Goal: Task Accomplishment & Management: Complete application form

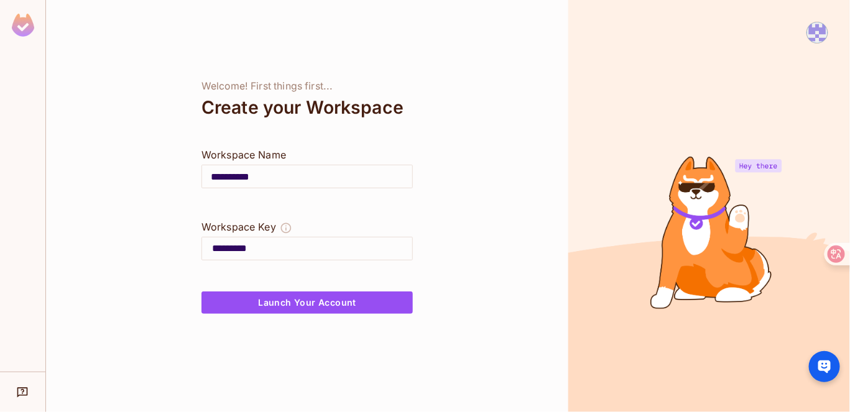
click at [304, 172] on input "**********" at bounding box center [307, 176] width 210 height 35
click at [514, 175] on div "**********" at bounding box center [307, 206] width 522 height 412
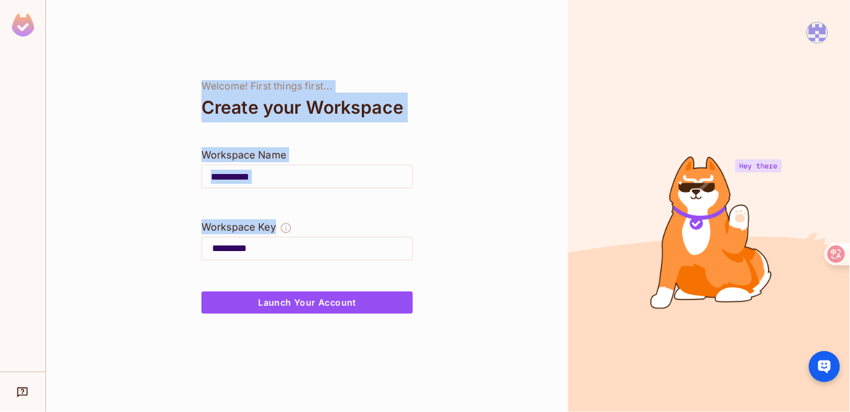
drag, startPoint x: 147, startPoint y: 50, endPoint x: 485, endPoint y: 244, distance: 389.1
click at [485, 244] on div "**********" at bounding box center [307, 206] width 522 height 412
click at [480, 206] on div "**********" at bounding box center [307, 206] width 522 height 412
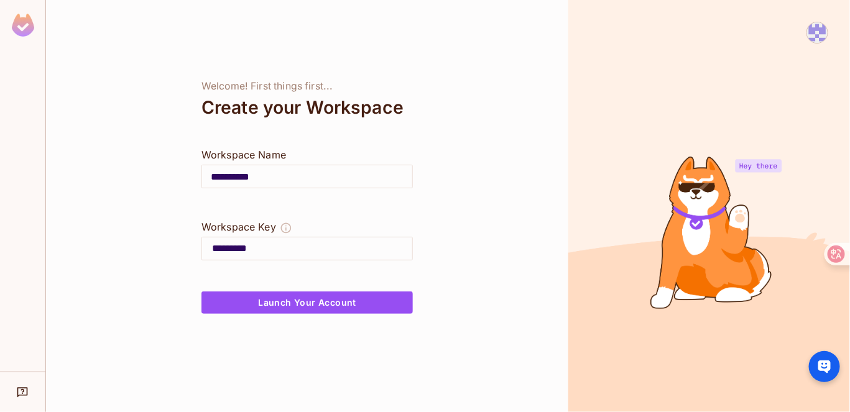
click at [741, 325] on div at bounding box center [709, 206] width 282 height 412
click at [379, 90] on div "Welcome! First things first..." at bounding box center [306, 86] width 211 height 12
click at [489, 350] on div "**********" at bounding box center [307, 206] width 522 height 412
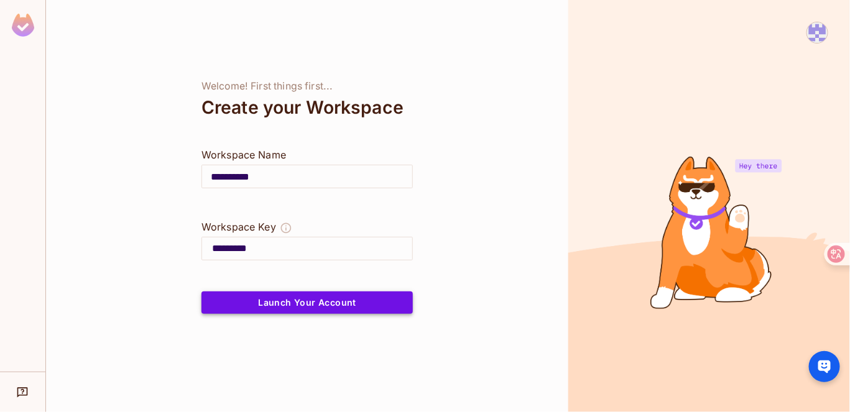
click at [326, 306] on button "Launch Your Account" at bounding box center [306, 303] width 211 height 22
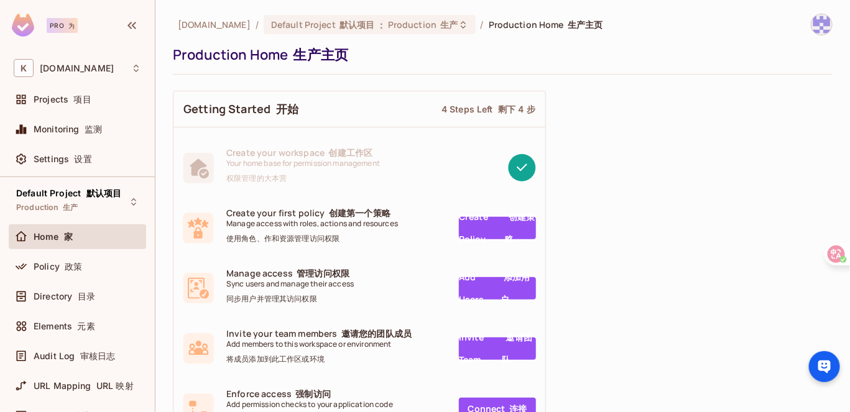
click at [476, 221] on link "Create Policy 创建策略" at bounding box center [497, 228] width 77 height 22
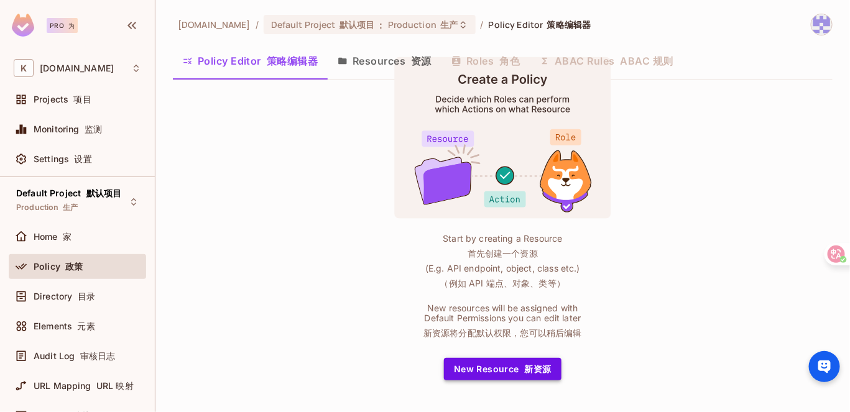
click at [506, 364] on button "New Resource 新资源" at bounding box center [503, 369] width 118 height 22
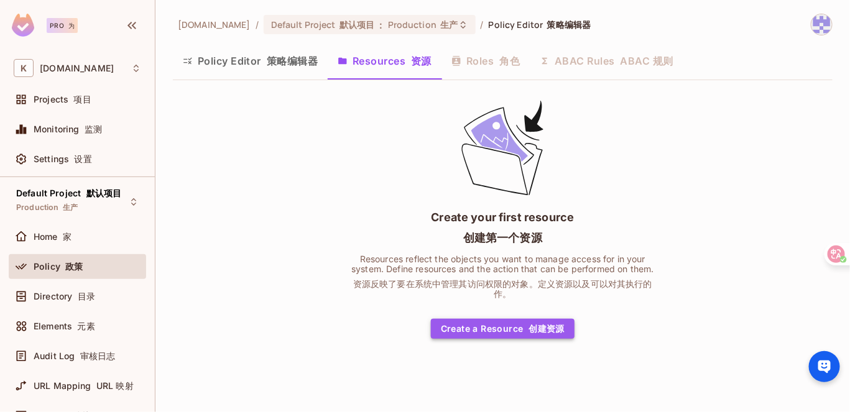
click at [512, 335] on button "Create a Resource 创建资源" at bounding box center [503, 329] width 144 height 20
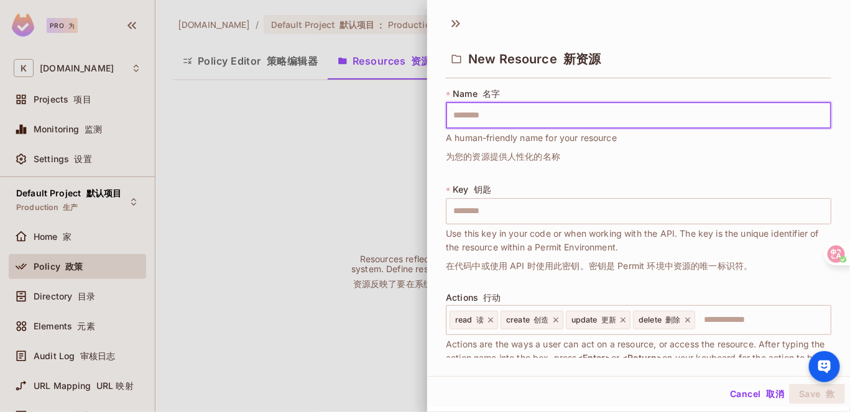
click at [496, 114] on input "text" at bounding box center [638, 116] width 385 height 26
click at [462, 200] on div "* Key 钥匙 ​ Use this key in your code or when working with the API. The key is t…" at bounding box center [638, 230] width 385 height 95
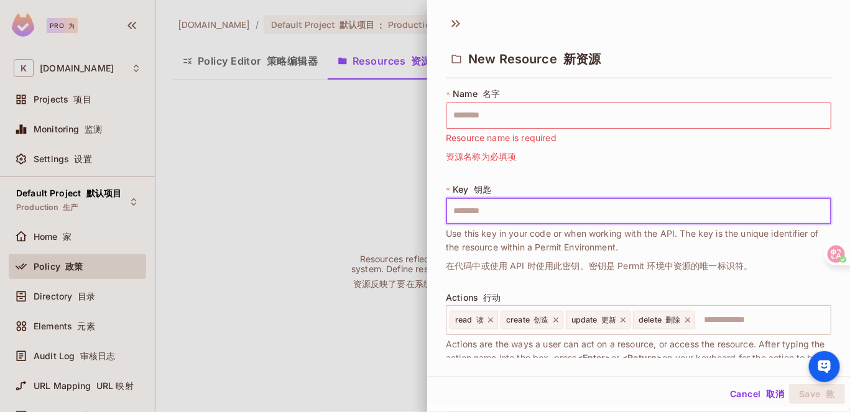
drag, startPoint x: 516, startPoint y: 188, endPoint x: 496, endPoint y: 204, distance: 26.1
click at [516, 188] on div "* Key 钥匙 ​ Use this key in your code or when working with the API. The key is t…" at bounding box center [638, 230] width 385 height 95
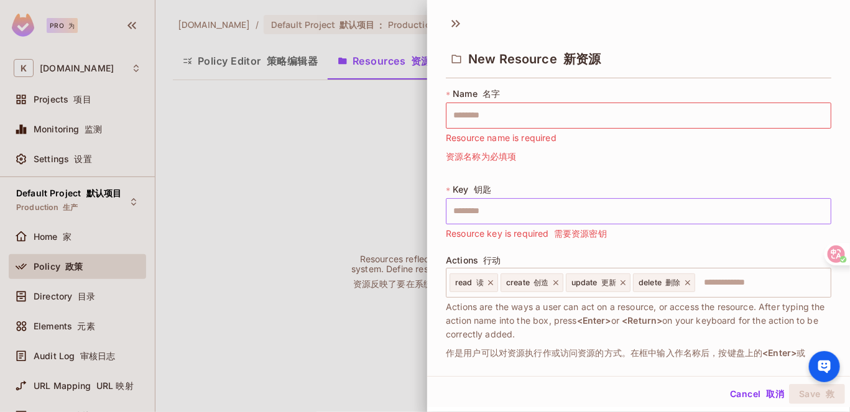
click at [486, 215] on input "text" at bounding box center [638, 211] width 385 height 26
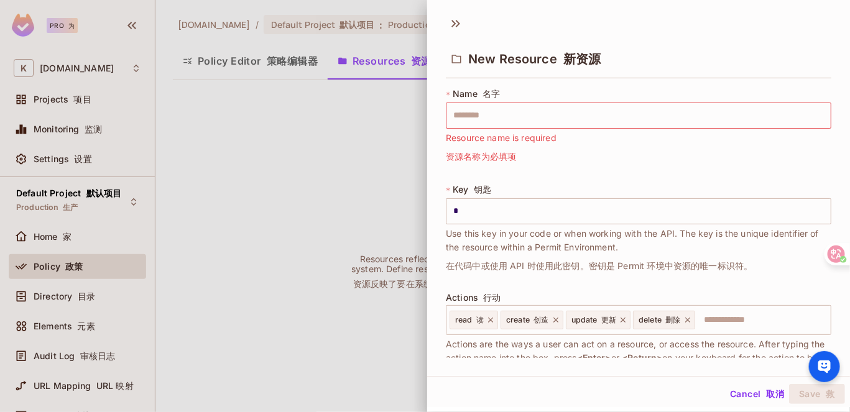
click at [539, 178] on div "* Name 名字 ​ Resource name is required 资源名称为必填项 * Key 钥匙 * ​ Use this key in you…" at bounding box center [638, 259] width 385 height 343
click at [523, 209] on input "*" at bounding box center [638, 211] width 385 height 26
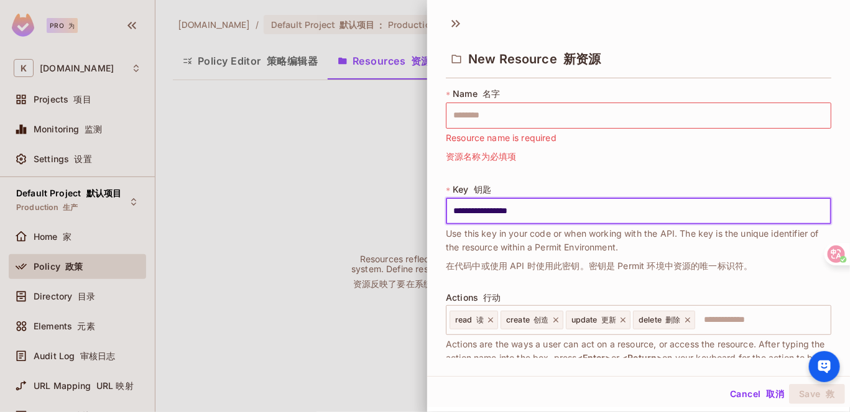
type input "**********"
click at [554, 174] on div "**********" at bounding box center [638, 259] width 385 height 343
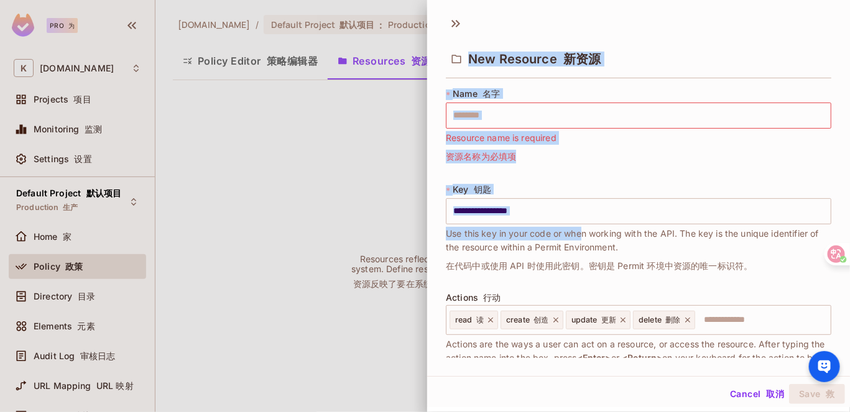
drag, startPoint x: 583, startPoint y: 225, endPoint x: 387, endPoint y: 200, distance: 198.1
click at [387, 200] on div "**********" at bounding box center [425, 206] width 850 height 412
click at [544, 202] on input "**********" at bounding box center [638, 211] width 385 height 26
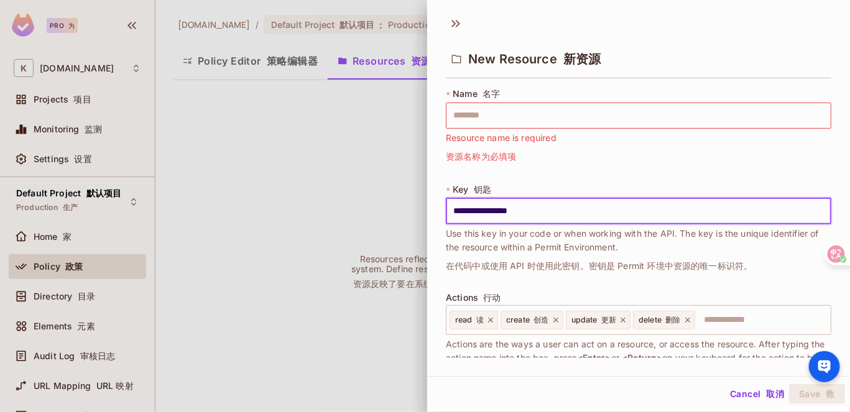
click at [761, 394] on font "button" at bounding box center [764, 394] width 6 height 11
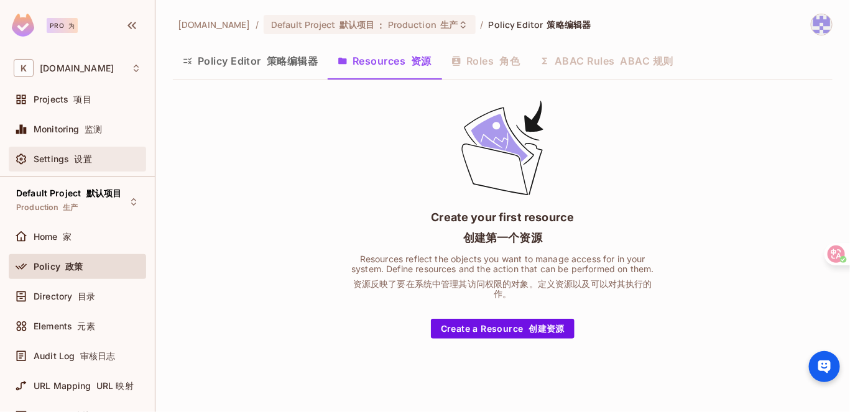
click at [67, 169] on div "Settings 设置" at bounding box center [77, 159] width 137 height 25
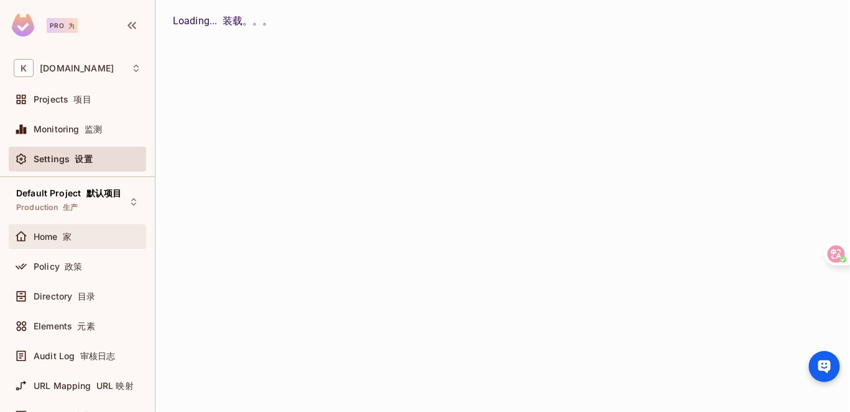
click at [76, 233] on div "Home 家" at bounding box center [88, 237] width 108 height 10
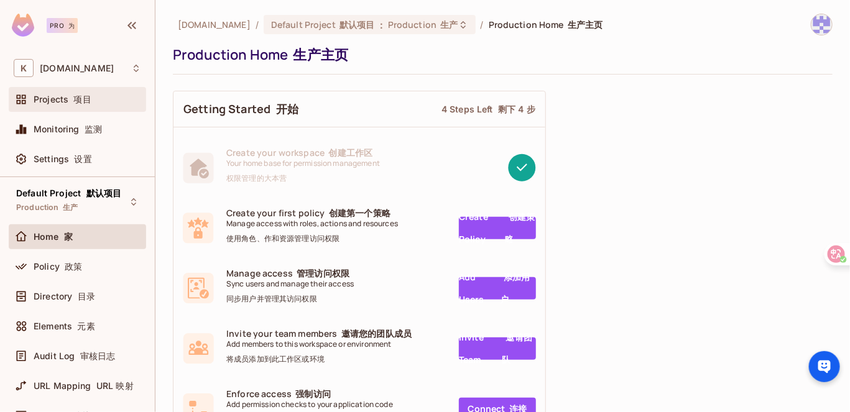
click at [69, 92] on div "Projects 项目" at bounding box center [77, 99] width 127 height 15
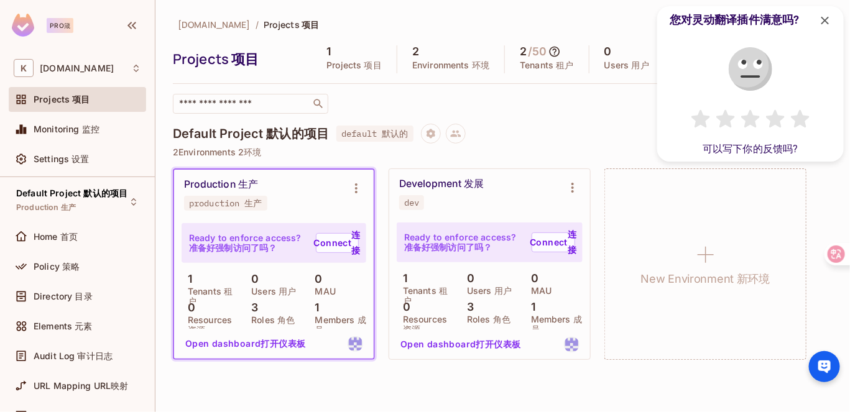
click at [541, 106] on div "​" at bounding box center [441, 104] width 537 height 20
click at [35, 117] on div "Monitoring 监控" at bounding box center [77, 129] width 137 height 25
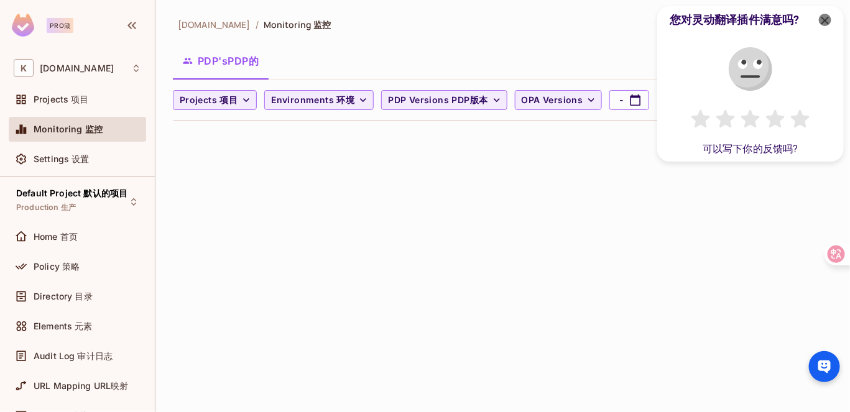
click at [821, 23] on div at bounding box center [825, 20] width 8 height 8
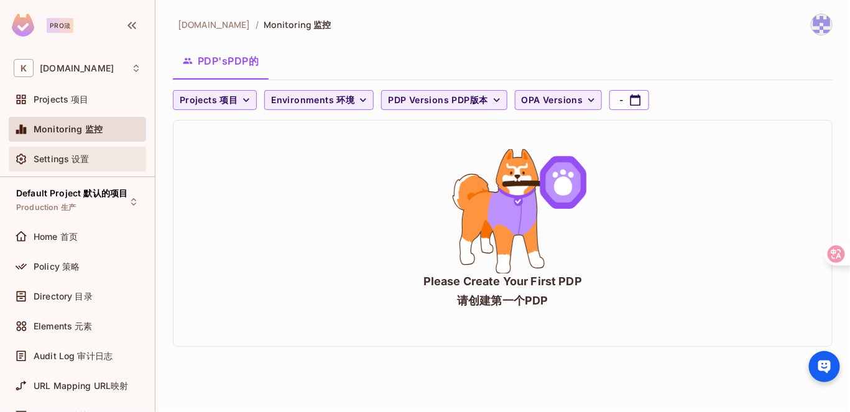
click at [73, 160] on font "设置" at bounding box center [80, 159] width 17 height 11
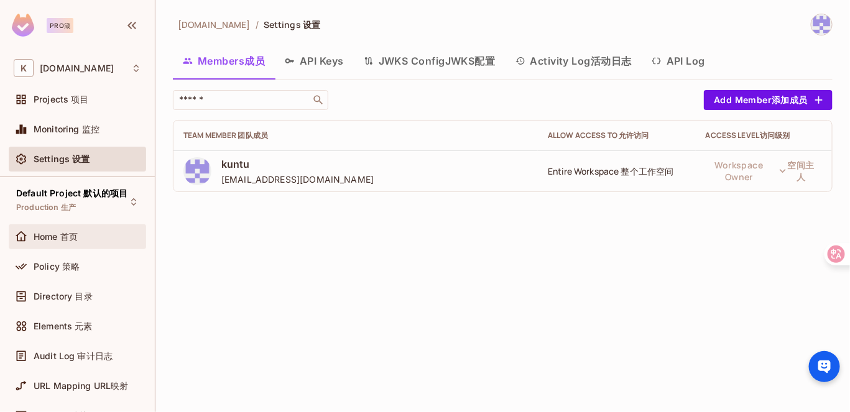
click at [55, 239] on span "Home 首页" at bounding box center [56, 237] width 44 height 10
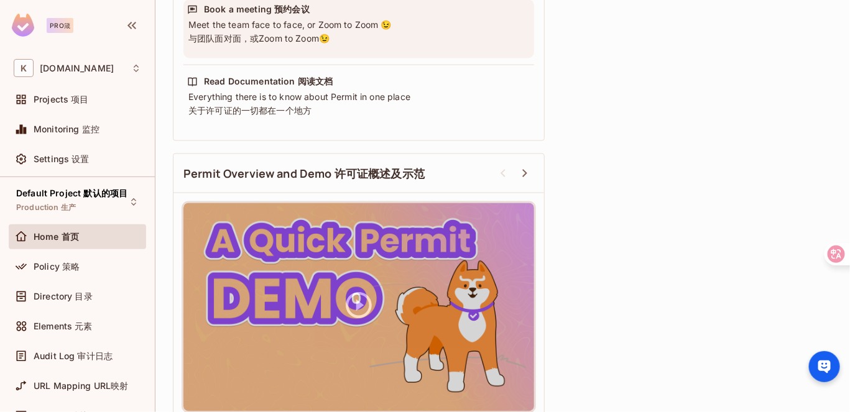
scroll to position [612, 0]
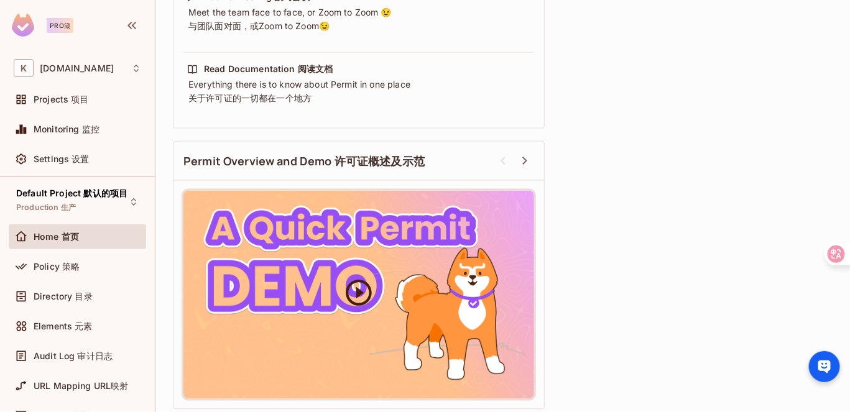
click at [361, 287] on icon at bounding box center [359, 293] width 26 height 26
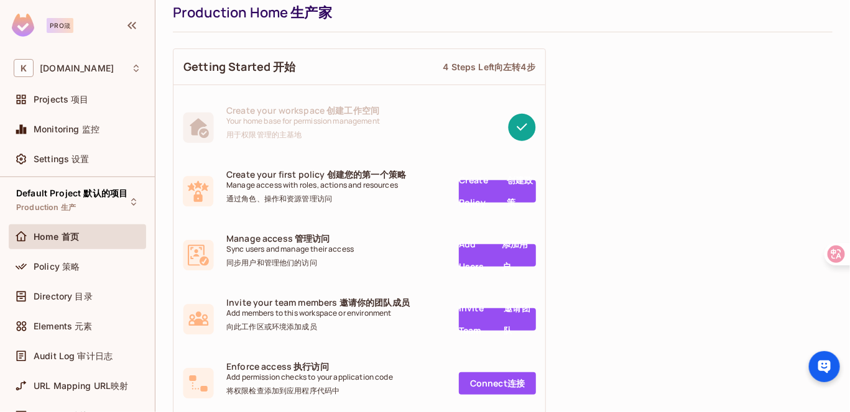
scroll to position [0, 0]
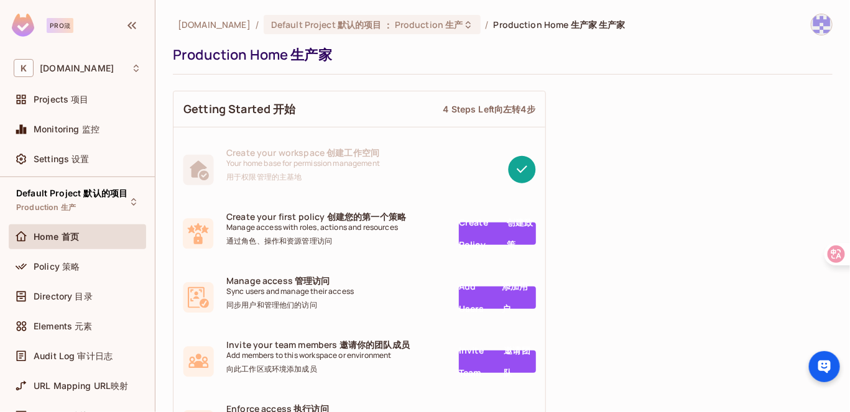
click at [481, 231] on link "Create Policy 创建政策" at bounding box center [497, 234] width 77 height 22
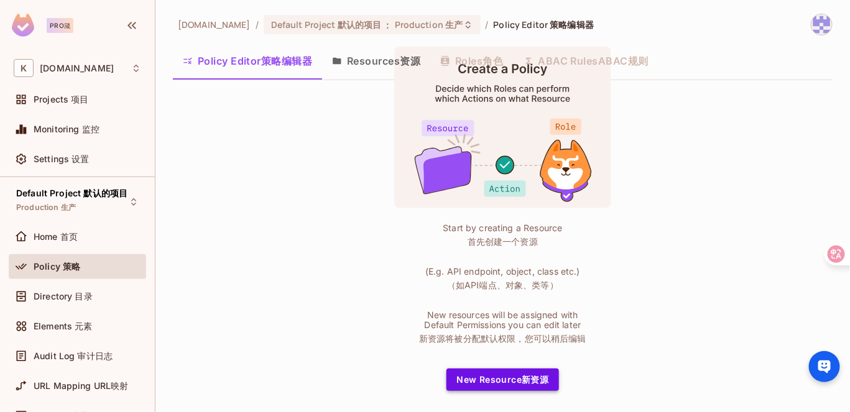
click at [505, 381] on button "New Resource 新资源" at bounding box center [502, 380] width 112 height 22
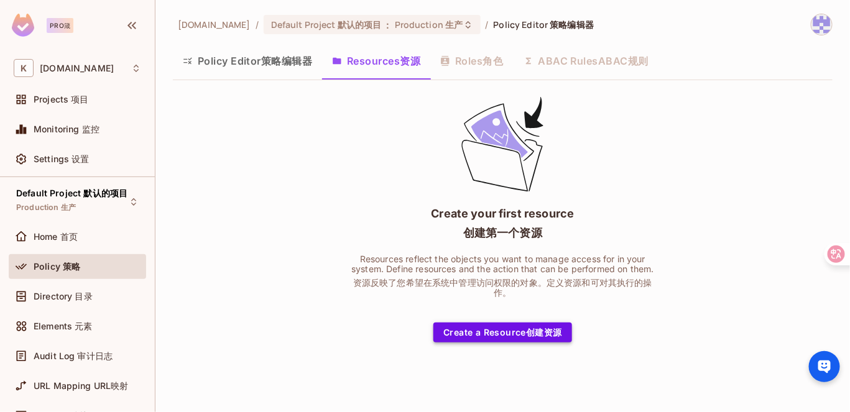
click at [504, 337] on button "Create a Resource 创建资源" at bounding box center [502, 333] width 138 height 20
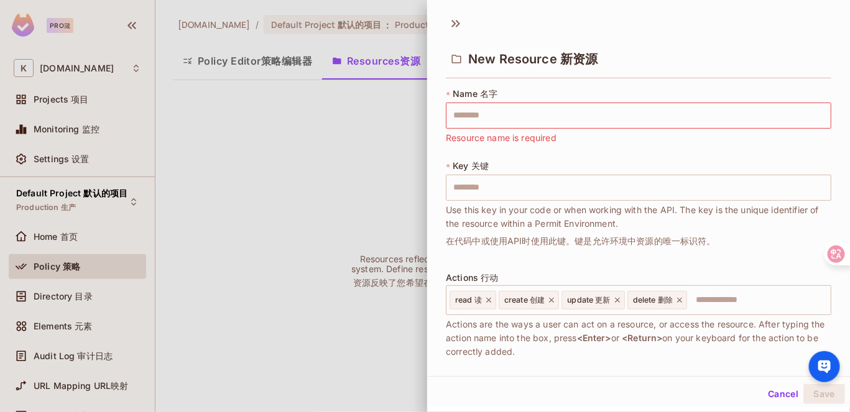
click at [509, 248] on span "Use this key in your code or when working with the API. The key is the unique i…" at bounding box center [638, 230] width 385 height 55
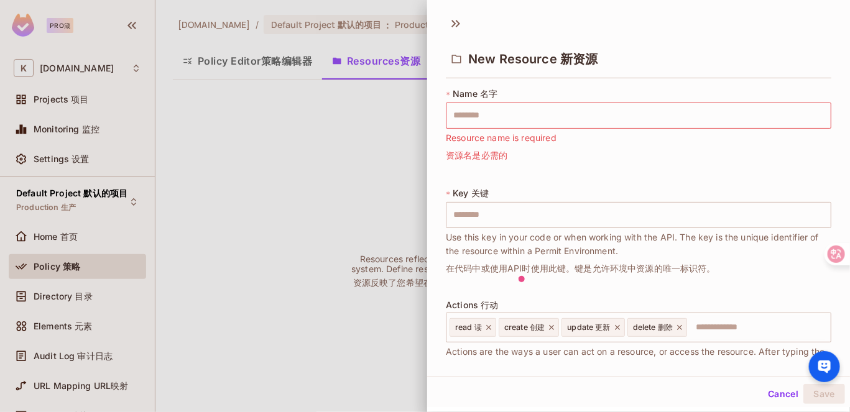
click at [489, 238] on span "Use this key in your code or when working with the API. The key is the unique i…" at bounding box center [638, 258] width 385 height 55
click at [566, 198] on div "* Key 关键 ​ Use this key in your code or when working with the API. The key is t…" at bounding box center [638, 236] width 385 height 98
click at [564, 212] on input "text" at bounding box center [638, 215] width 385 height 26
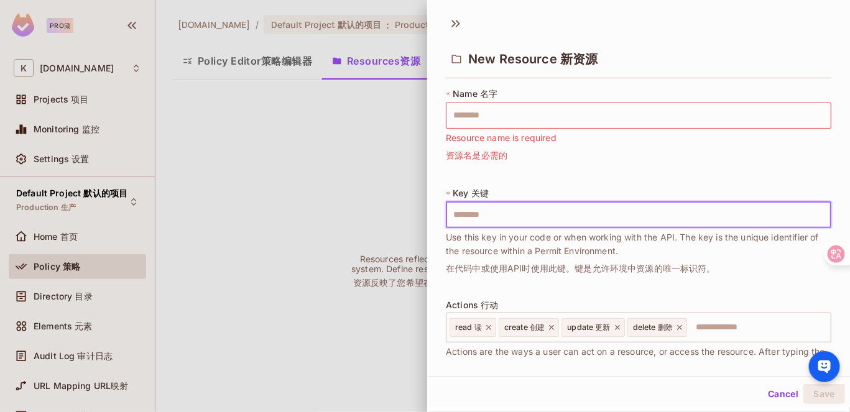
type input "**********"
drag, startPoint x: 586, startPoint y: 221, endPoint x: 364, endPoint y: 210, distance: 221.6
click at [364, 210] on div "**********" at bounding box center [425, 206] width 850 height 412
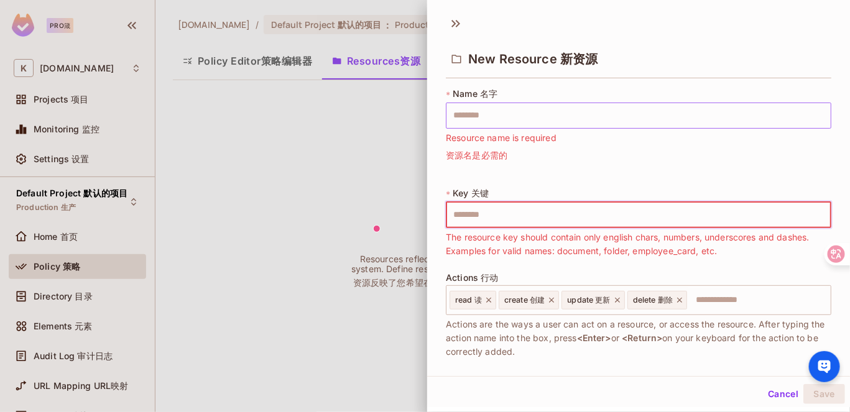
click at [599, 111] on input "text" at bounding box center [638, 116] width 385 height 26
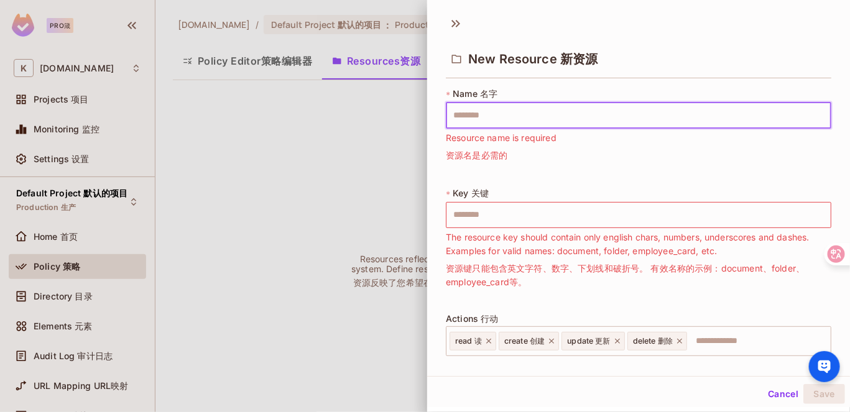
type input "***"
click at [550, 214] on input "***" at bounding box center [638, 215] width 385 height 26
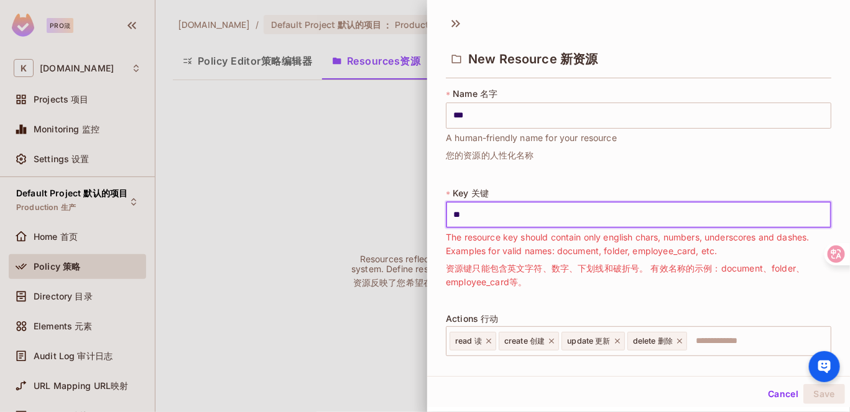
type input "*"
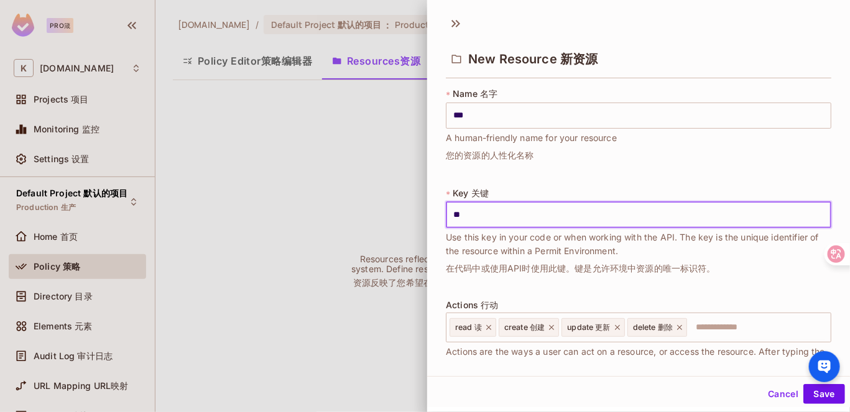
type input "*"
type input "********"
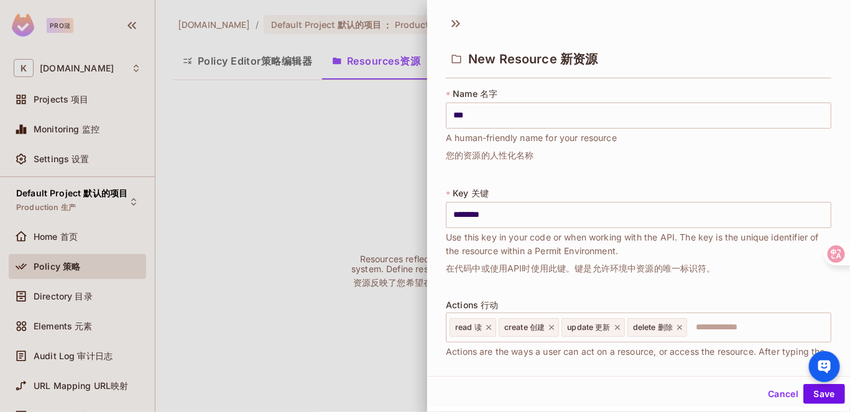
click at [557, 274] on font "在代码中或使用API时使用此键。键是允许环境中资源的唯一标识符。" at bounding box center [638, 269] width 385 height 14
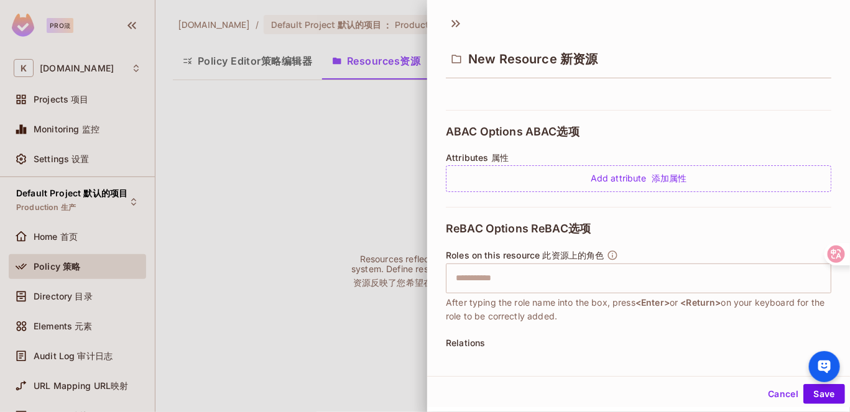
scroll to position [373, 0]
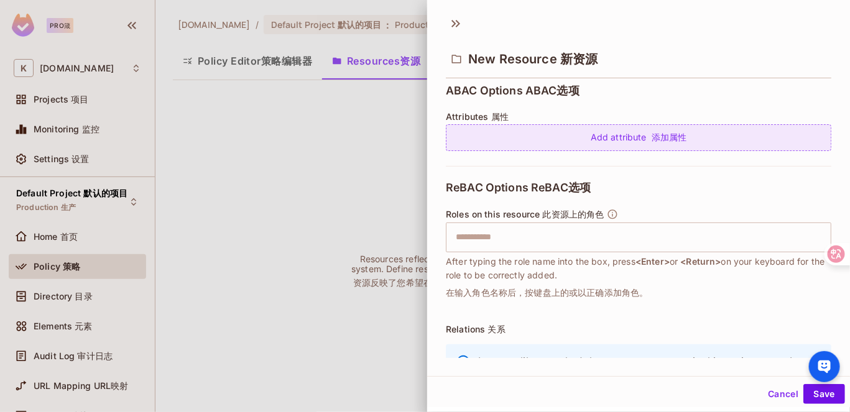
click at [652, 138] on font "添加属性" at bounding box center [669, 137] width 35 height 11
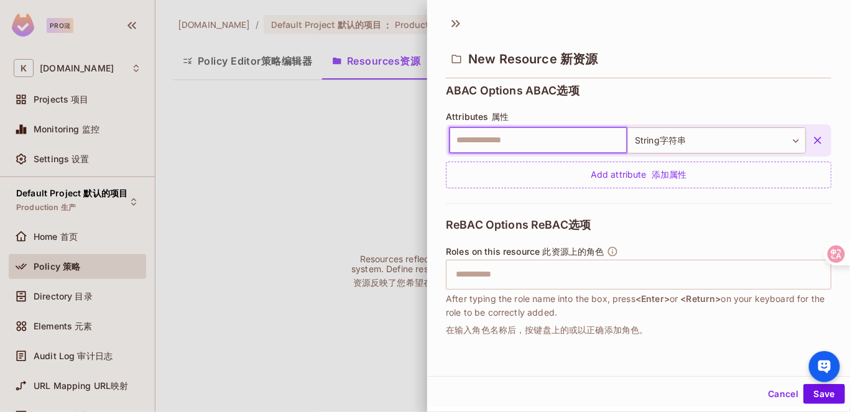
click at [547, 136] on input "text" at bounding box center [538, 140] width 178 height 26
click at [811, 134] on icon "button" at bounding box center [817, 140] width 12 height 12
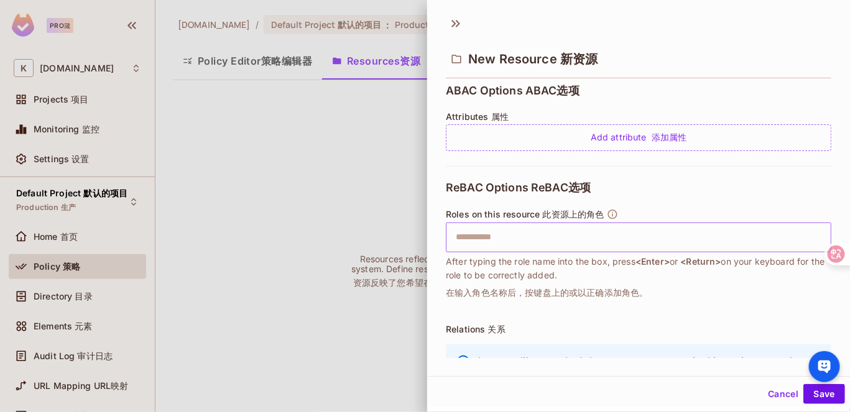
click at [529, 226] on input "text" at bounding box center [636, 237] width 377 height 25
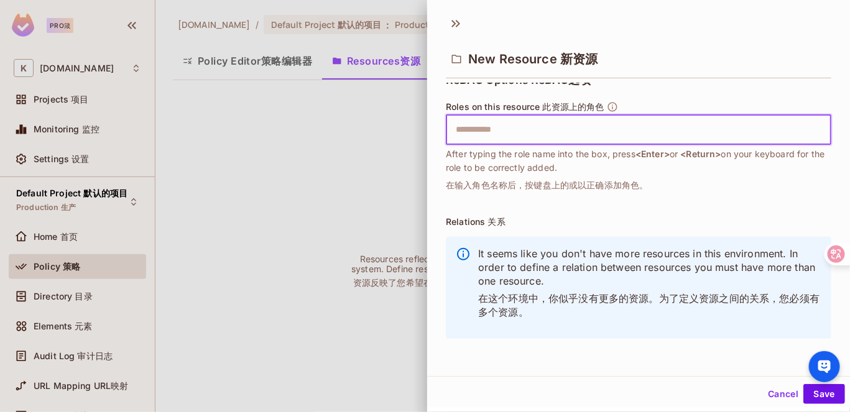
scroll to position [482, 0]
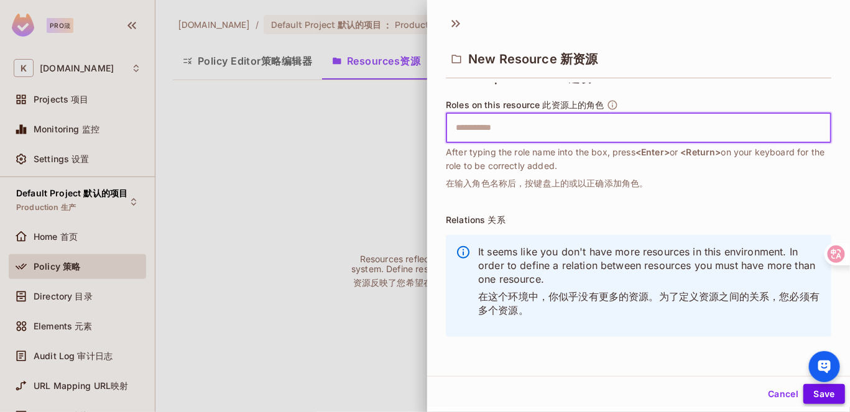
click at [809, 393] on button "Save" at bounding box center [824, 394] width 42 height 20
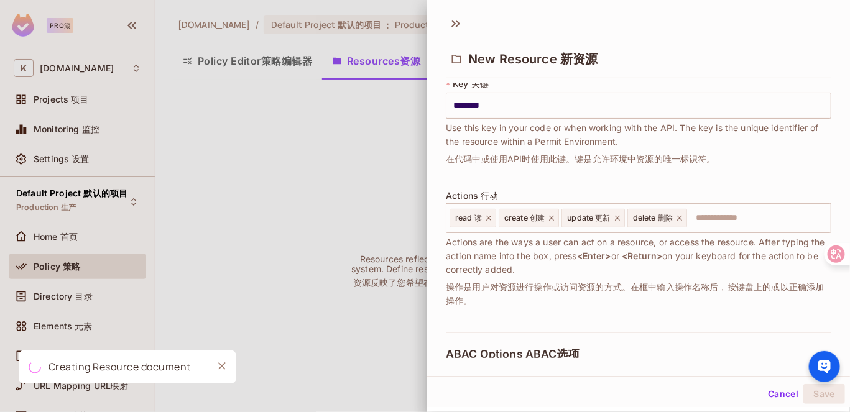
scroll to position [0, 0]
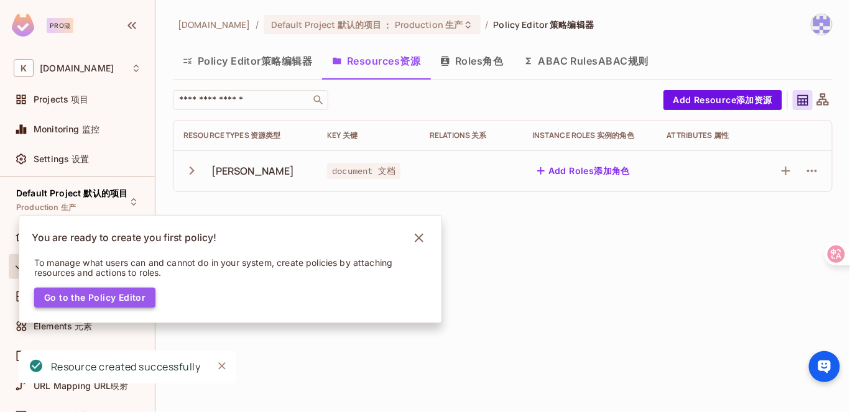
click at [147, 302] on button "Go to the Policy Editor" at bounding box center [94, 298] width 121 height 20
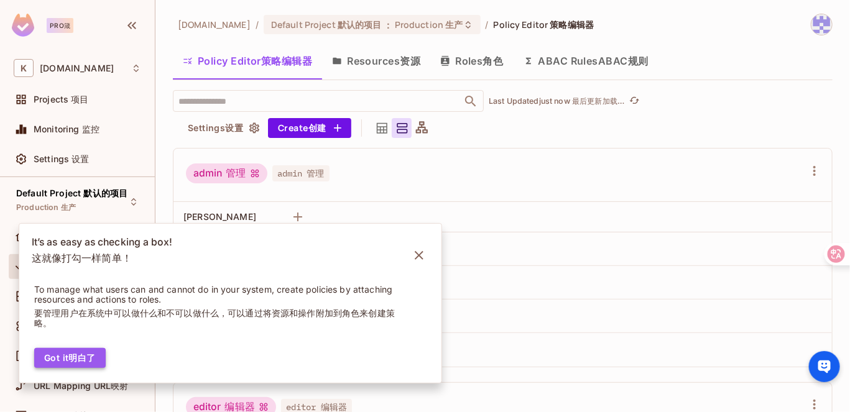
click at [68, 358] on font "明白了" at bounding box center [81, 358] width 27 height 11
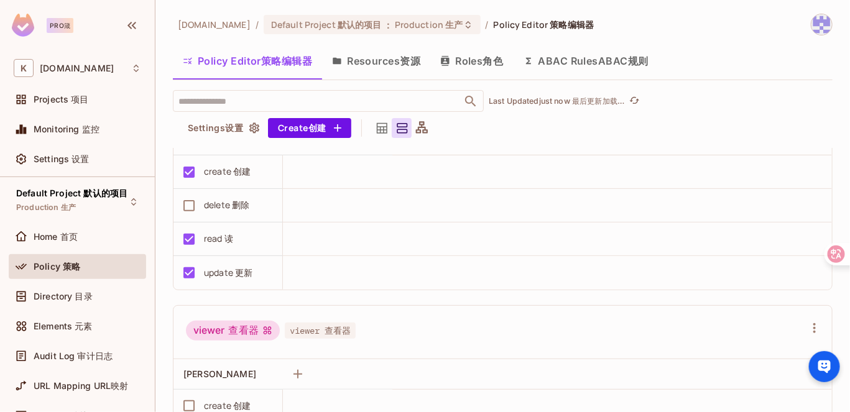
scroll to position [423, 0]
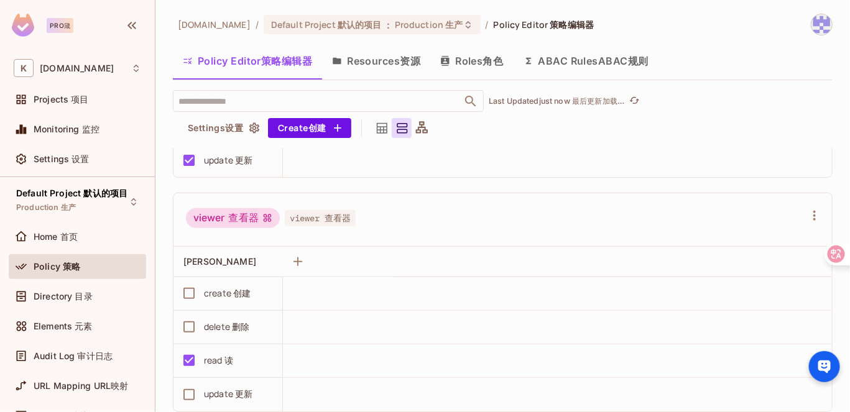
click at [295, 211] on span "viewer 查看器" at bounding box center [320, 218] width 71 height 16
click at [247, 224] on div "viewer 查看器" at bounding box center [233, 218] width 94 height 20
click at [241, 213] on font "查看器" at bounding box center [243, 218] width 30 height 12
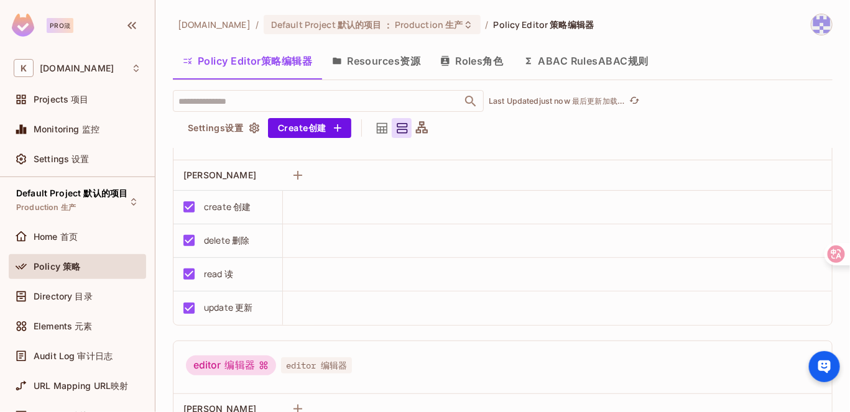
scroll to position [0, 0]
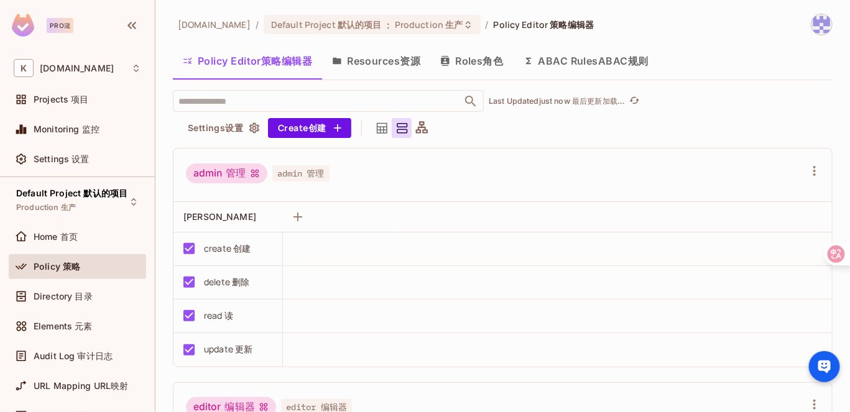
click at [466, 68] on button "Roles 角色" at bounding box center [471, 60] width 83 height 31
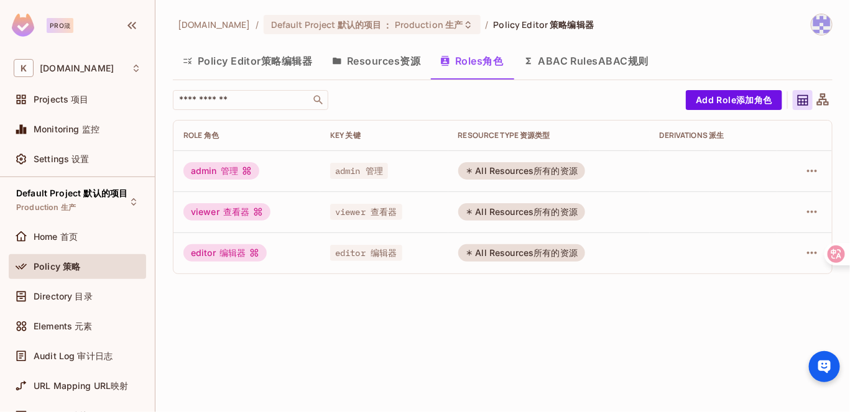
click at [280, 65] on font "策略编辑器" at bounding box center [286, 61] width 51 height 12
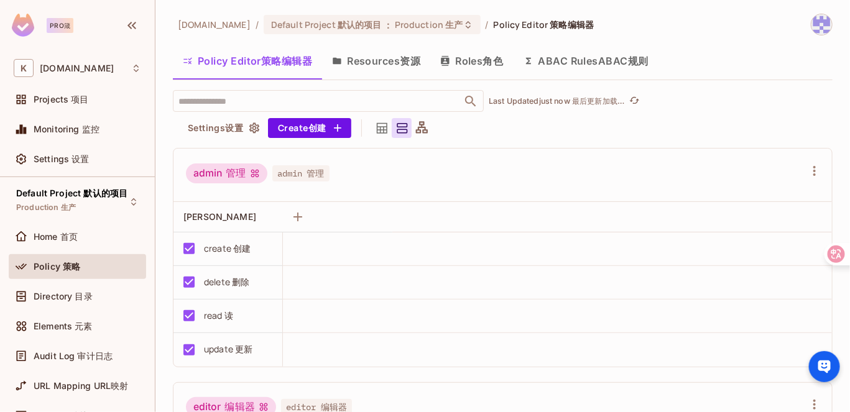
click at [369, 62] on button "Resources 资源" at bounding box center [376, 60] width 108 height 31
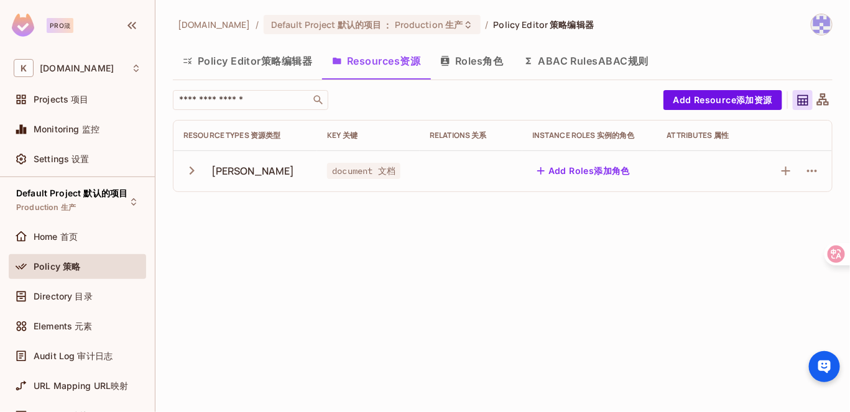
click at [249, 64] on button "Policy Editor 策略编辑器" at bounding box center [247, 60] width 149 height 31
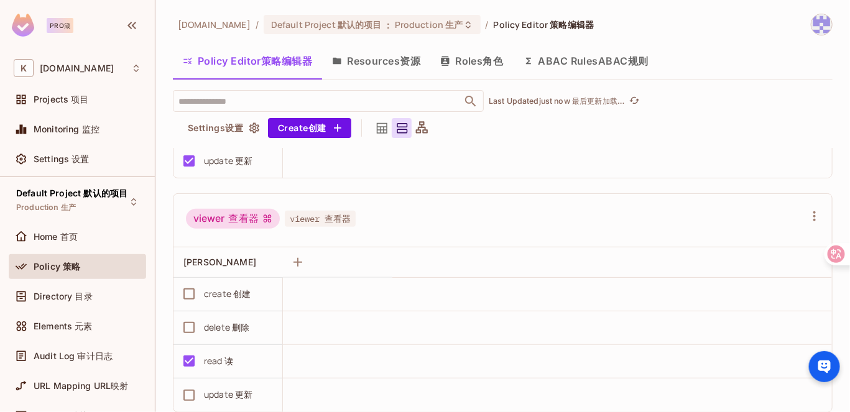
scroll to position [423, 0]
click at [299, 261] on icon "button" at bounding box center [297, 261] width 15 height 15
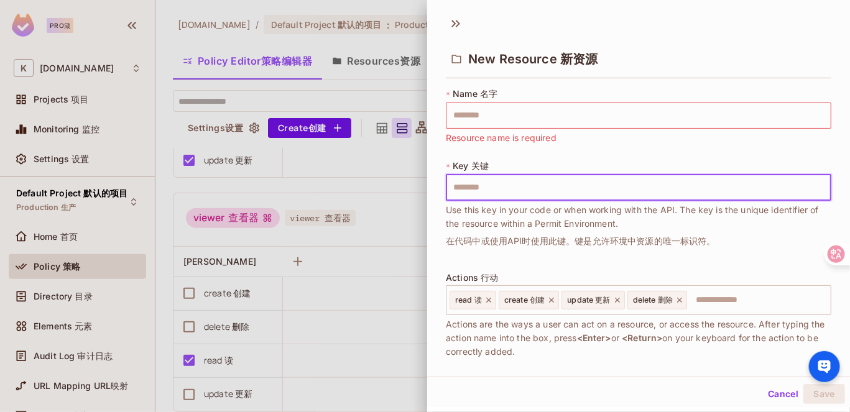
click at [503, 224] on div "* Key 关键 ​ Use this key in your code or when working with the API. The key is t…" at bounding box center [638, 209] width 385 height 98
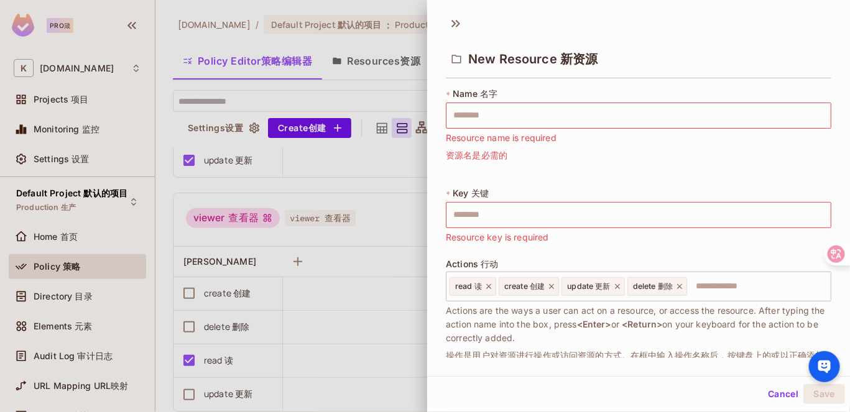
click at [364, 225] on div at bounding box center [425, 206] width 850 height 412
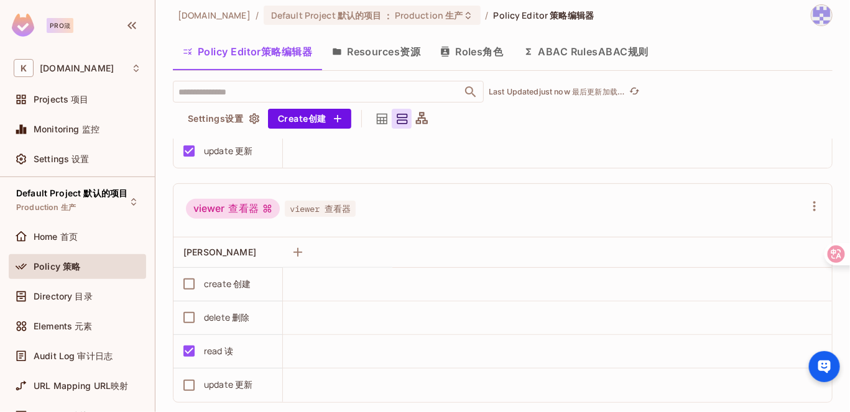
scroll to position [26, 0]
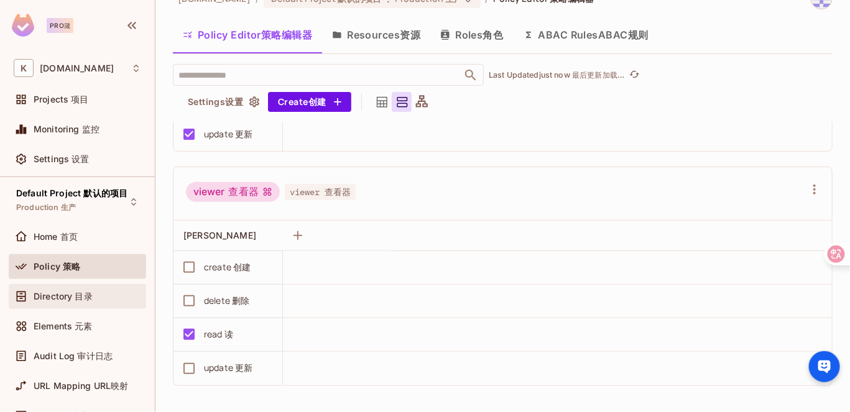
click at [113, 289] on div "Directory 目录" at bounding box center [77, 296] width 127 height 15
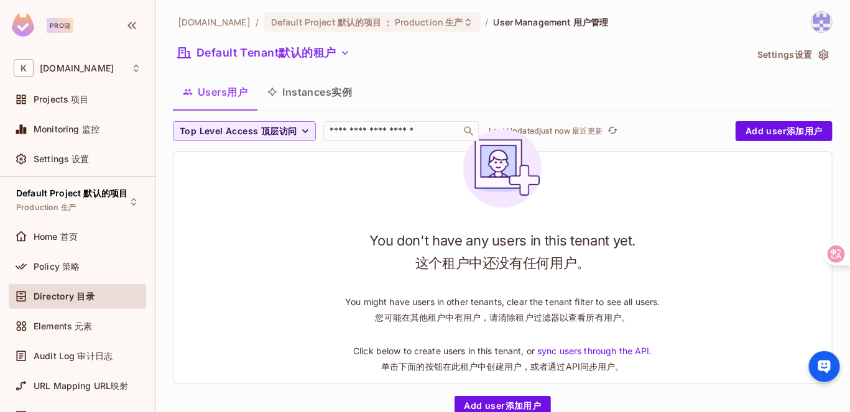
scroll to position [6, 0]
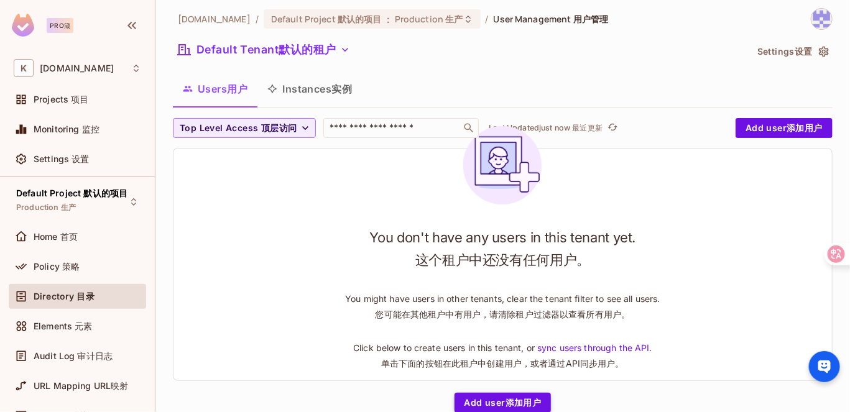
click at [490, 404] on button "Add user 添加用户" at bounding box center [503, 403] width 97 height 20
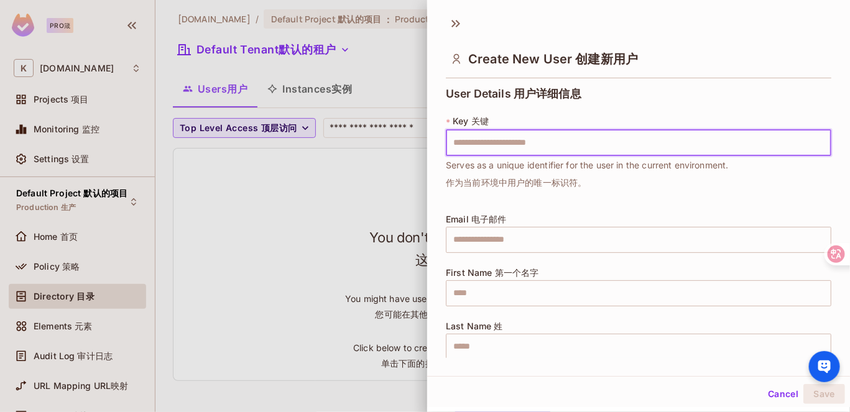
click at [522, 149] on input "text" at bounding box center [638, 143] width 385 height 26
click at [395, 204] on div at bounding box center [425, 206] width 850 height 412
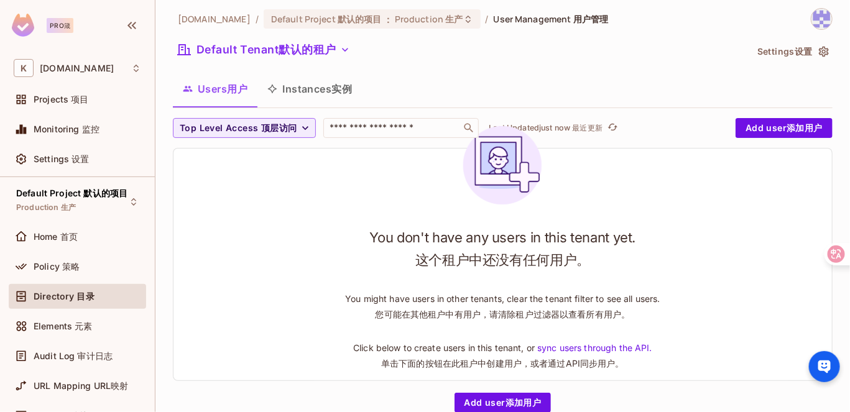
click at [573, 15] on font "用户管理" at bounding box center [590, 19] width 35 height 12
drag, startPoint x: 466, startPoint y: 63, endPoint x: 463, endPoint y: 38, distance: 25.6
click at [466, 63] on div "[DOMAIN_NAME] / Default Project 默认的项目 : Production 生产 / User Management 用户管理 De…" at bounding box center [503, 199] width 660 height 383
click at [810, 57] on button "Settings 设置" at bounding box center [792, 52] width 80 height 20
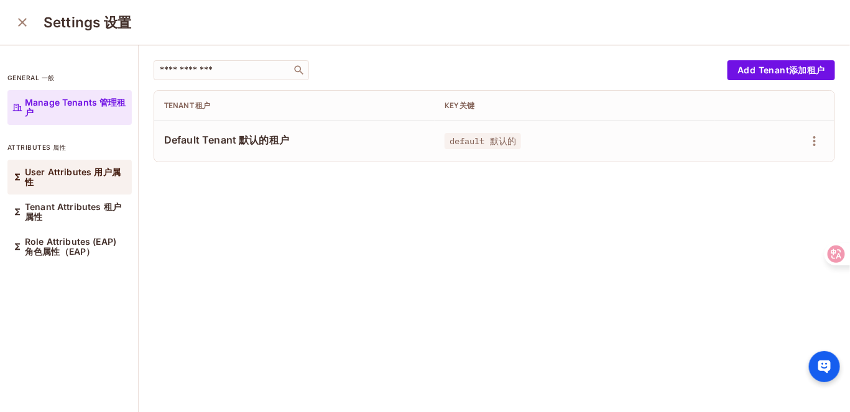
click at [102, 187] on div "User Attributes 用户属性" at bounding box center [69, 177] width 124 height 35
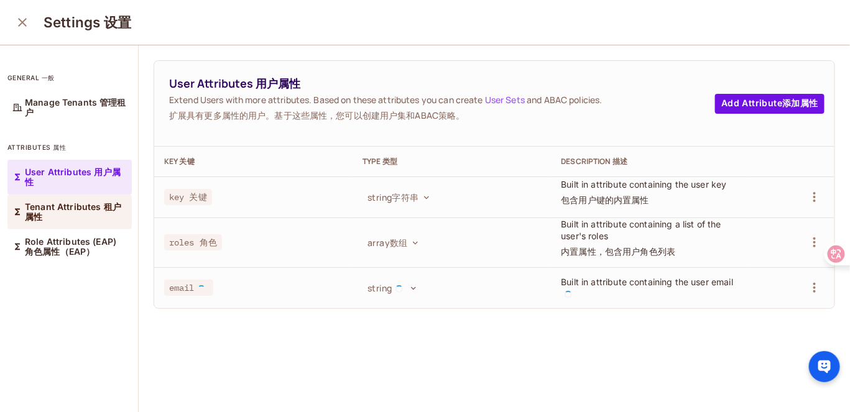
click at [98, 220] on p "Tenant Attributes 租户属性" at bounding box center [76, 212] width 102 height 20
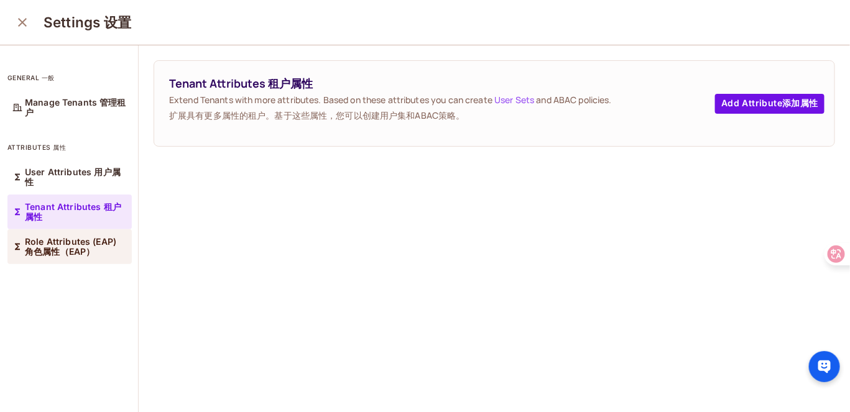
click at [99, 247] on p "Role Attributes (EAP) 角色属性（EAP）" at bounding box center [76, 247] width 102 height 20
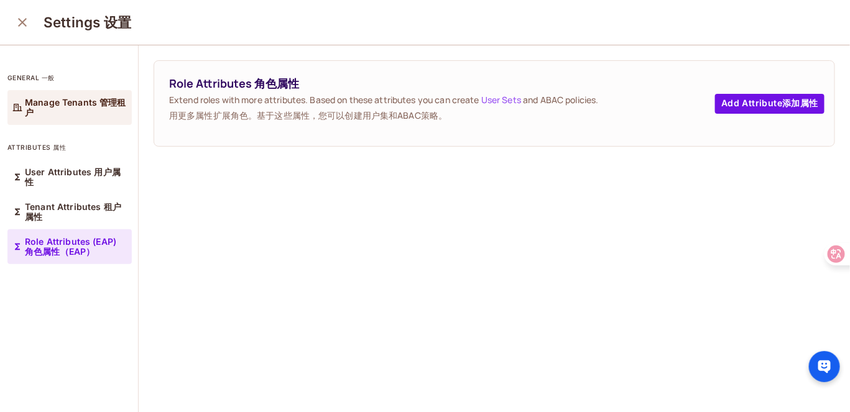
click at [107, 107] on p "Manage Tenants 管理租户" at bounding box center [76, 108] width 102 height 20
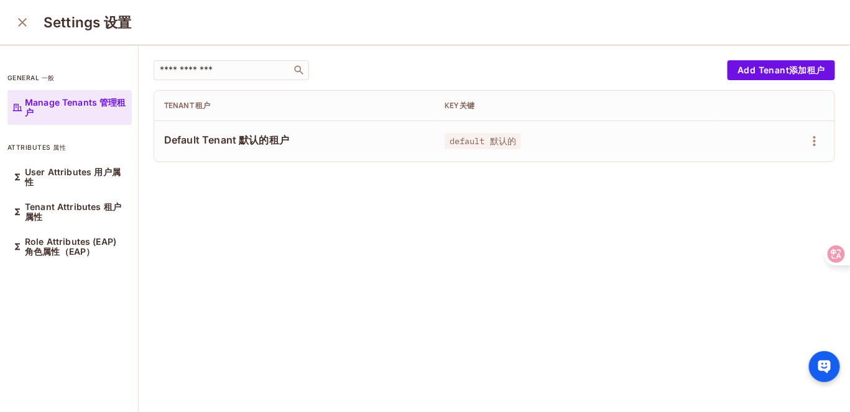
click at [25, 39] on div "Settings 设置" at bounding box center [425, 22] width 850 height 45
click at [25, 28] on icon "close" at bounding box center [22, 22] width 15 height 15
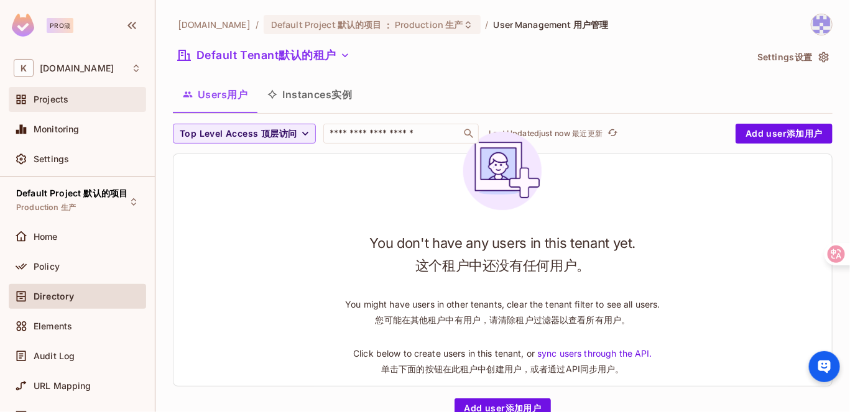
click at [82, 95] on div "Projects" at bounding box center [88, 100] width 108 height 10
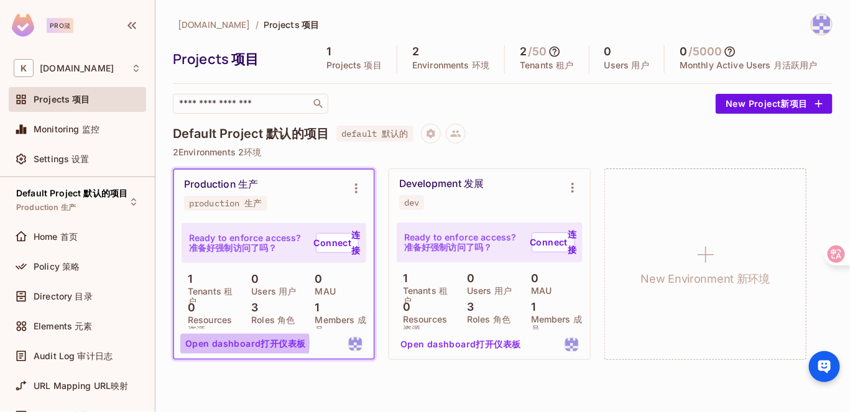
click at [237, 344] on button "Open dashboard 打开仪表板" at bounding box center [245, 344] width 131 height 20
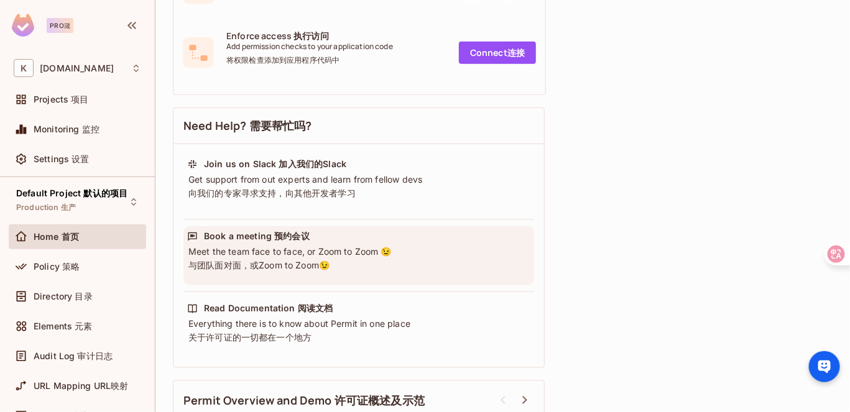
scroll to position [612, 0]
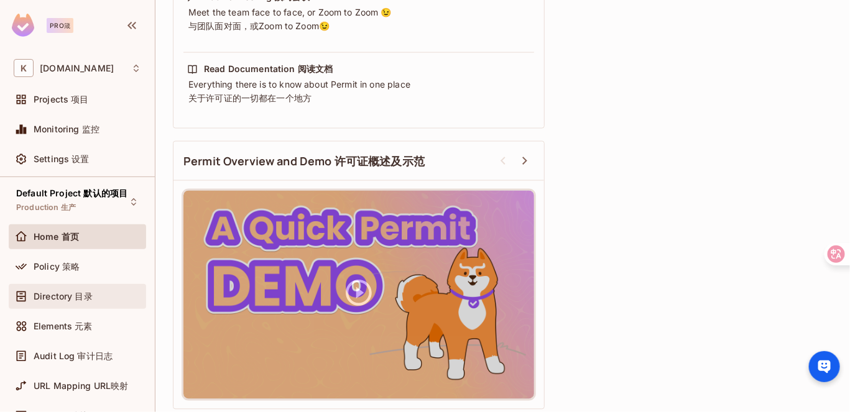
click at [72, 289] on div "Directory 目录" at bounding box center [77, 296] width 127 height 15
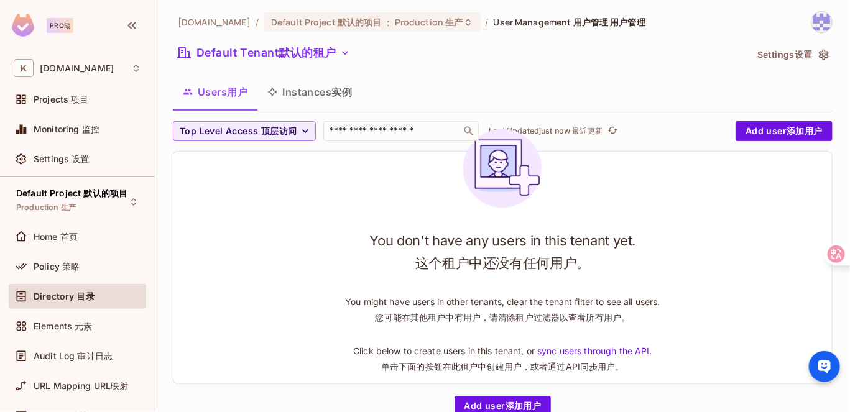
scroll to position [6, 0]
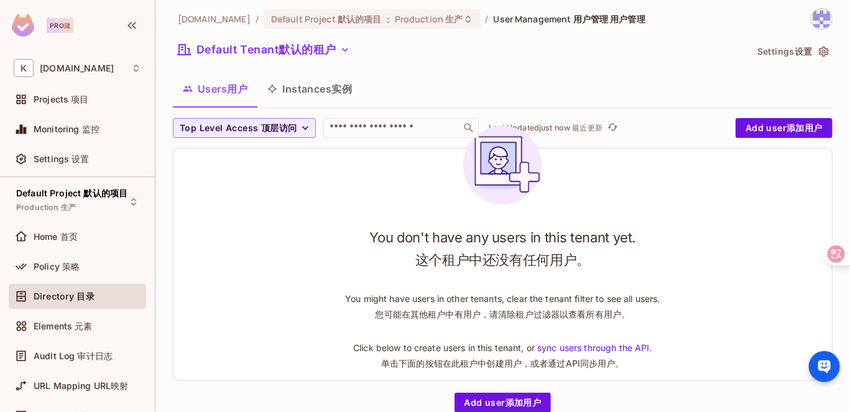
click at [349, 94] on font "实例" at bounding box center [341, 89] width 21 height 12
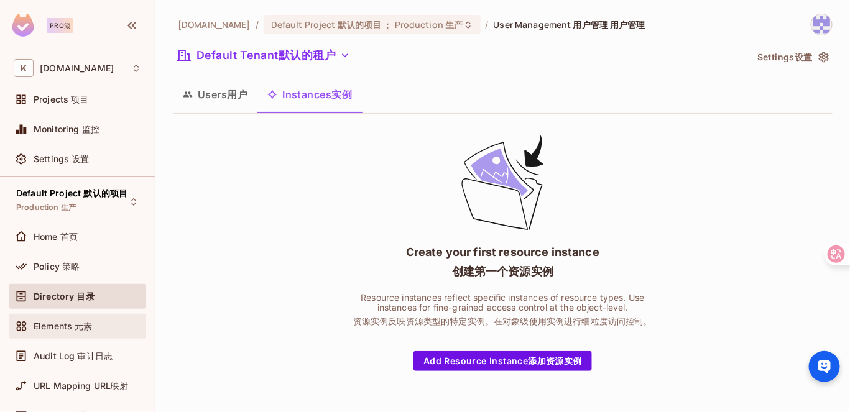
click at [131, 328] on div "Elements 元素" at bounding box center [88, 326] width 108 height 10
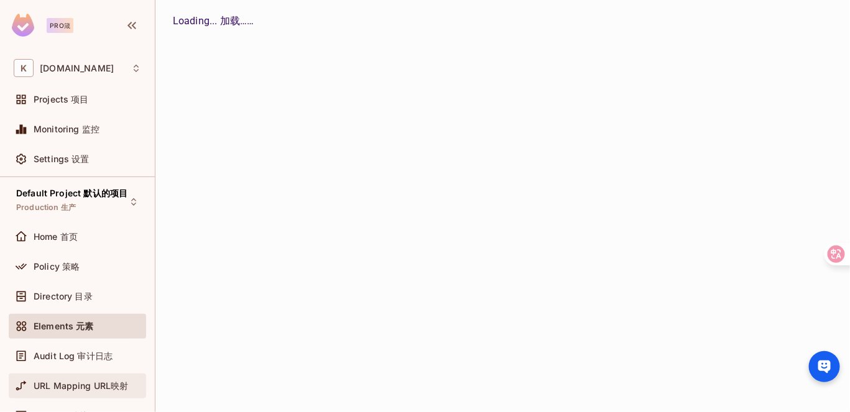
click at [98, 376] on div "URL Mapping URL映射" at bounding box center [77, 386] width 137 height 25
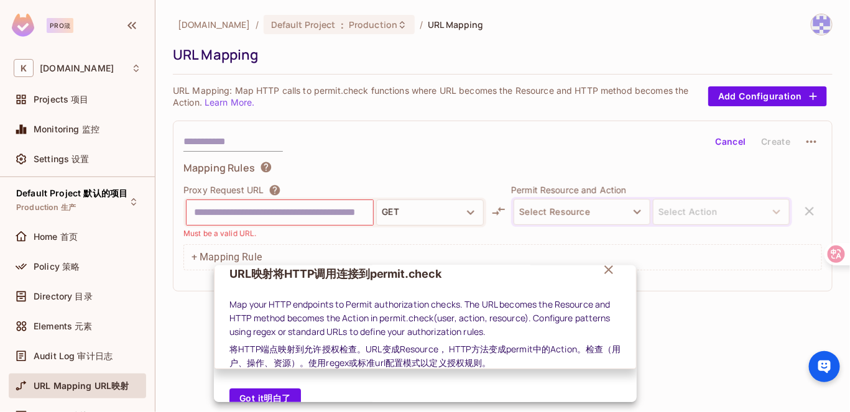
scroll to position [39, 0]
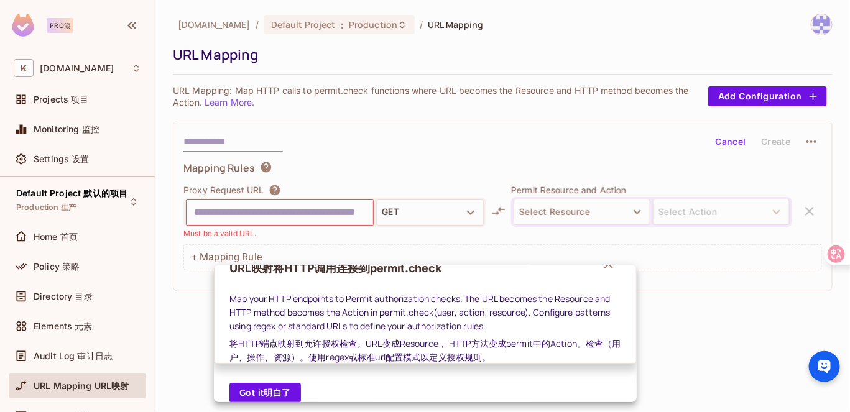
click at [341, 351] on font "将HTTP端点映射到允许授权检查。URL变成Resource， HTTP方法变成permit中的Action。检查（用户、操作、资源）。使用regex或标准u…" at bounding box center [425, 350] width 392 height 27
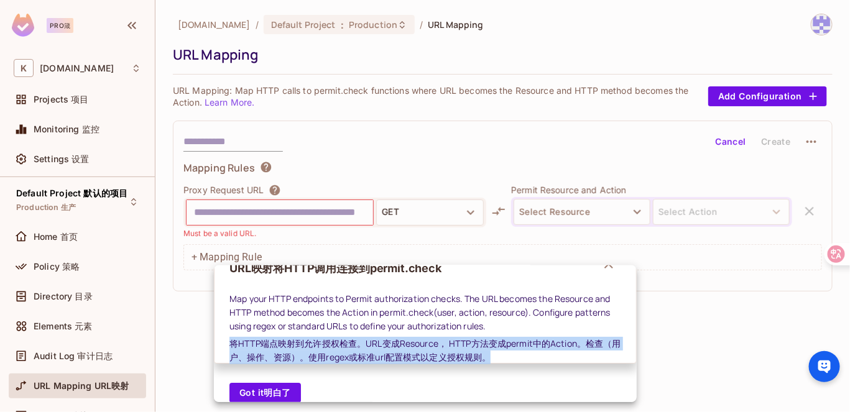
click at [341, 351] on font "将HTTP端点映射到允许授权检查。URL变成Resource， HTTP方法变成permit中的Action。检查（用户、操作、资源）。使用regex或标准u…" at bounding box center [425, 350] width 392 height 27
click at [325, 346] on font "将HTTP端点映射到允许授权检查。URL变成Resource， HTTP方法变成permit中的Action。检查（用户、操作、资源）。使用regex或标准u…" at bounding box center [425, 350] width 392 height 27
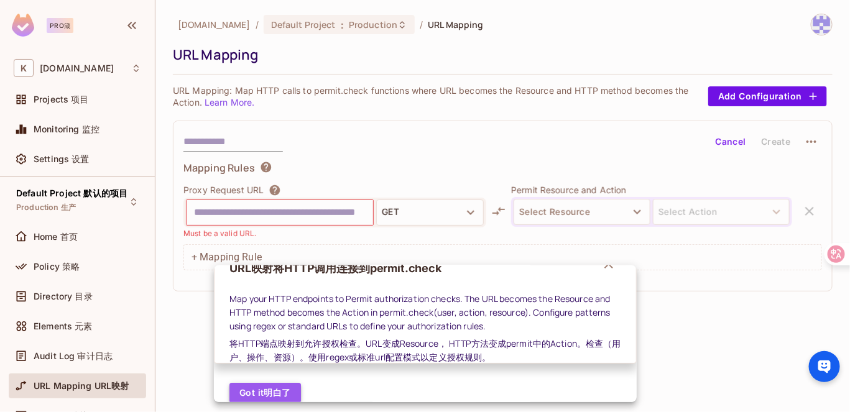
click at [282, 394] on font "明白了" at bounding box center [277, 392] width 27 height 11
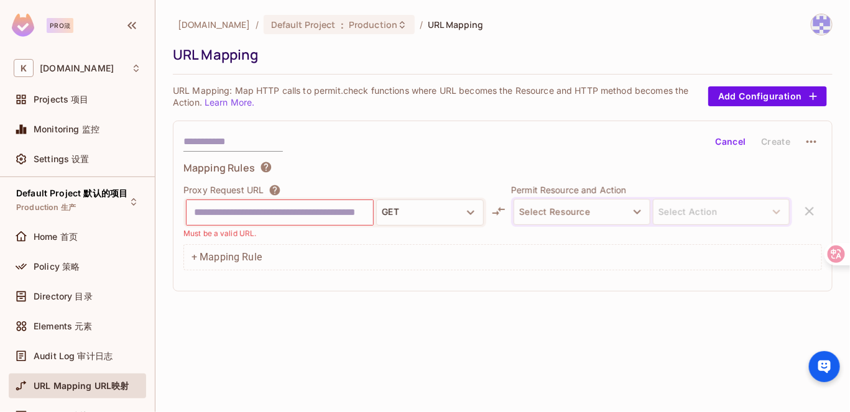
click at [235, 129] on div "Cancel Create Mapping Rules Proxy Request URL GET Must be a valid URL. Permit R…" at bounding box center [503, 206] width 660 height 171
click at [73, 168] on div "Settings 设置" at bounding box center [77, 159] width 137 height 25
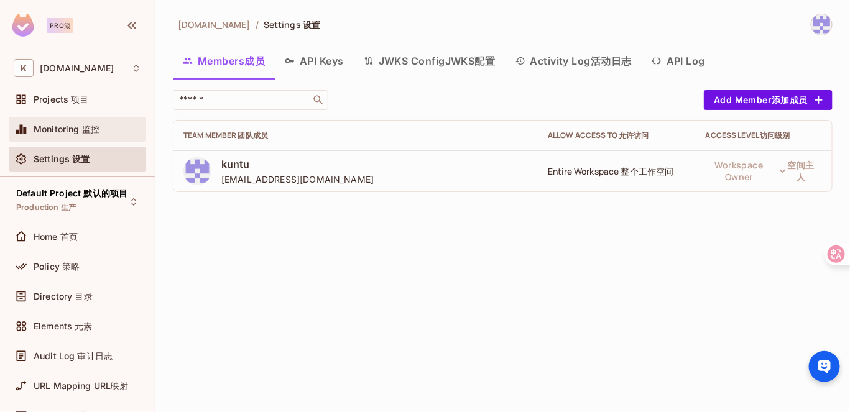
click at [88, 138] on div "Monitoring 监控" at bounding box center [77, 129] width 137 height 25
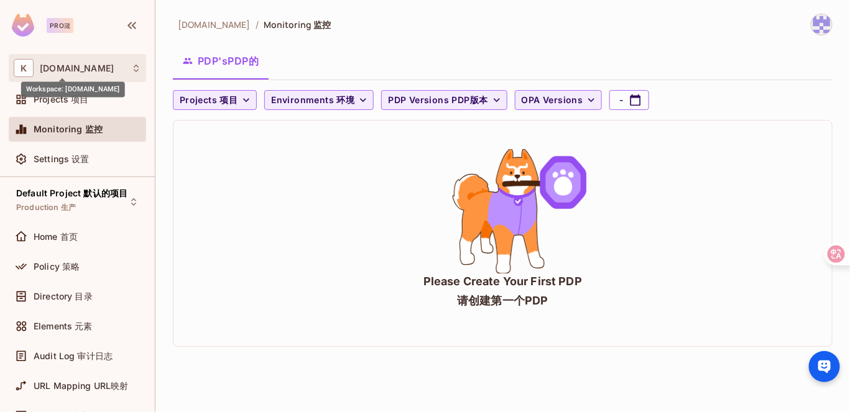
click at [53, 72] on span "[DOMAIN_NAME]" at bounding box center [77, 68] width 74 height 10
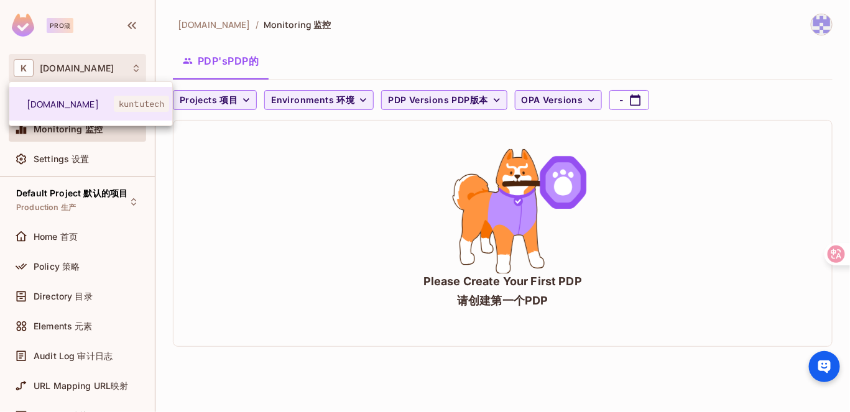
click at [228, 172] on div at bounding box center [425, 206] width 850 height 412
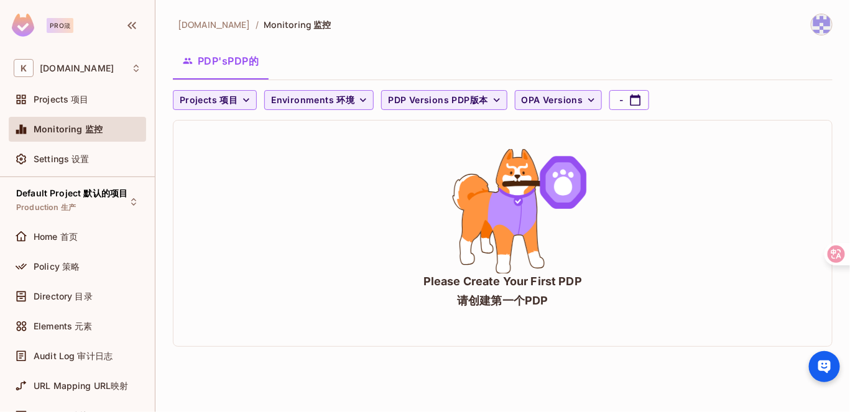
click at [105, 159] on div "Settings 设置" at bounding box center [88, 159] width 108 height 10
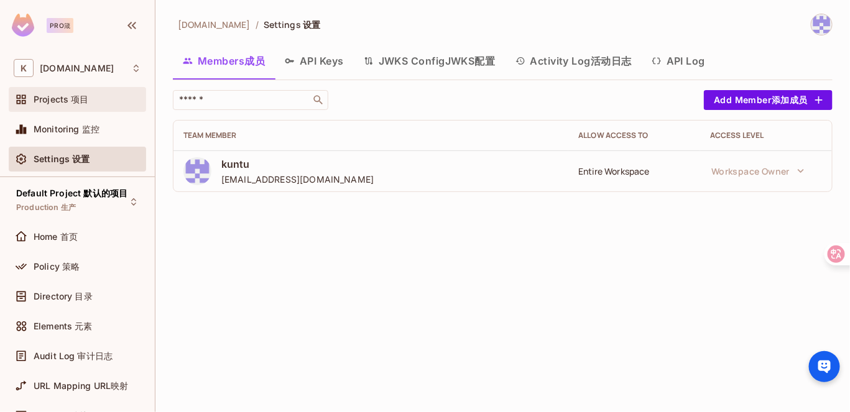
click at [88, 105] on div "Projects 项目" at bounding box center [77, 99] width 127 height 15
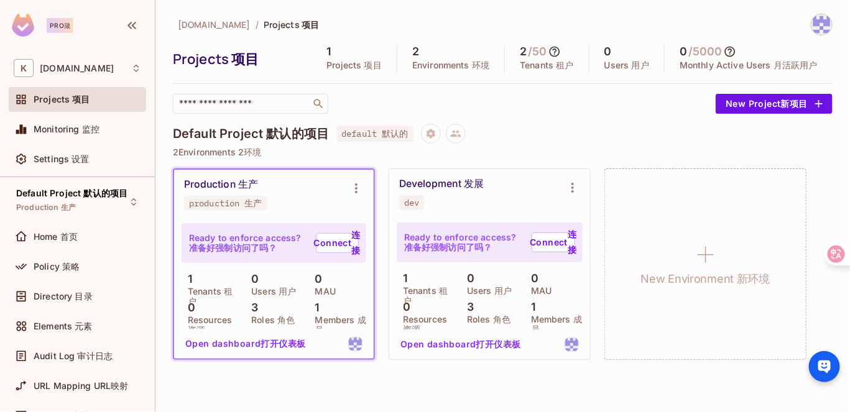
click at [451, 134] on div "Default Project 默认的项目 default 默认的" at bounding box center [503, 134] width 660 height 20
click at [537, 246] on link "Connect 连接" at bounding box center [554, 243] width 44 height 20
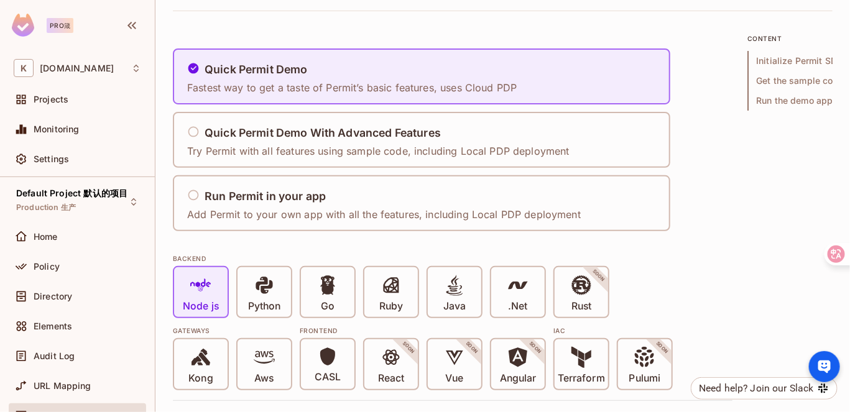
scroll to position [62, 0]
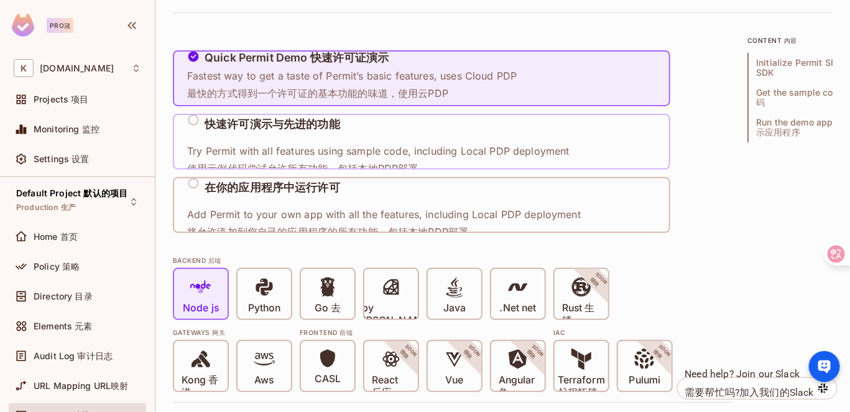
click at [387, 157] on p "Try Permit with all features using sample code, including Local PDP deployment …" at bounding box center [378, 164] width 382 height 41
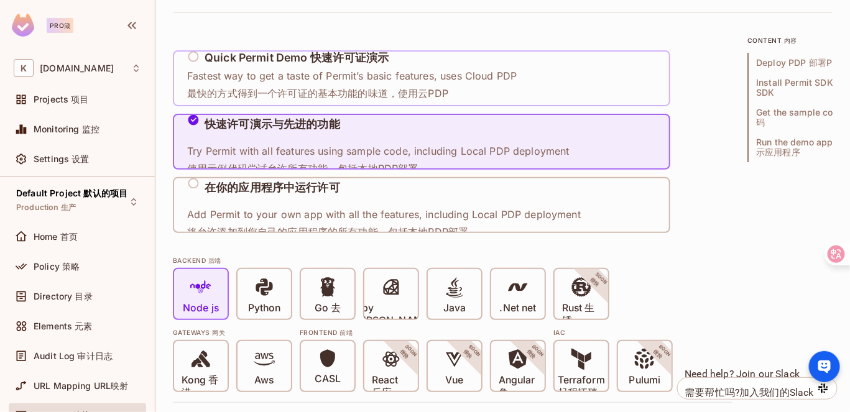
click at [377, 85] on p "Fastest way to get a taste of Permit’s basic features, uses Cloud PDP 最快的方式得到一个…" at bounding box center [352, 89] width 330 height 41
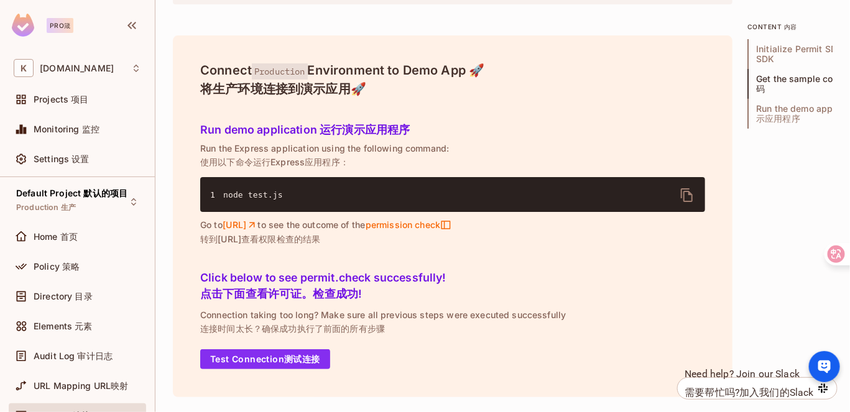
scroll to position [1880, 0]
click at [297, 359] on font "测试连接" at bounding box center [302, 359] width 36 height 11
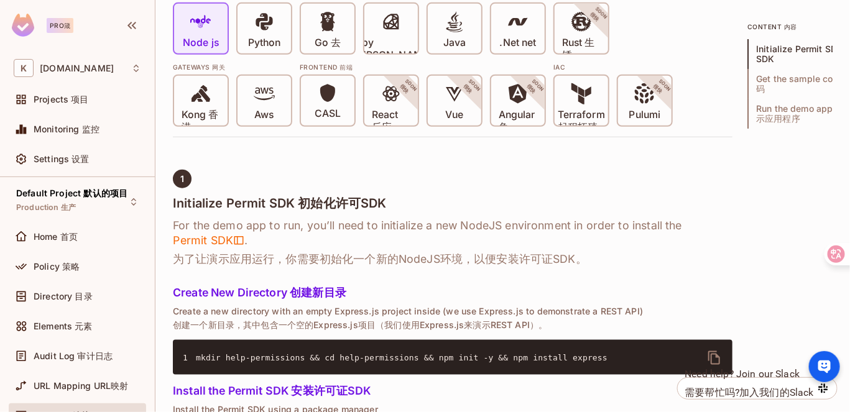
scroll to position [326, 0]
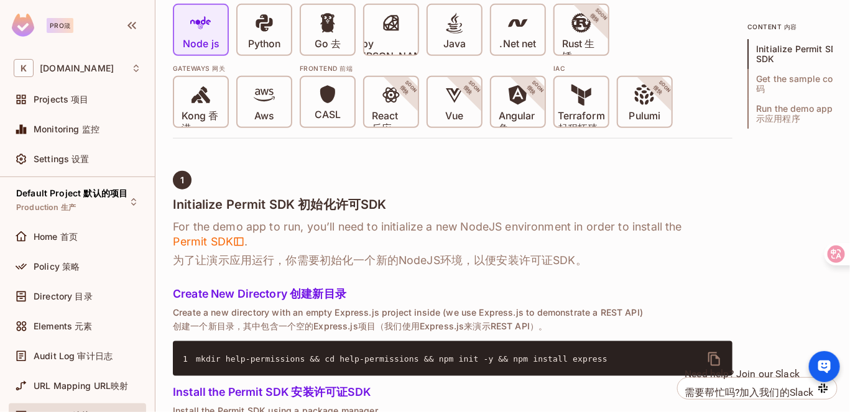
click at [348, 220] on h6 "For the demo app to run, you’ll need to initialize a new NodeJS environment in …" at bounding box center [453, 243] width 560 height 48
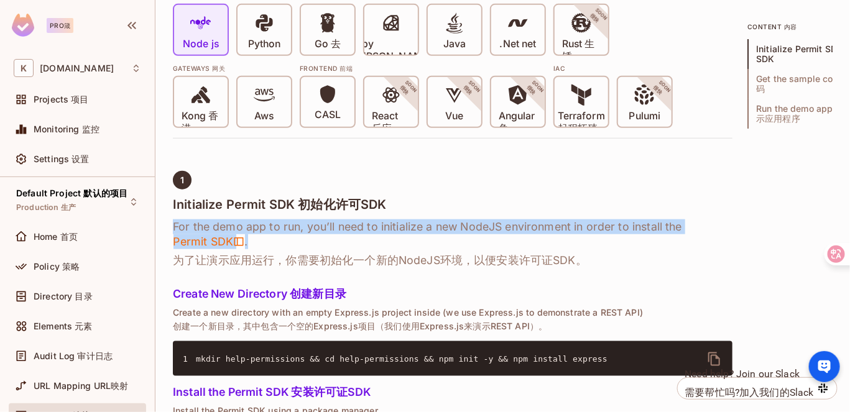
drag, startPoint x: 348, startPoint y: 220, endPoint x: 324, endPoint y: 219, distance: 23.7
click at [348, 220] on h6 "For the demo app to run, you’ll need to initialize a new NodeJS environment in …" at bounding box center [453, 243] width 560 height 48
click at [304, 219] on h6 "For the demo app to run, you’ll need to initialize a new NodeJS environment in …" at bounding box center [453, 243] width 560 height 48
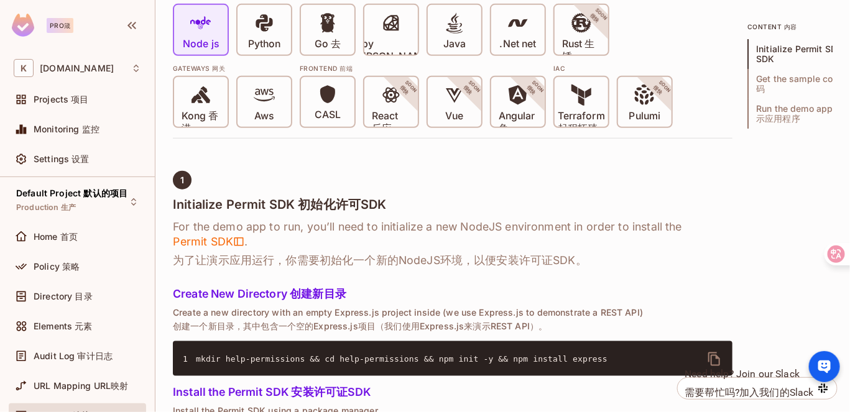
click at [313, 253] on font "为了让演示应用运行，你需要初始化一个新的NodeJS环境，以便安装许可证SDK。" at bounding box center [453, 260] width 560 height 15
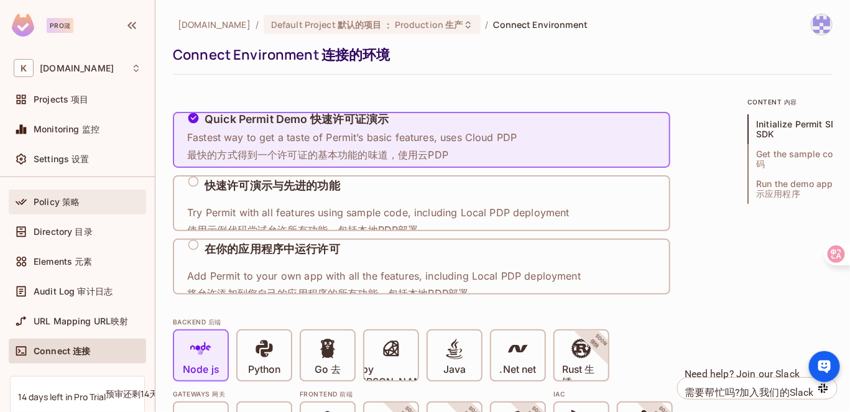
scroll to position [0, 0]
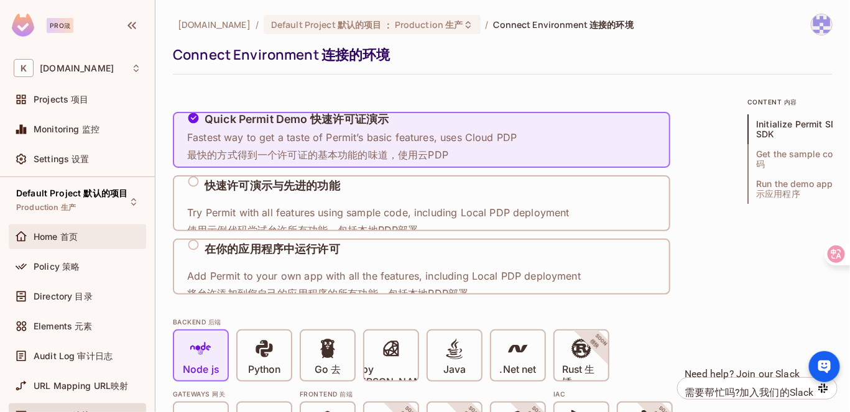
click at [75, 239] on font "首页" at bounding box center [68, 236] width 17 height 11
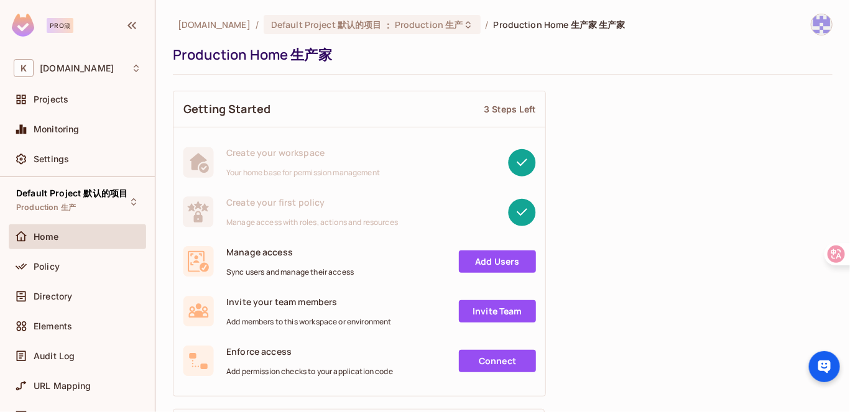
click at [86, 264] on div "Policy" at bounding box center [88, 267] width 108 height 10
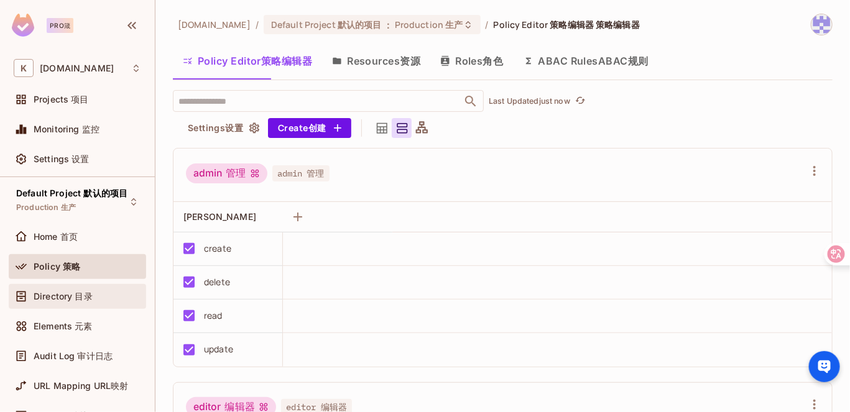
click at [90, 300] on div "Directory 目录" at bounding box center [77, 296] width 127 height 15
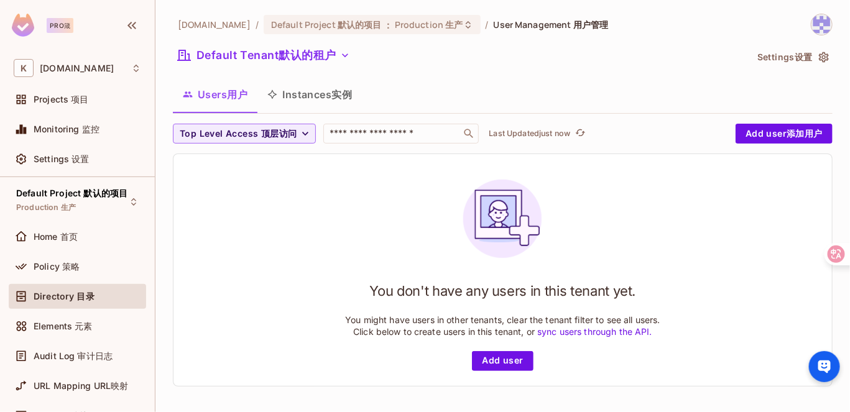
click at [80, 249] on div "Home 首页" at bounding box center [77, 239] width 137 height 30
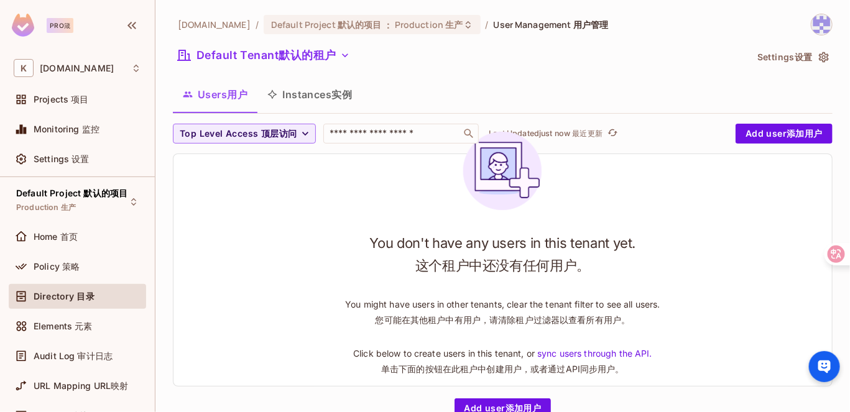
click at [635, 80] on div "Users 用户 Instances 实例" at bounding box center [503, 94] width 660 height 31
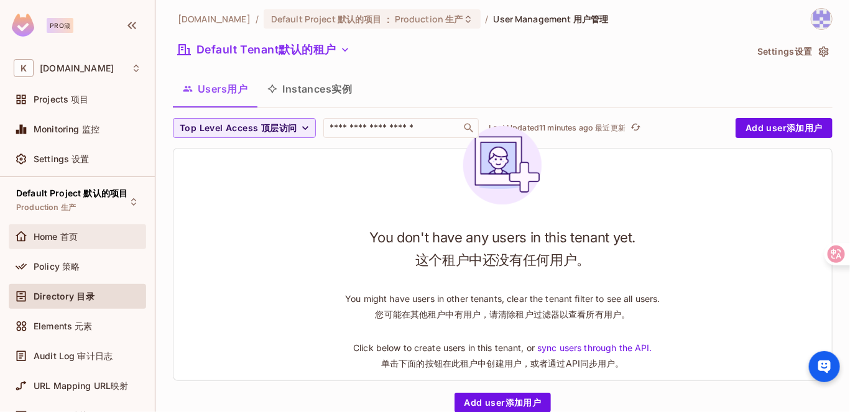
click at [104, 238] on div "Home 首页" at bounding box center [88, 237] width 108 height 10
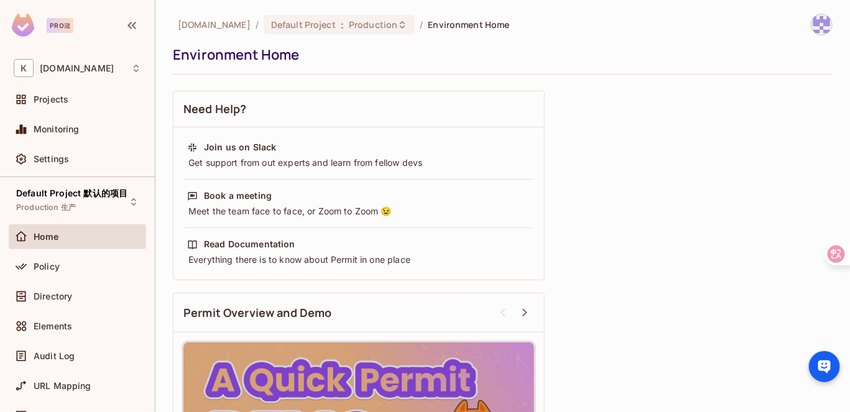
click at [113, 259] on div "Policy" at bounding box center [77, 266] width 127 height 15
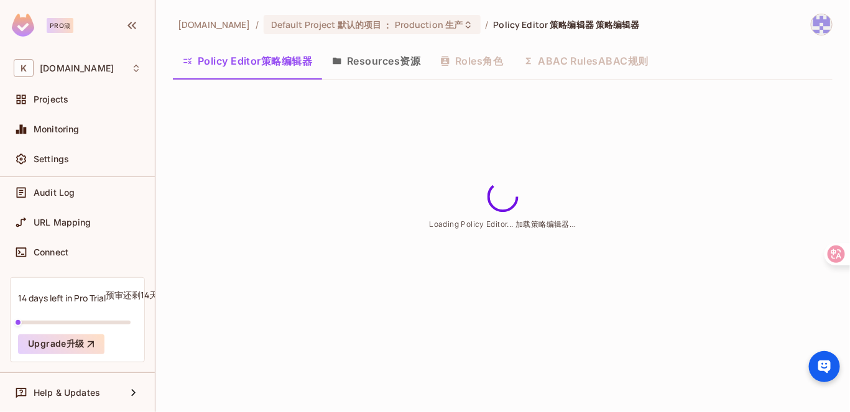
click at [108, 218] on div "URL Mapping" at bounding box center [88, 223] width 108 height 10
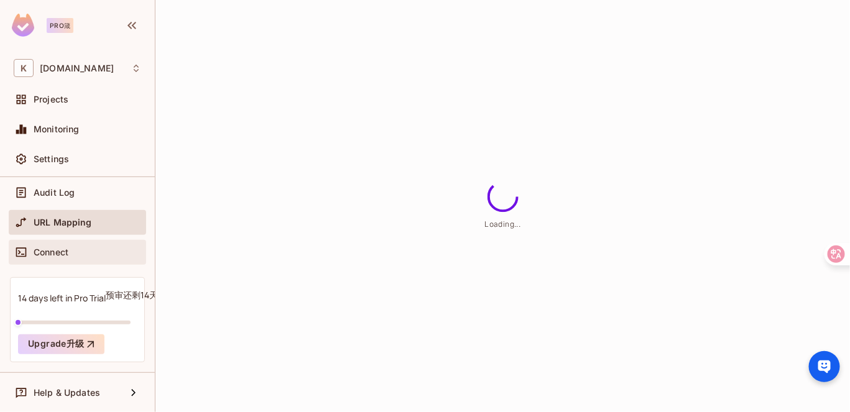
scroll to position [181, 0]
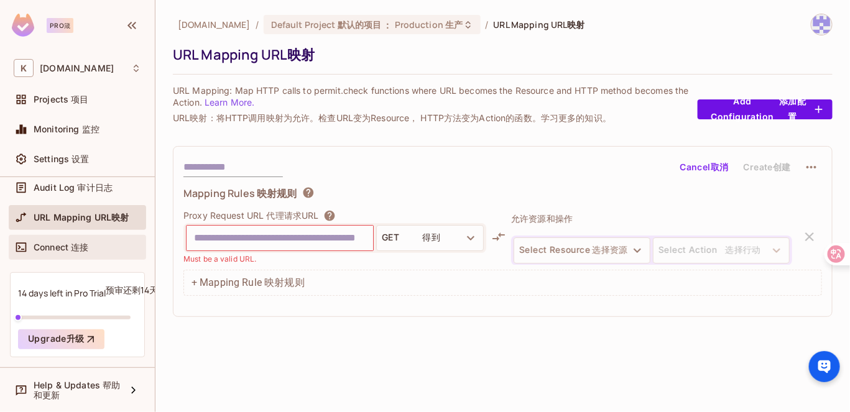
click at [98, 242] on div "Connect 连接" at bounding box center [88, 247] width 108 height 10
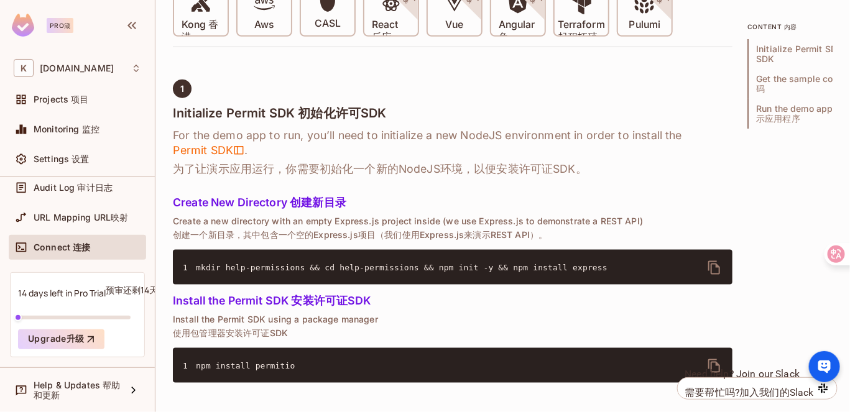
scroll to position [497, 0]
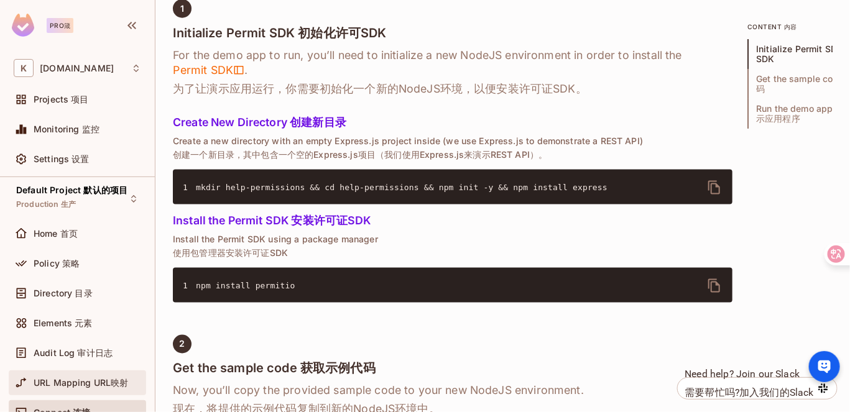
scroll to position [0, 0]
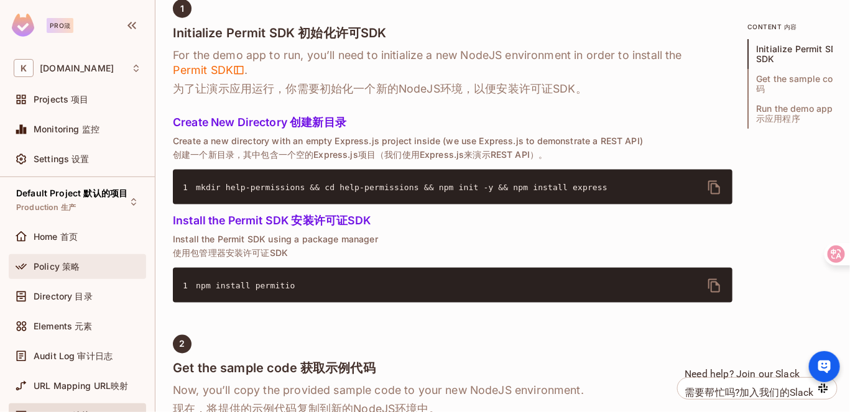
click at [64, 257] on div "Policy 策略" at bounding box center [77, 266] width 137 height 25
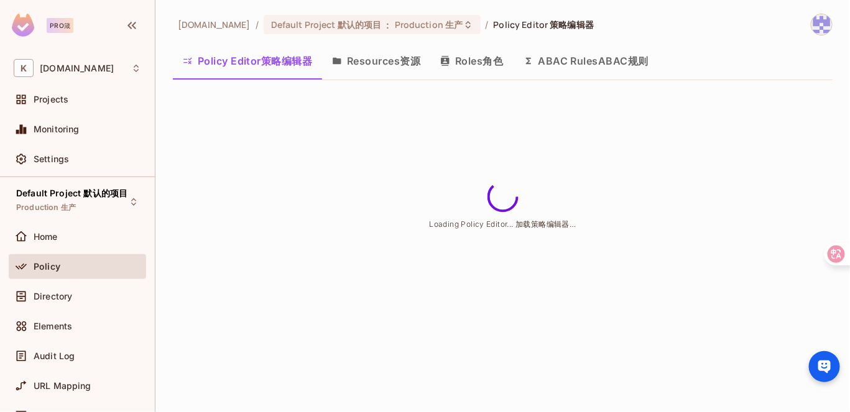
click at [65, 241] on div "Home" at bounding box center [77, 236] width 127 height 15
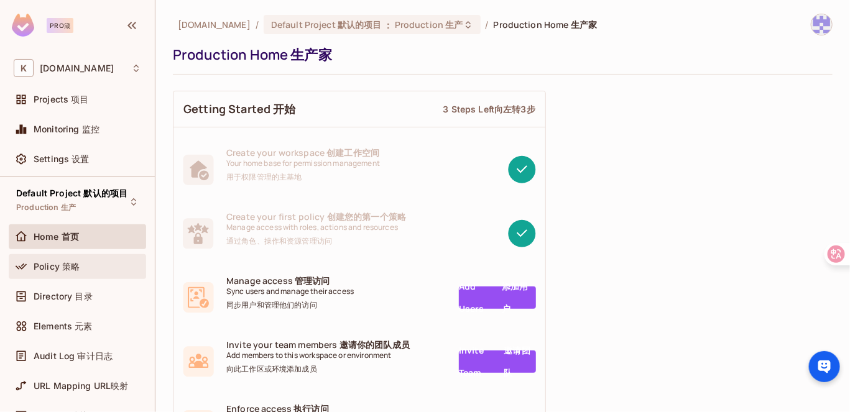
click at [102, 271] on div "Policy 策略" at bounding box center [77, 266] width 127 height 15
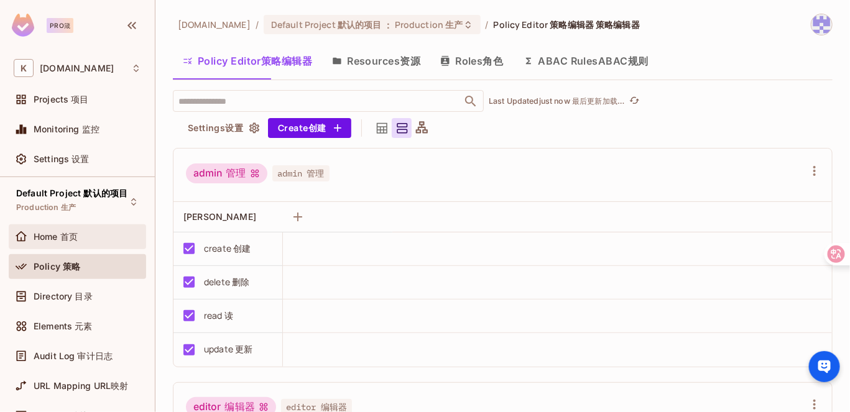
click at [90, 232] on div "Home 首页" at bounding box center [88, 237] width 108 height 10
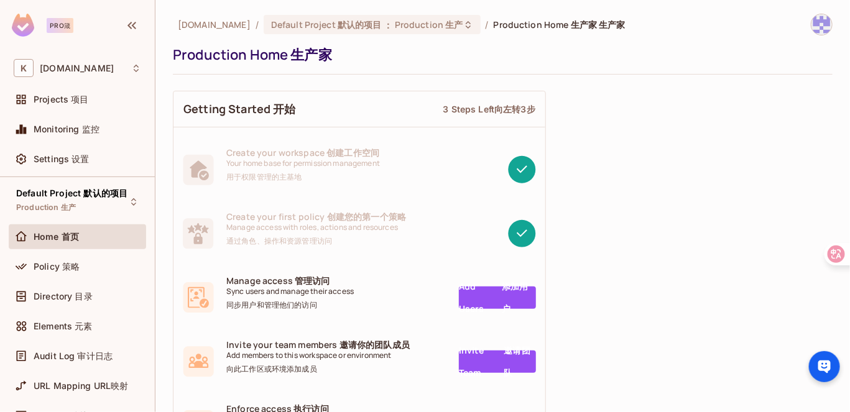
click at [30, 21] on img at bounding box center [23, 25] width 22 height 23
click at [21, 25] on img at bounding box center [23, 25] width 22 height 23
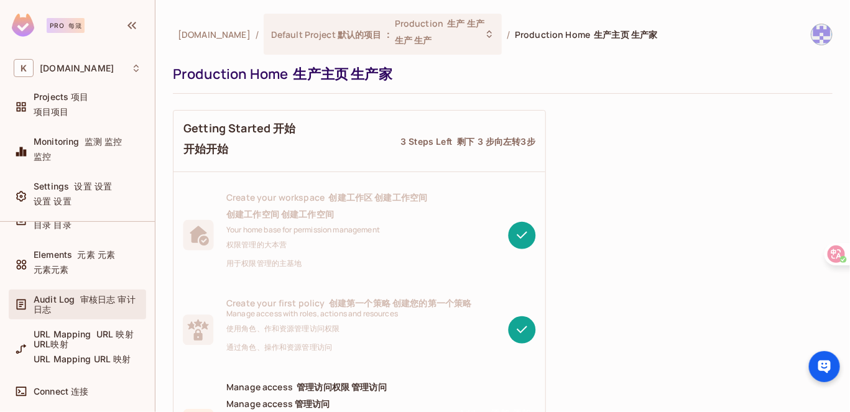
scroll to position [187, 0]
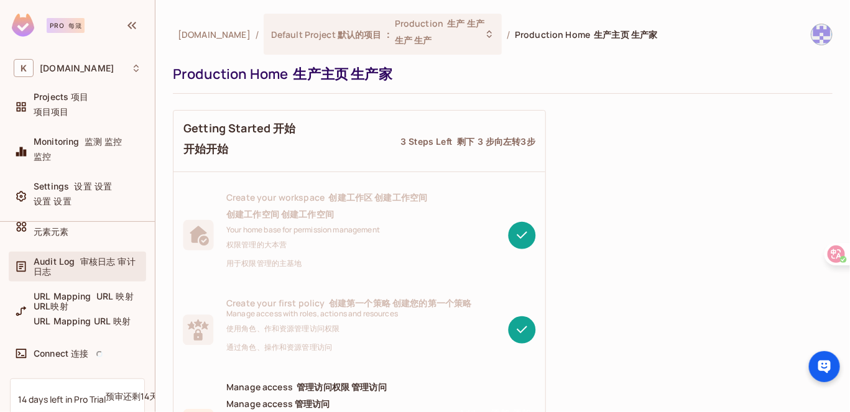
click at [83, 252] on div "Audit Log 审核日志 审计日志" at bounding box center [77, 267] width 137 height 30
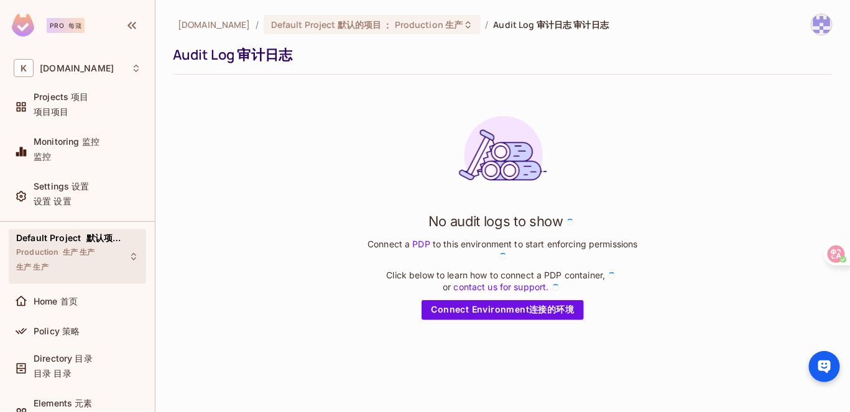
click at [91, 277] on div "Default Project 默认项目 默认的项目 Production 生产 生产 生产 生产" at bounding box center [70, 256] width 108 height 47
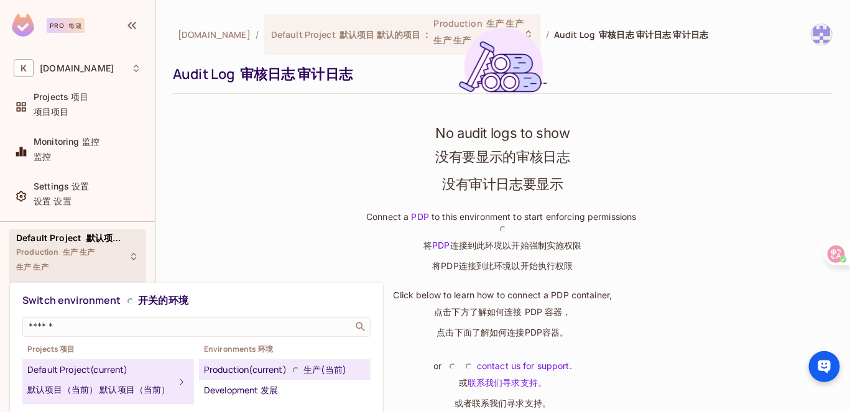
click at [227, 214] on div at bounding box center [425, 206] width 850 height 412
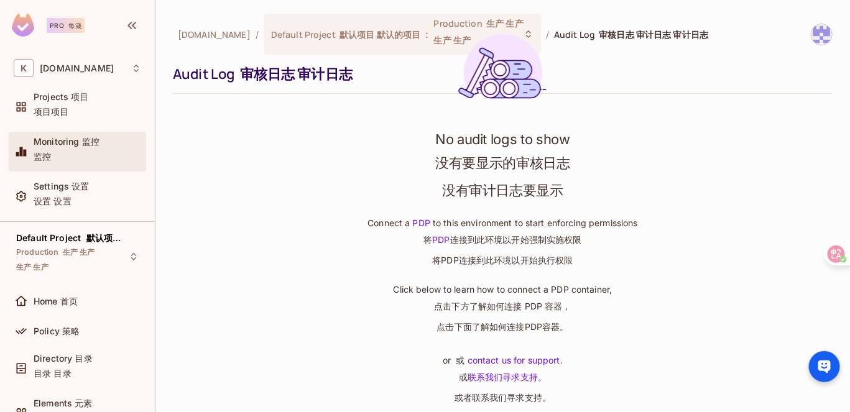
click at [76, 160] on span "Monitoring 监控 监控" at bounding box center [67, 152] width 66 height 30
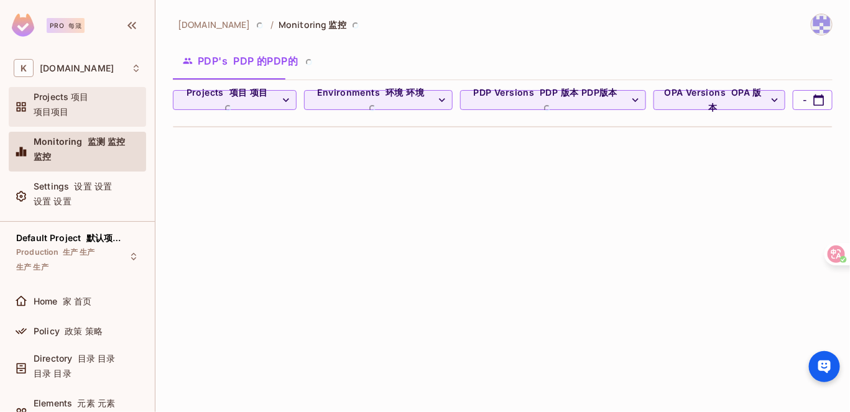
click at [76, 112] on span "Projects 项目 项目 项目" at bounding box center [61, 107] width 55 height 30
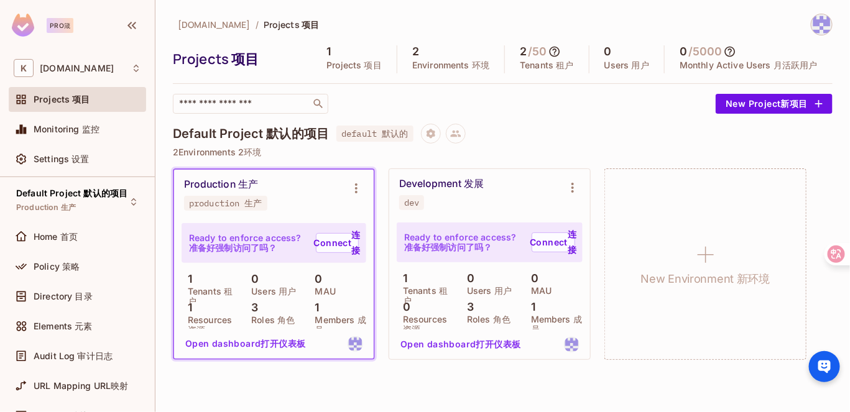
click at [813, 26] on img at bounding box center [821, 24] width 21 height 21
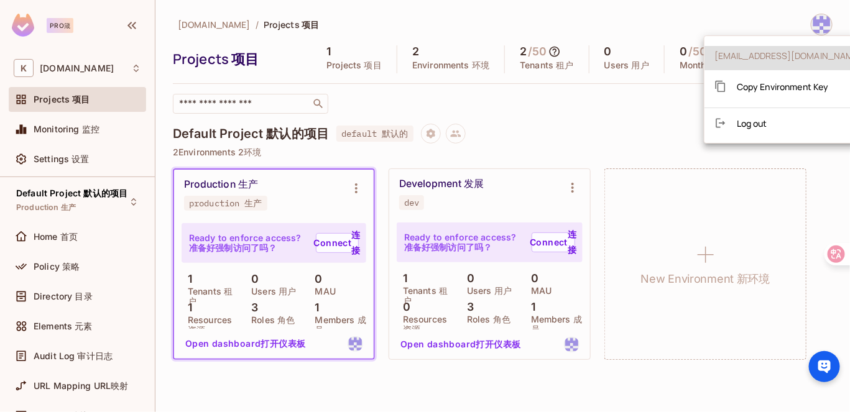
click at [35, 29] on div at bounding box center [425, 206] width 850 height 412
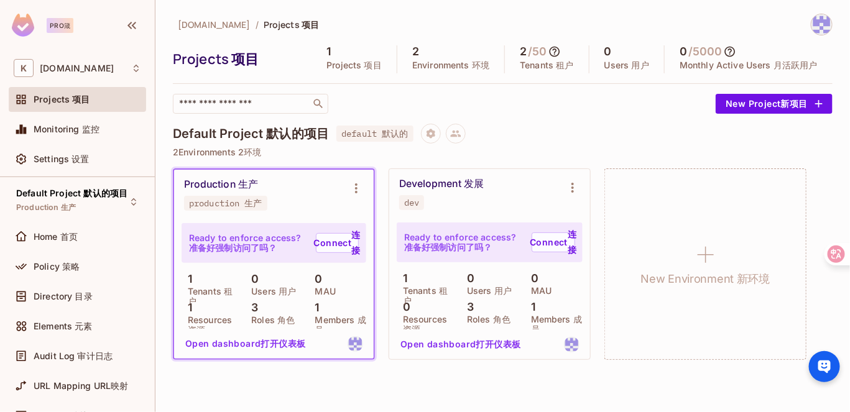
click at [181, 29] on span "[DOMAIN_NAME]" at bounding box center [214, 25] width 73 height 12
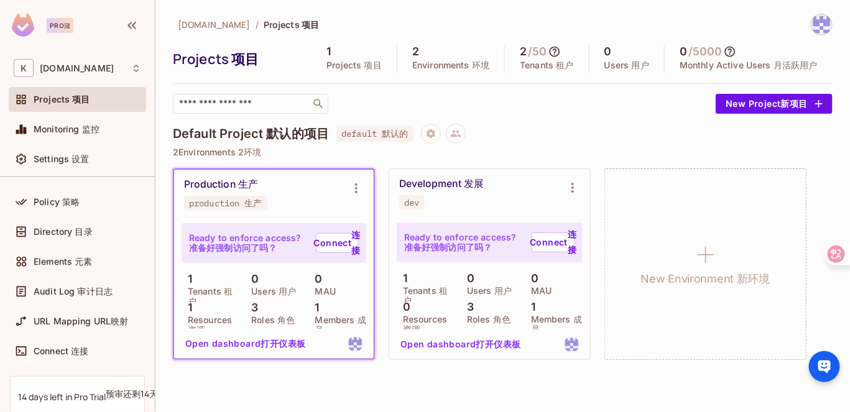
scroll to position [149, 0]
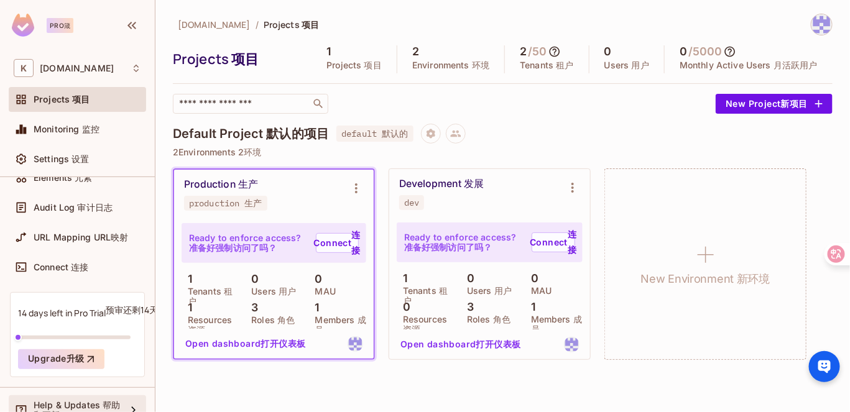
click at [46, 395] on div "Help & Updates 帮助和更新" at bounding box center [77, 410] width 137 height 30
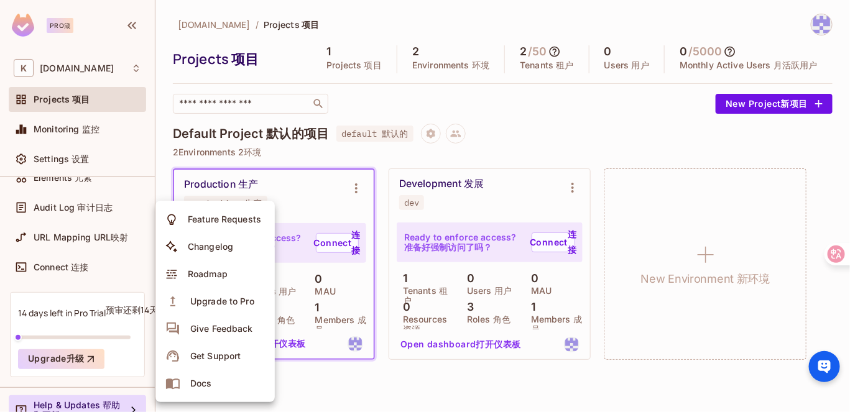
click at [93, 165] on div at bounding box center [425, 206] width 850 height 412
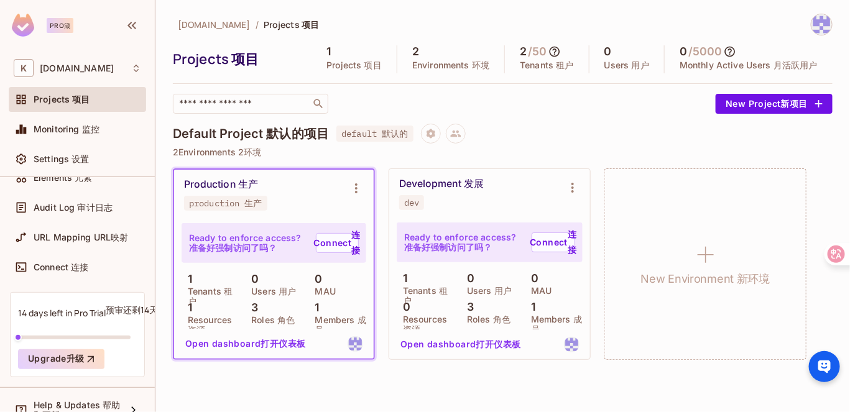
click at [52, 158] on div "Feature Requests Changelog Roadmap Upgrade to Pro Give Feedback Get Support Docs" at bounding box center [425, 206] width 850 height 412
click at [43, 157] on span "Settings 设置" at bounding box center [62, 159] width 56 height 10
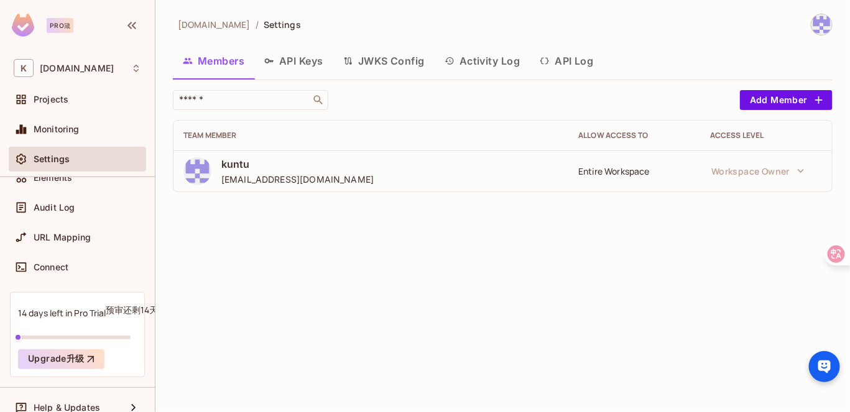
click at [629, 354] on div "kuntu.tech / Settings Members API Keys JWKS Config Activity Log API Log ​ Add M…" at bounding box center [502, 206] width 695 height 412
click at [93, 230] on div "URL Mapping" at bounding box center [77, 237] width 127 height 15
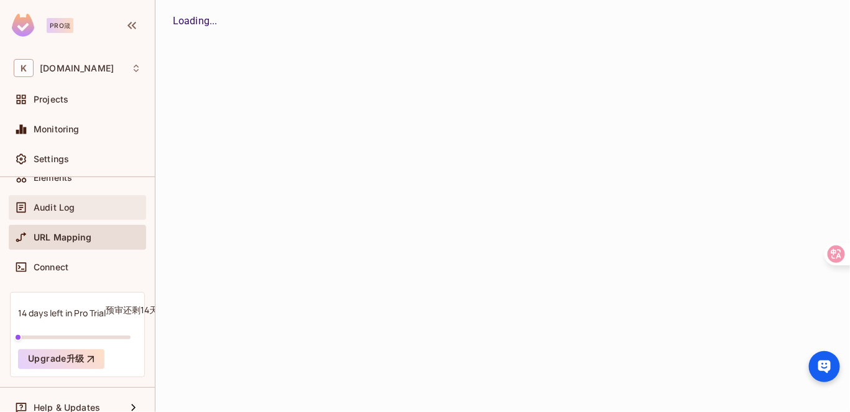
click at [75, 214] on div "Audit Log" at bounding box center [77, 207] width 137 height 25
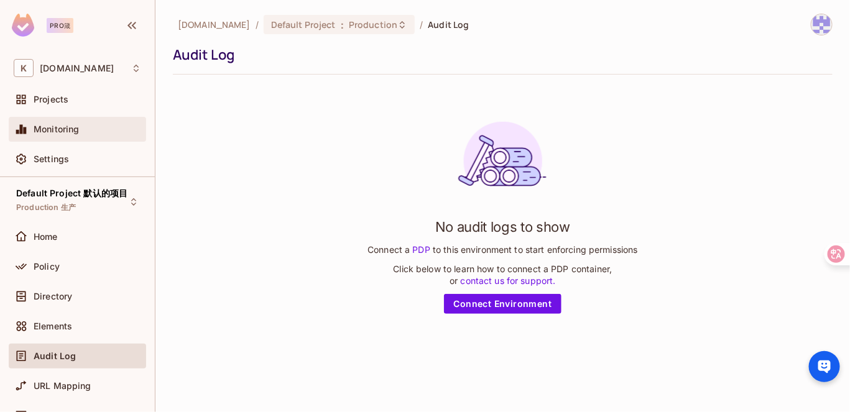
click at [67, 124] on span "Monitoring" at bounding box center [57, 129] width 46 height 10
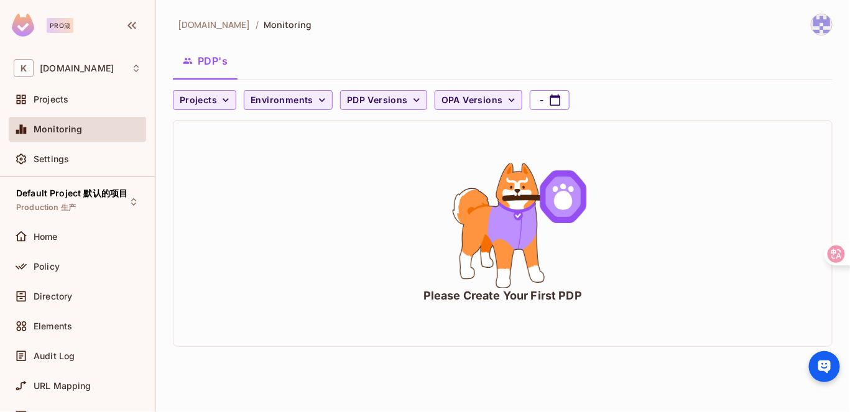
click at [193, 113] on div "Projects Environments PDP Versions OPA Versions - Please Create Your First PDP" at bounding box center [503, 218] width 660 height 257
click at [195, 103] on span "Projects" at bounding box center [198, 101] width 37 height 16
click at [225, 134] on span "Default Project" at bounding box center [214, 128] width 62 height 12
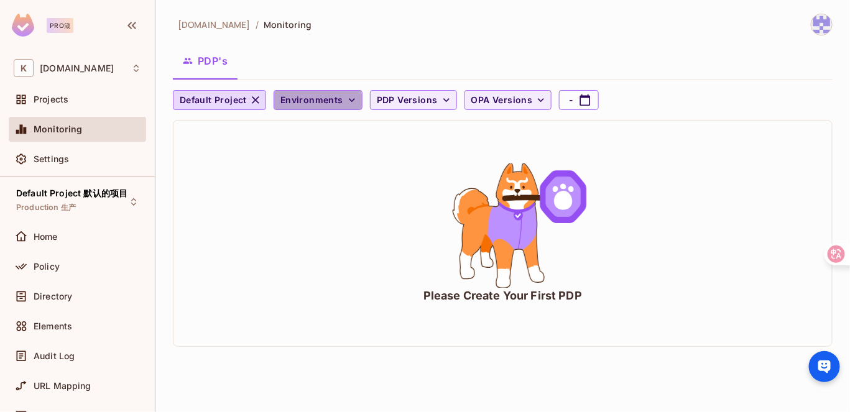
click at [315, 101] on span "Environments" at bounding box center [311, 101] width 63 height 16
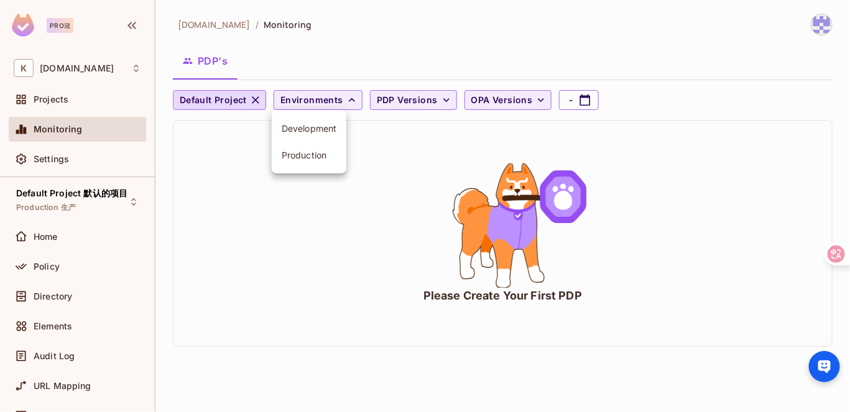
click at [80, 160] on div at bounding box center [425, 206] width 850 height 412
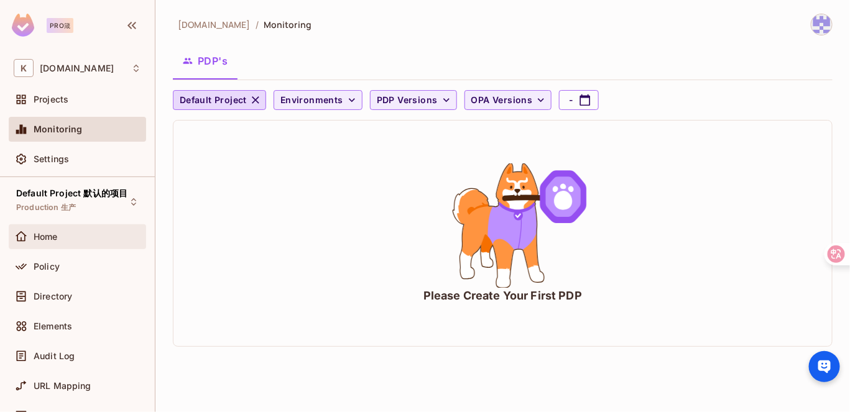
click at [56, 236] on span "Home" at bounding box center [46, 237] width 24 height 10
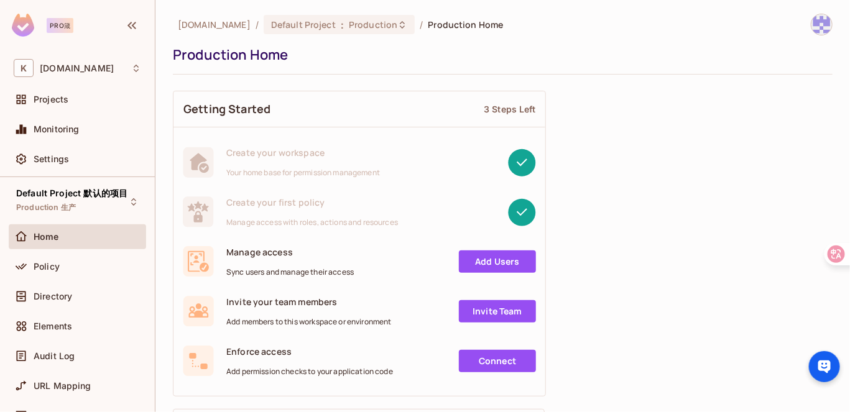
click at [79, 278] on div "Policy" at bounding box center [77, 269] width 137 height 30
click at [491, 259] on link "Add Users" at bounding box center [497, 262] width 77 height 22
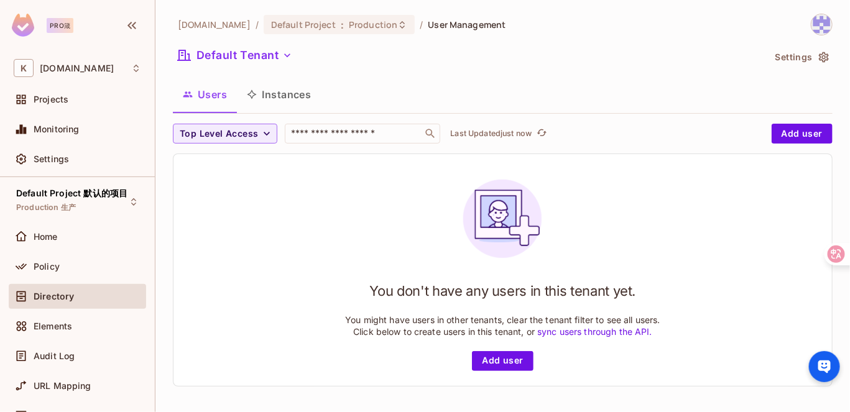
scroll to position [1, 0]
click at [494, 366] on button "Add user" at bounding box center [502, 361] width 61 height 20
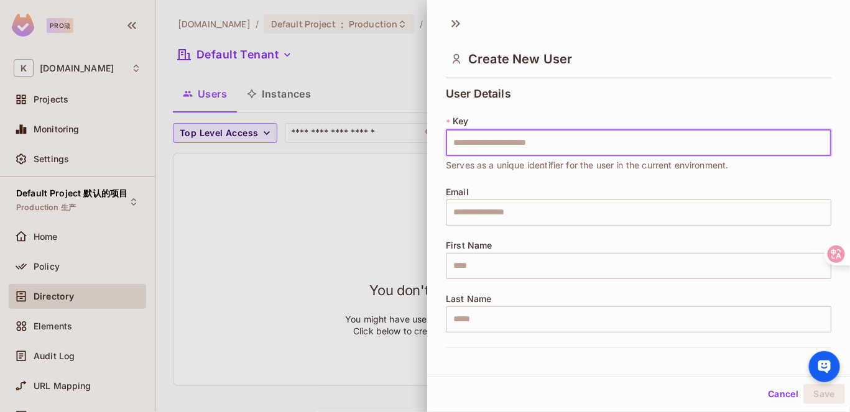
click at [507, 145] on input "text" at bounding box center [638, 143] width 385 height 26
type input "*"
type input "***"
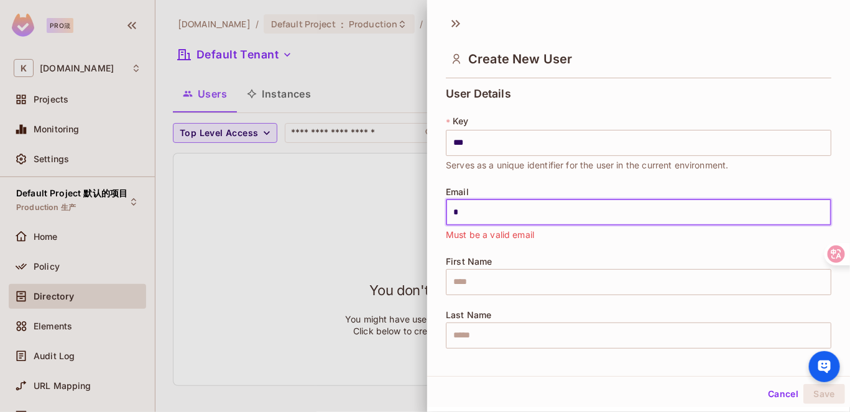
type input "**********"
type input "**"
type input "*"
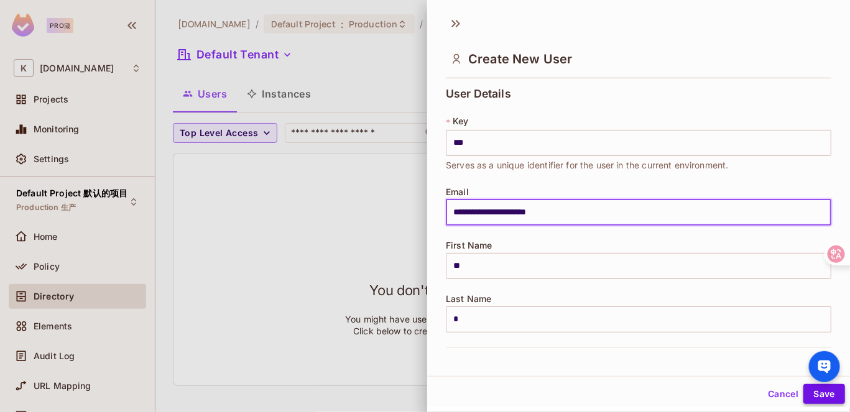
click at [814, 394] on button "Save" at bounding box center [824, 394] width 42 height 20
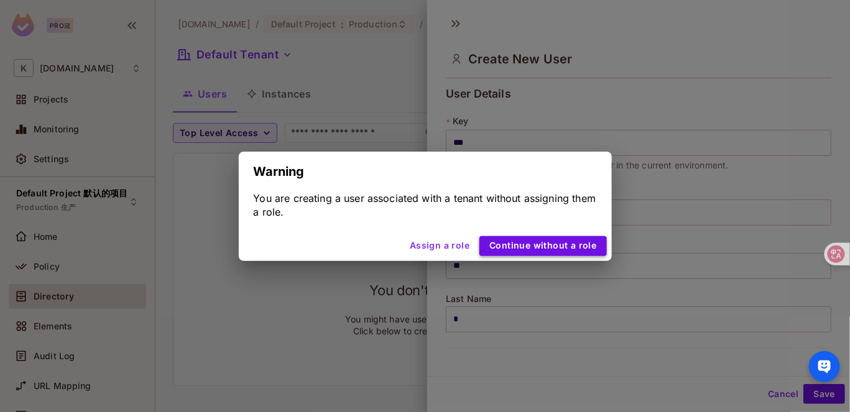
click at [524, 249] on button "Continue without a role" at bounding box center [542, 246] width 127 height 20
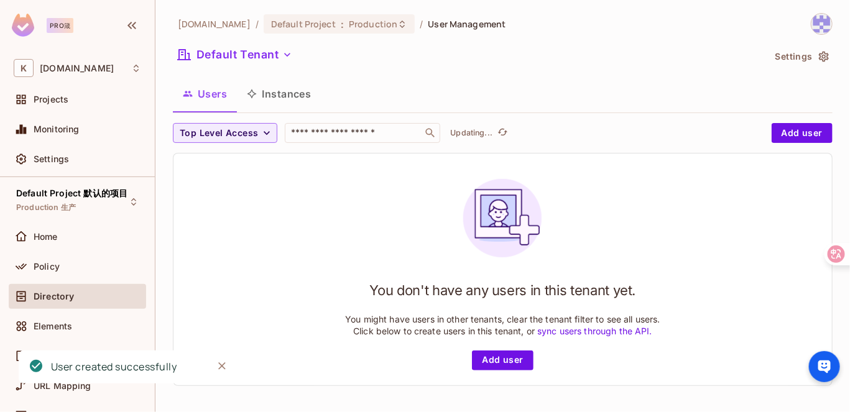
scroll to position [0, 0]
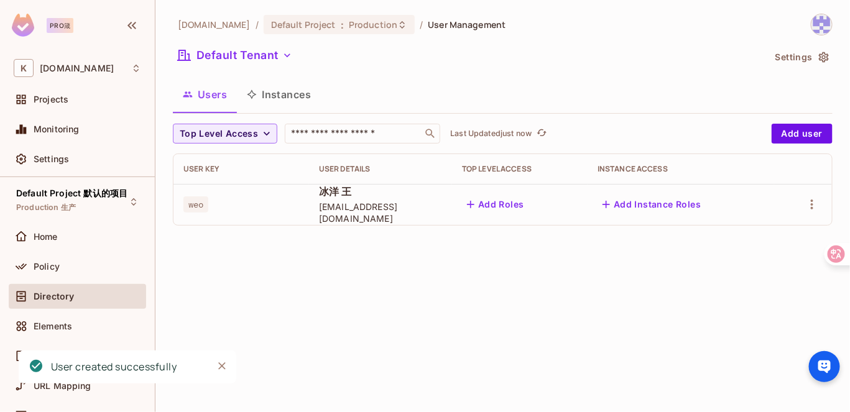
click at [201, 206] on span "weo" at bounding box center [195, 204] width 25 height 16
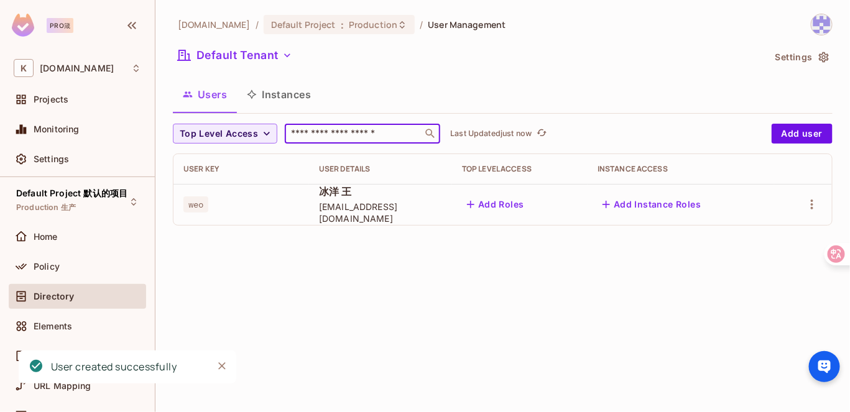
click at [331, 139] on input "text" at bounding box center [354, 133] width 131 height 12
drag, startPoint x: 238, startPoint y: 203, endPoint x: 250, endPoint y: 137, distance: 66.5
click at [238, 203] on div "weo" at bounding box center [241, 204] width 116 height 12
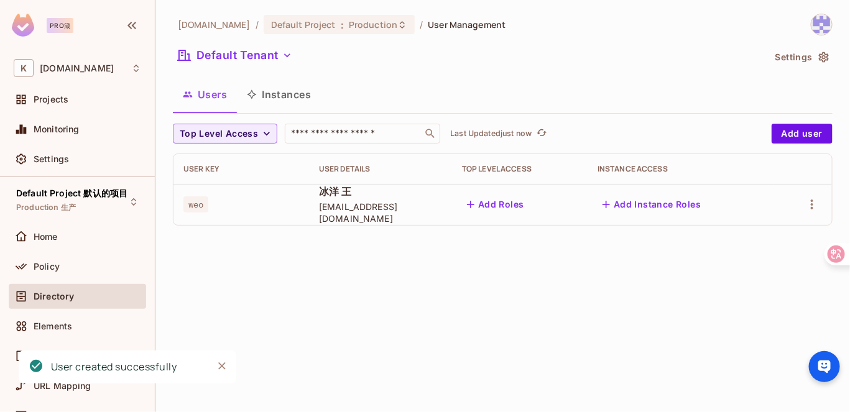
click at [265, 101] on button "Instances" at bounding box center [279, 94] width 84 height 31
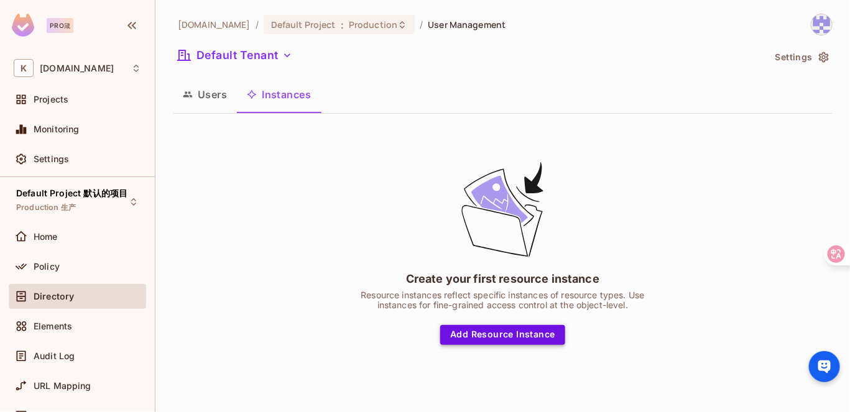
click at [491, 330] on button "Add Resource Instance" at bounding box center [502, 335] width 124 height 20
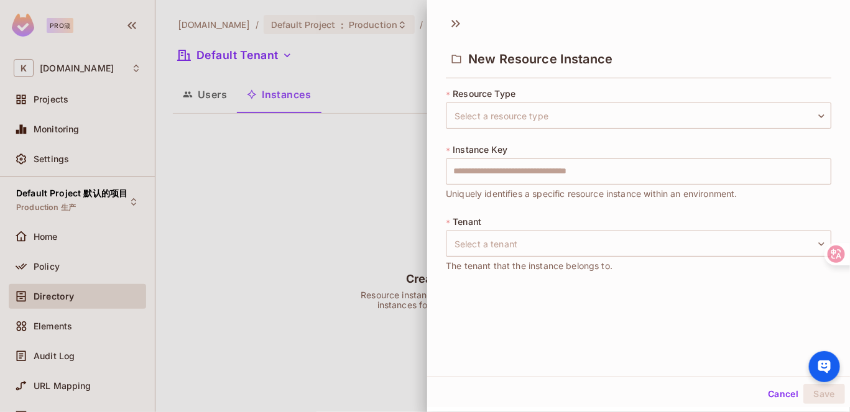
click at [394, 200] on div at bounding box center [425, 206] width 850 height 412
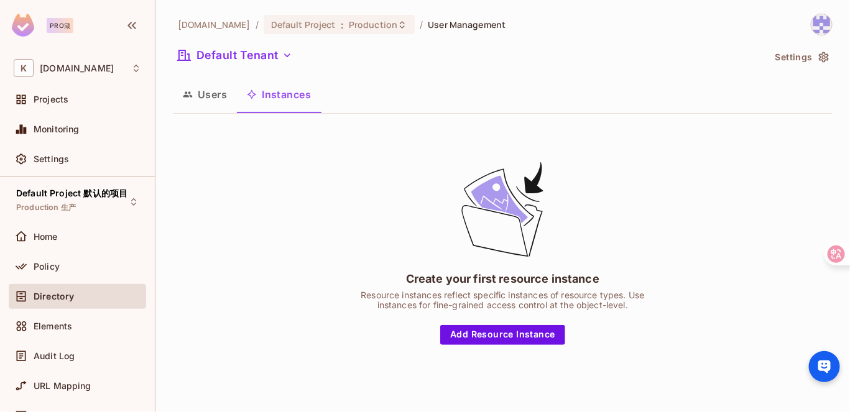
click at [213, 108] on button "Users" at bounding box center [205, 94] width 64 height 31
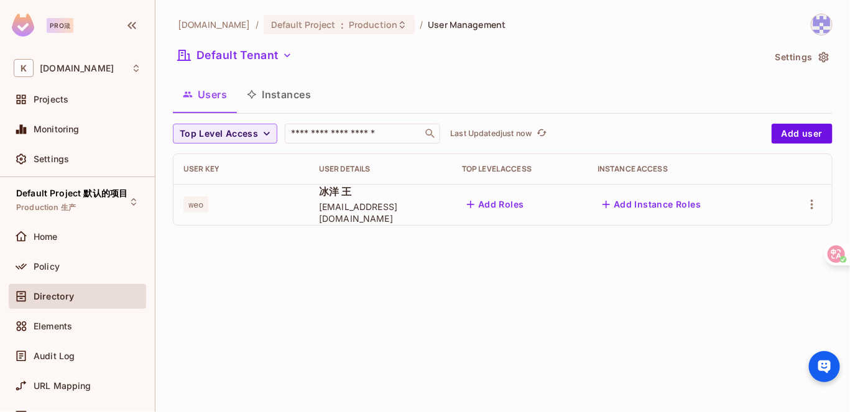
click at [430, 97] on div "Users Instances" at bounding box center [503, 94] width 660 height 31
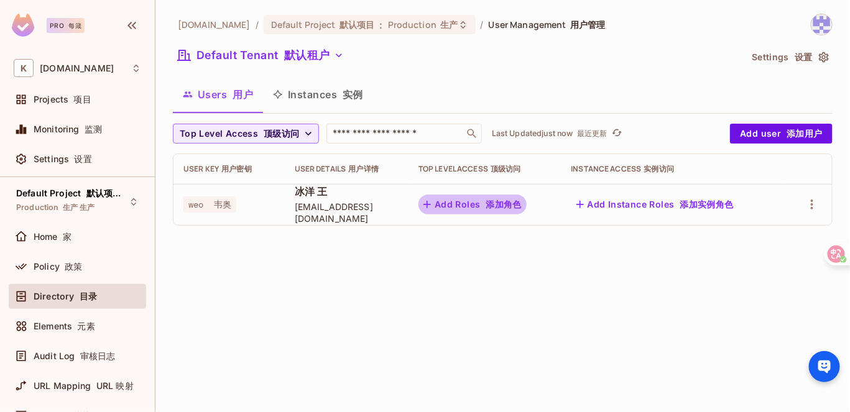
click at [516, 202] on font "添加角色" at bounding box center [504, 204] width 36 height 11
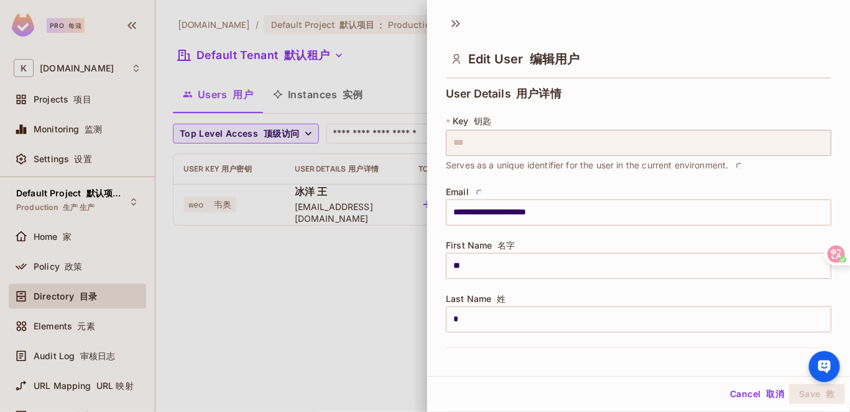
click at [359, 276] on div at bounding box center [425, 206] width 850 height 412
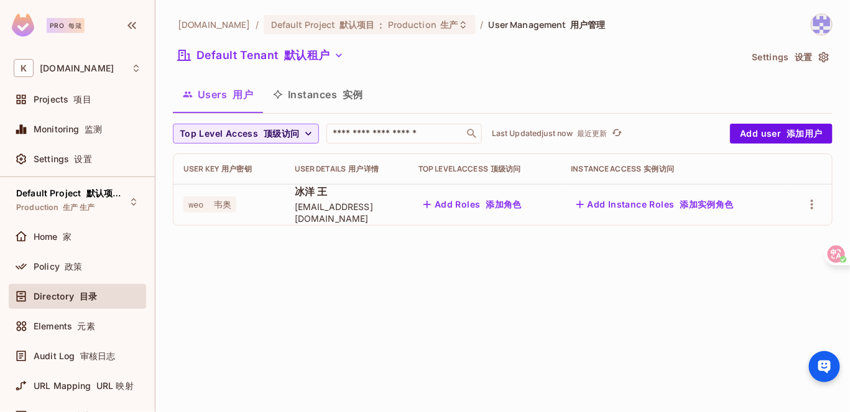
click at [699, 210] on font "添加实例角色" at bounding box center [704, 205] width 59 height 16
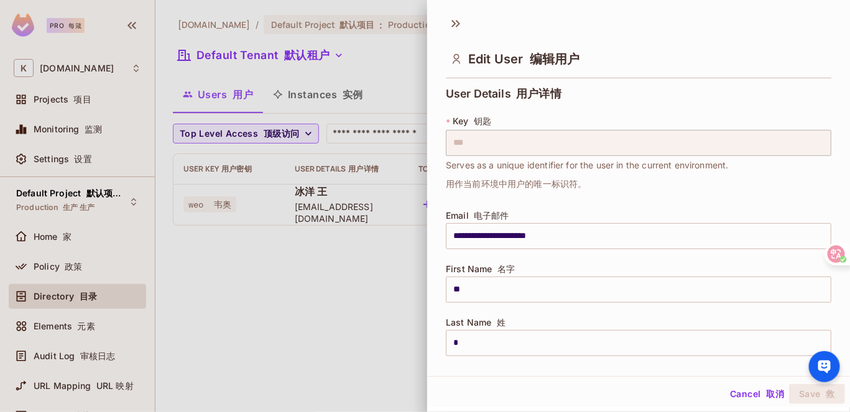
click at [347, 280] on div at bounding box center [425, 206] width 850 height 412
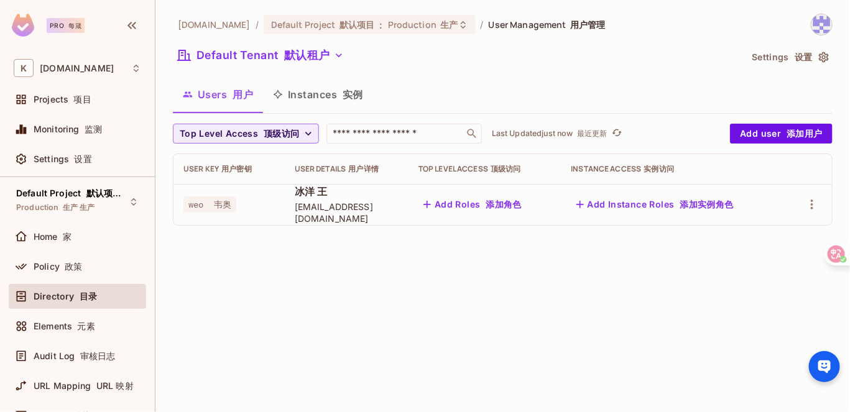
click at [310, 95] on button "Instances 实例" at bounding box center [318, 94] width 110 height 31
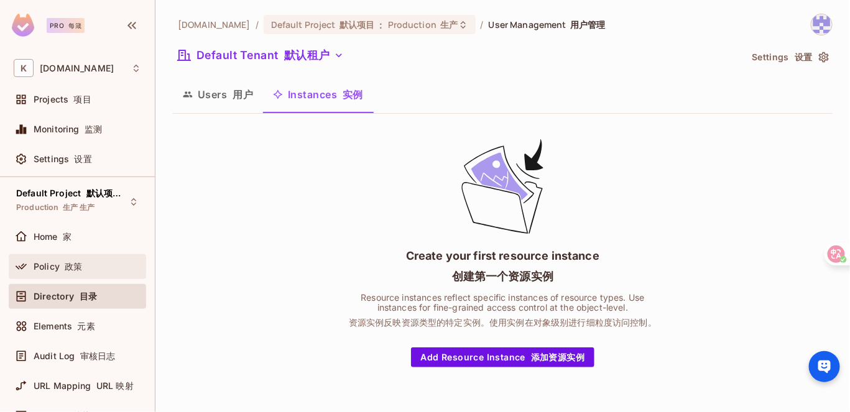
click at [86, 266] on div "Policy 政策" at bounding box center [88, 267] width 108 height 10
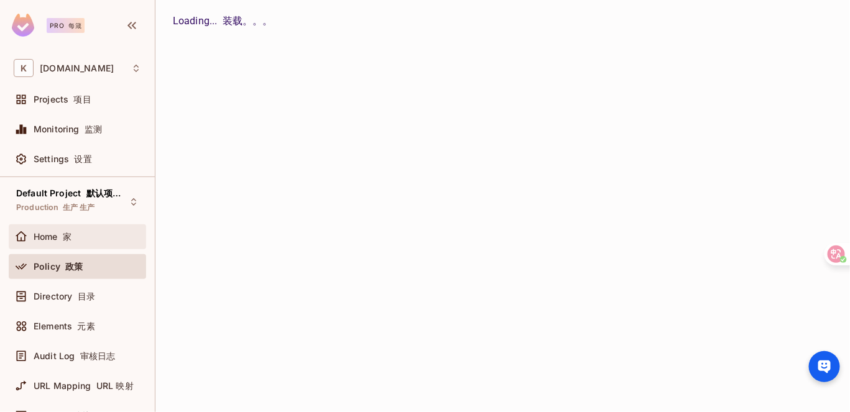
click at [98, 238] on div "Home 家" at bounding box center [88, 237] width 108 height 10
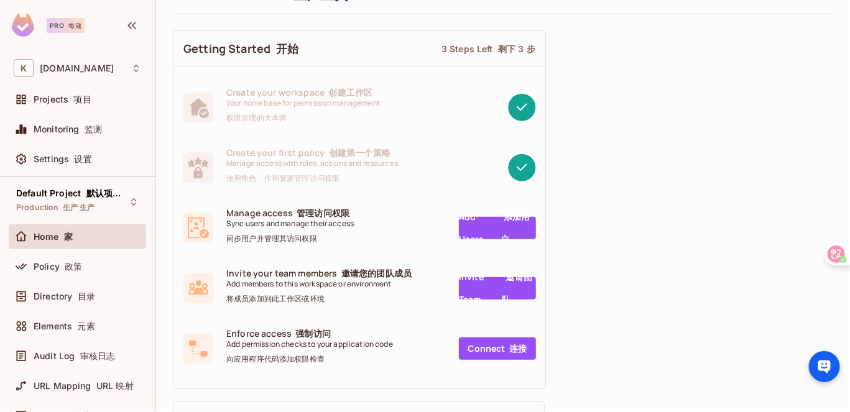
scroll to position [62, 0]
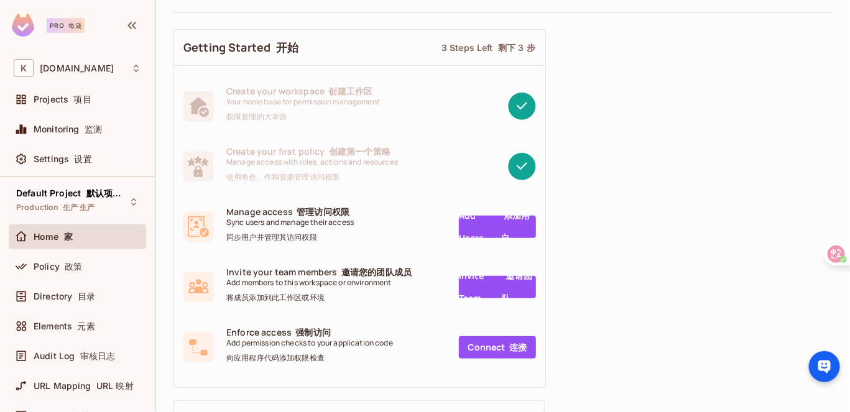
drag, startPoint x: 508, startPoint y: 220, endPoint x: 485, endPoint y: 226, distance: 23.7
click at [508, 220] on font "添加用户" at bounding box center [518, 227] width 36 height 45
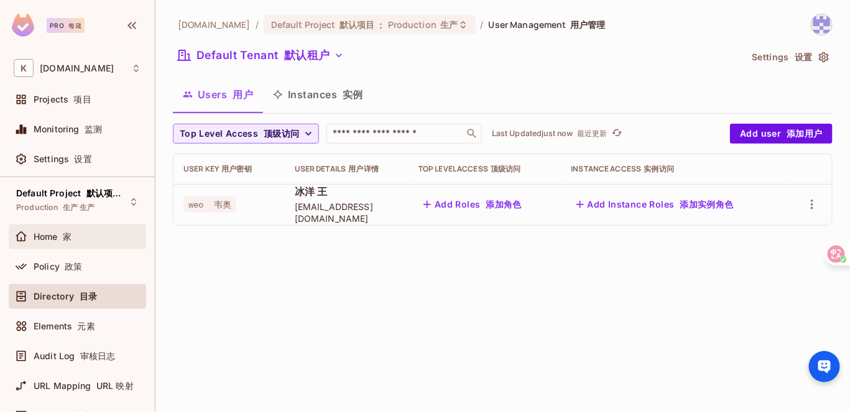
click at [97, 241] on div "Home 家" at bounding box center [77, 236] width 127 height 15
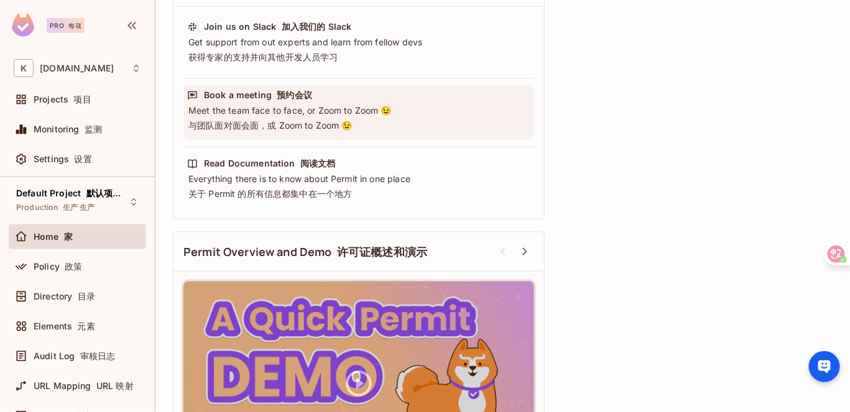
scroll to position [583, 0]
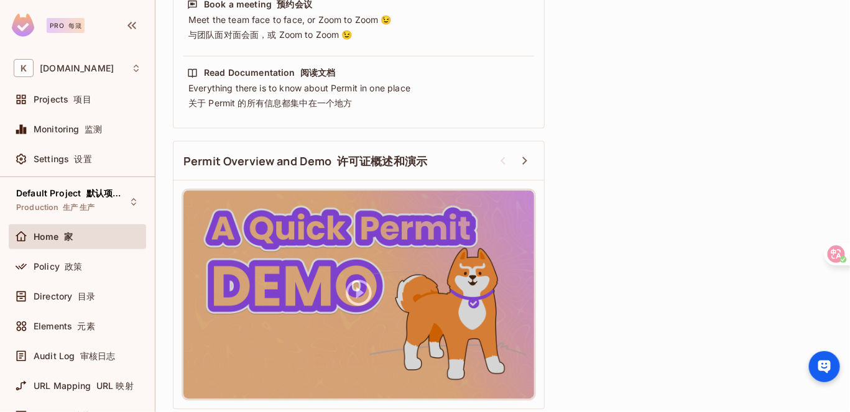
click at [67, 279] on div "Policy 政策" at bounding box center [77, 269] width 137 height 30
click at [86, 272] on div "Policy 政策" at bounding box center [77, 266] width 127 height 15
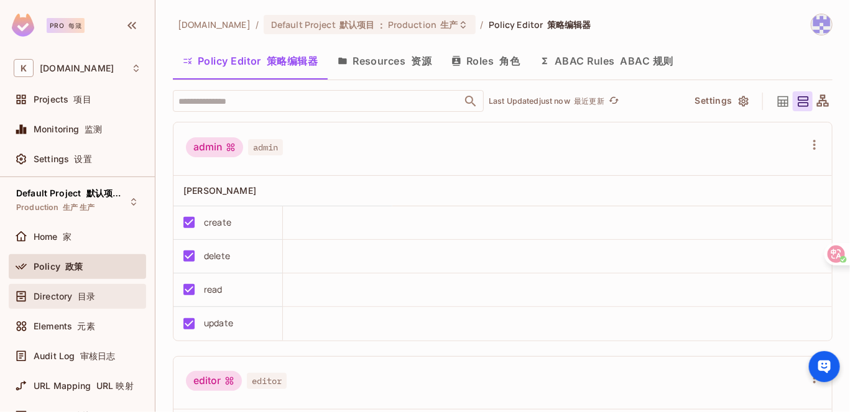
click at [91, 298] on font "目录" at bounding box center [86, 296] width 17 height 11
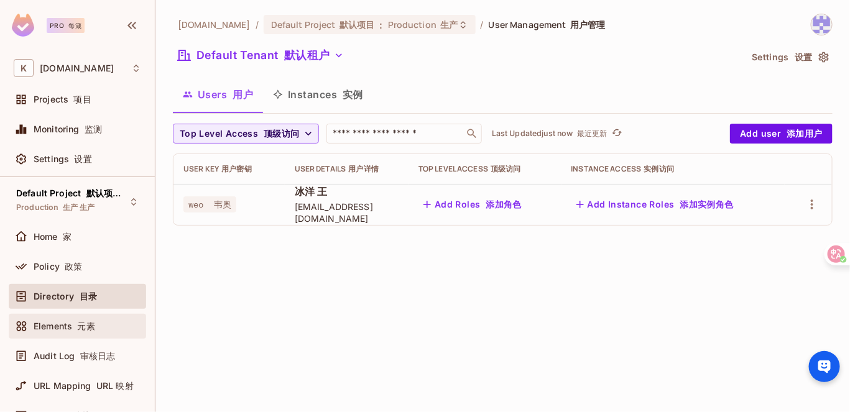
click at [71, 330] on div "Elements 元素" at bounding box center [77, 326] width 127 height 15
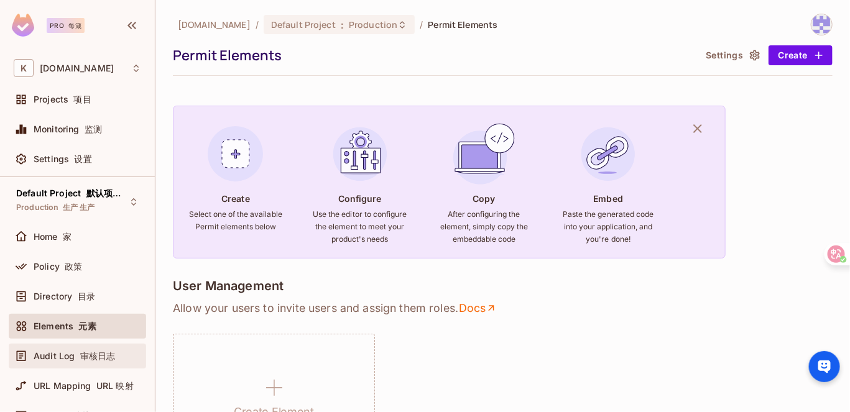
click at [80, 352] on font "审核日志" at bounding box center [97, 356] width 35 height 11
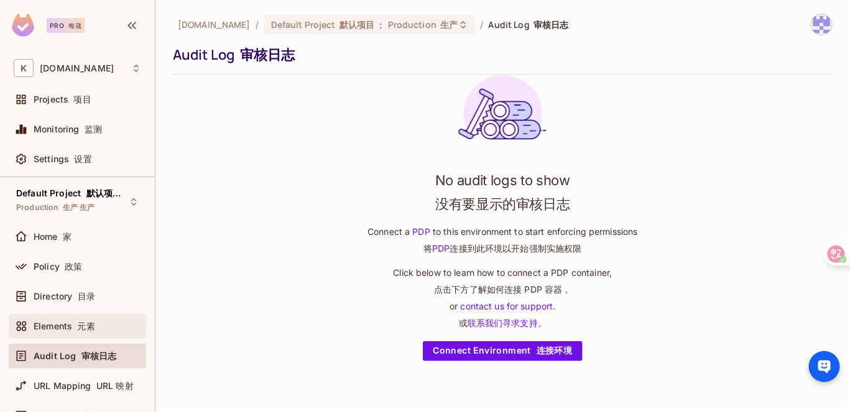
click at [76, 336] on div "Elements 元素" at bounding box center [77, 326] width 137 height 25
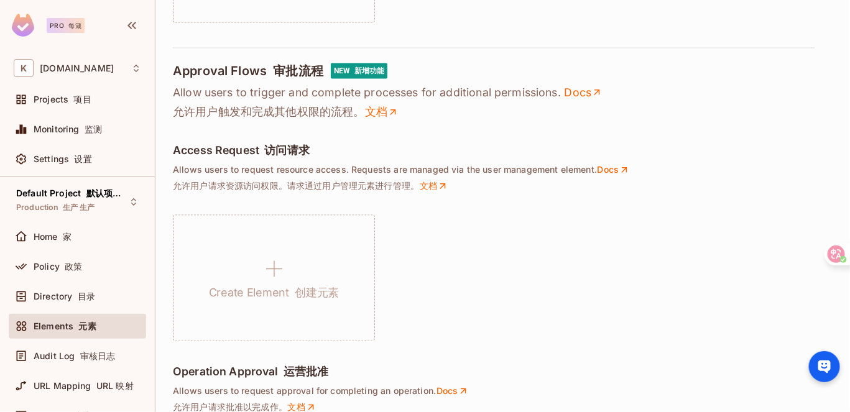
scroll to position [1109, 0]
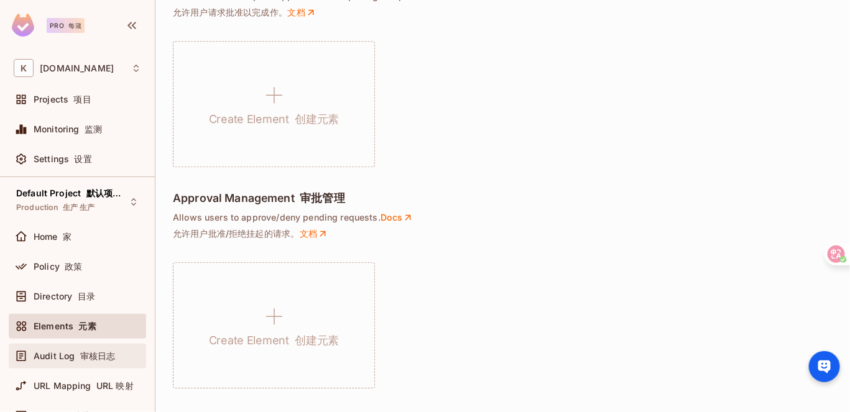
click at [69, 362] on div "Audit Log 审核日志" at bounding box center [77, 356] width 127 height 15
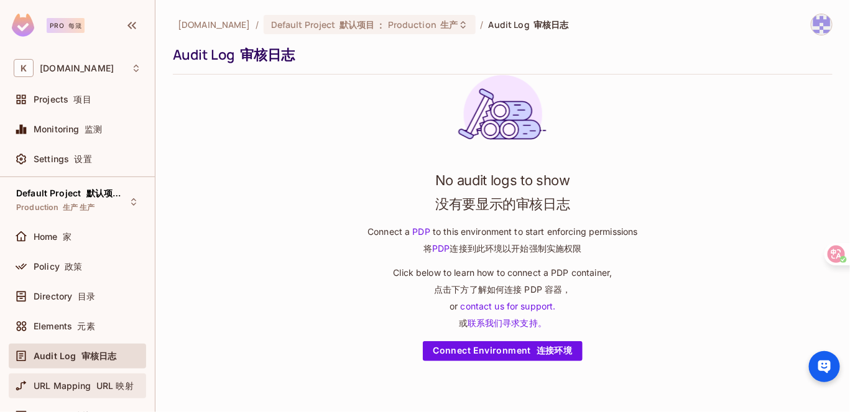
click at [88, 381] on span "URL Mapping URL 映射" at bounding box center [84, 386] width 100 height 10
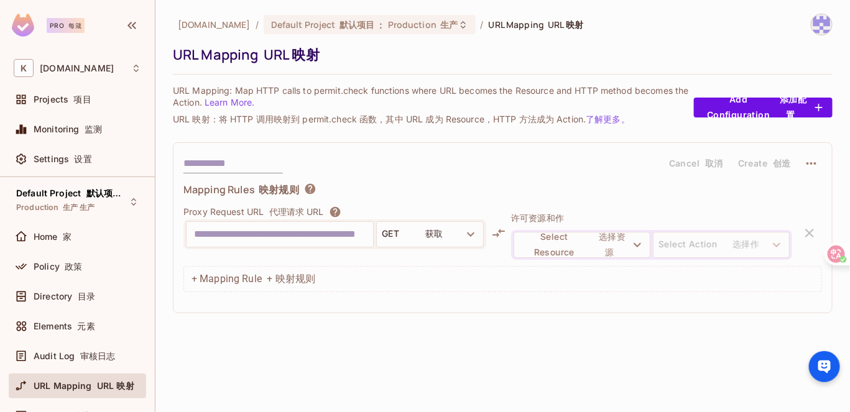
click at [81, 221] on div "Default Project 默认项目 默认的项目 Production 生产 生产 Home 家 Policy 政策 Directory 目录 Eleme…" at bounding box center [77, 308] width 155 height 263
click at [81, 232] on div "Home 家" at bounding box center [88, 237] width 108 height 10
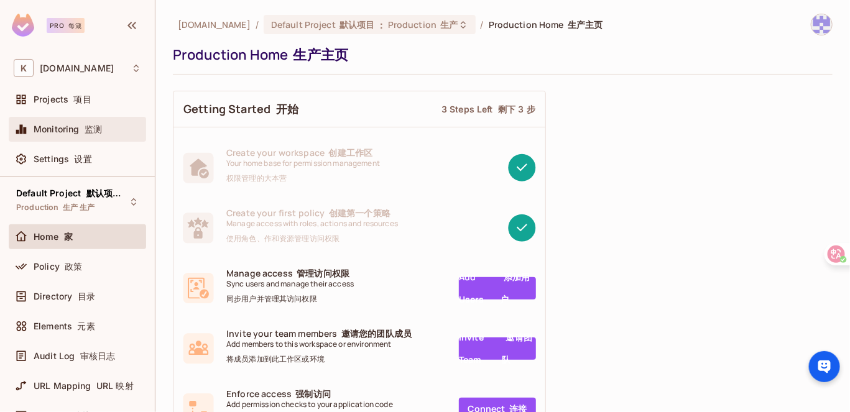
click at [108, 123] on div "Monitoring 监测" at bounding box center [77, 129] width 127 height 15
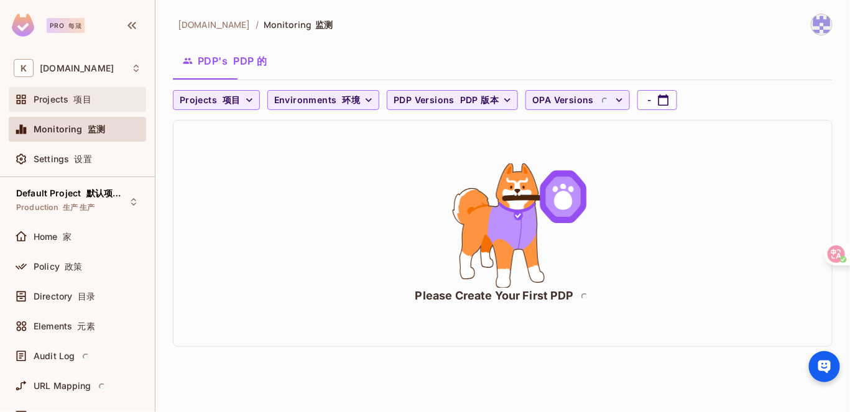
click at [98, 102] on div "Projects 项目" at bounding box center [88, 100] width 108 height 10
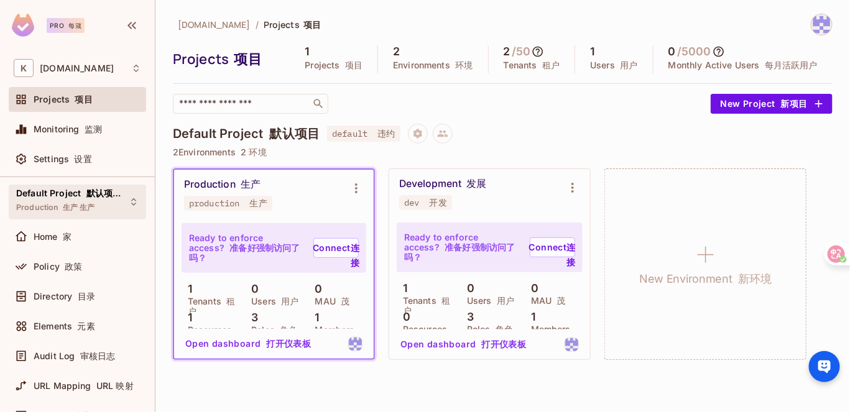
click at [9, 204] on div "Default Project 默认项目 默认的项目 Production 生产 生产" at bounding box center [77, 202] width 137 height 34
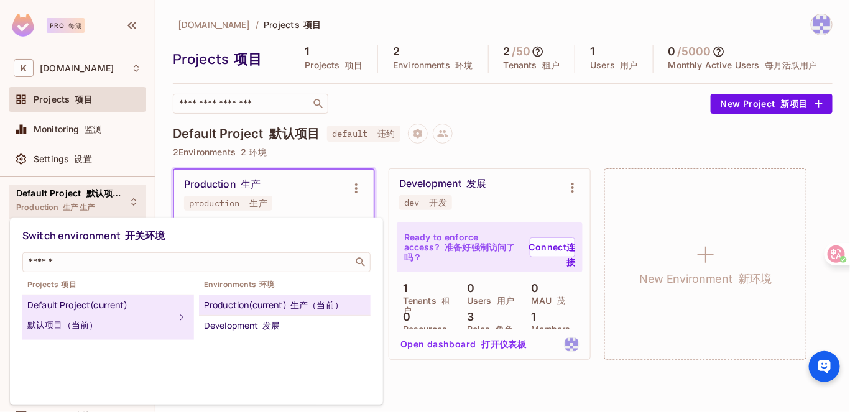
click at [63, 164] on div at bounding box center [425, 206] width 850 height 412
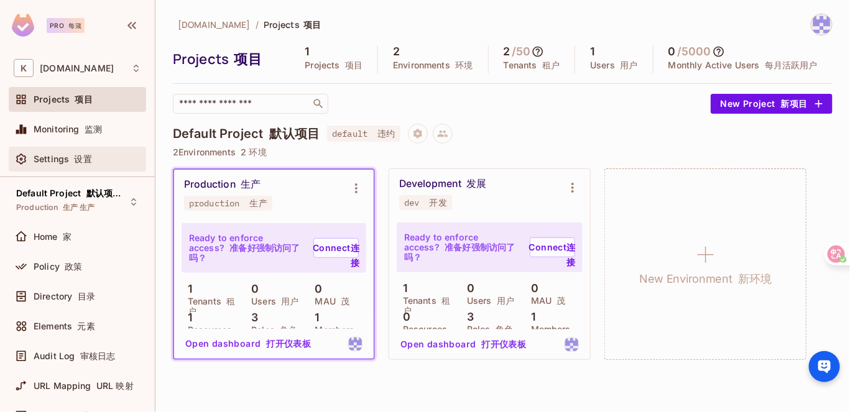
click at [72, 152] on div "Settings 设置" at bounding box center [77, 159] width 127 height 15
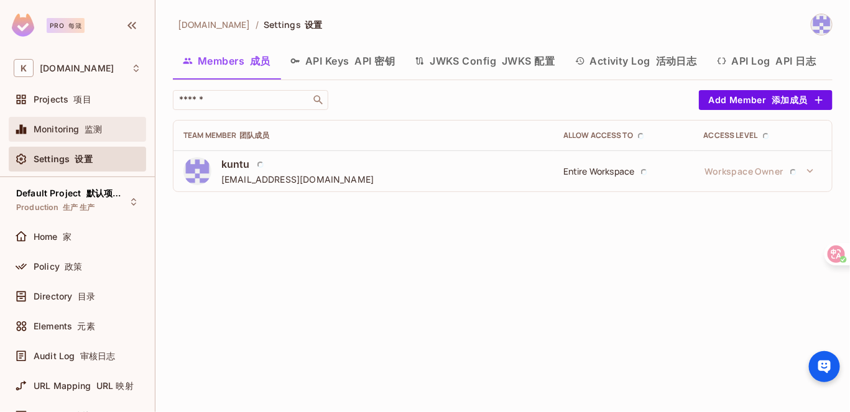
click at [78, 138] on div "Monitoring 监测" at bounding box center [77, 129] width 137 height 25
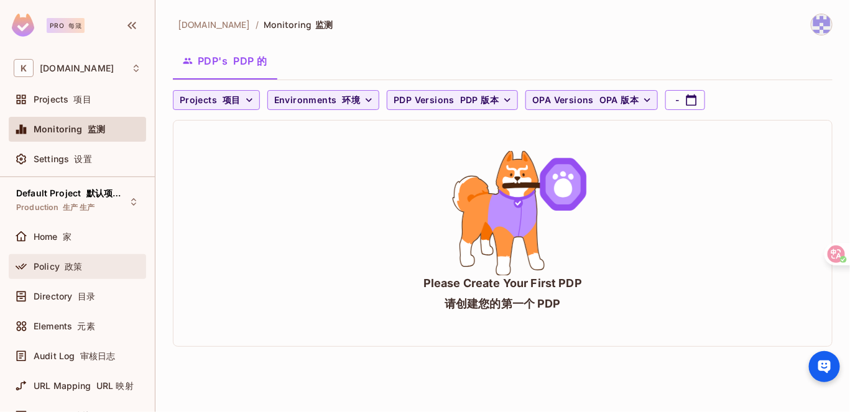
click at [90, 270] on div "Policy 政策" at bounding box center [88, 267] width 108 height 10
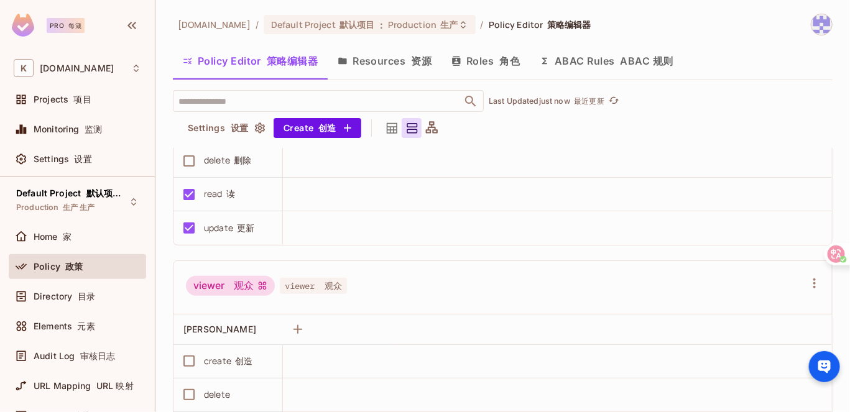
scroll to position [423, 0]
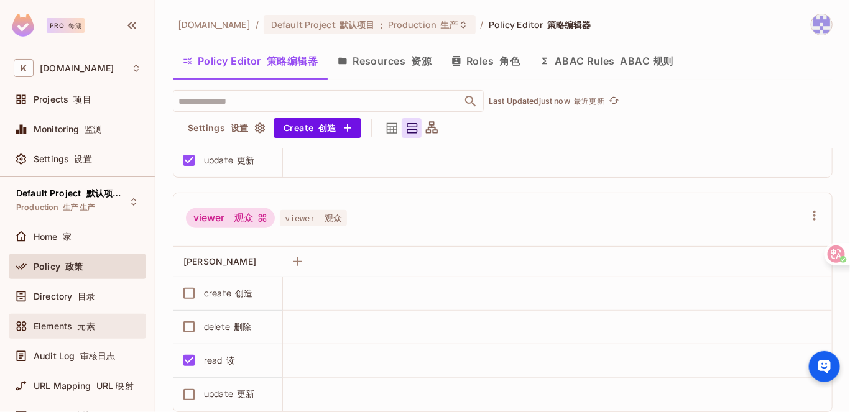
click at [64, 333] on div "Elements 元素" at bounding box center [77, 326] width 137 height 25
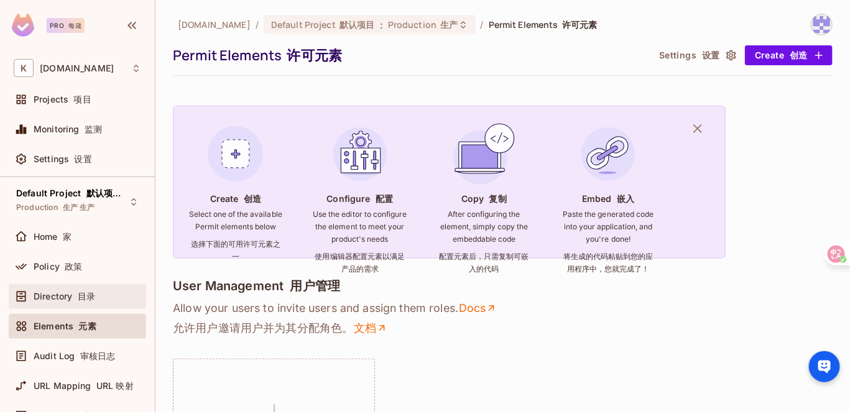
click at [76, 291] on font at bounding box center [74, 296] width 5 height 11
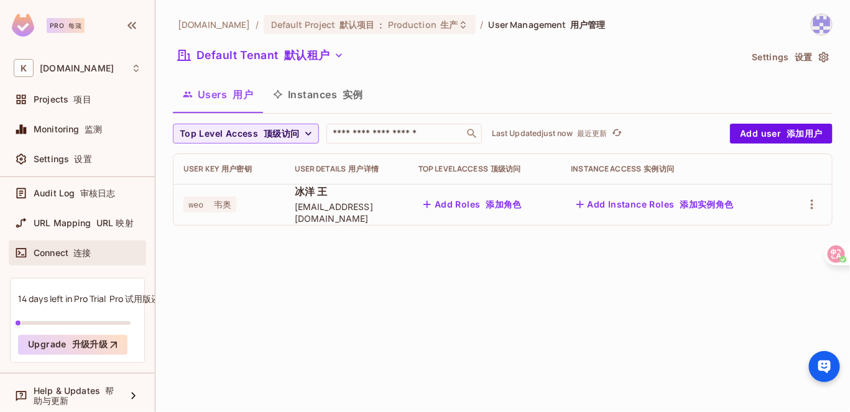
click at [113, 251] on div "Connect 连接" at bounding box center [77, 253] width 127 height 15
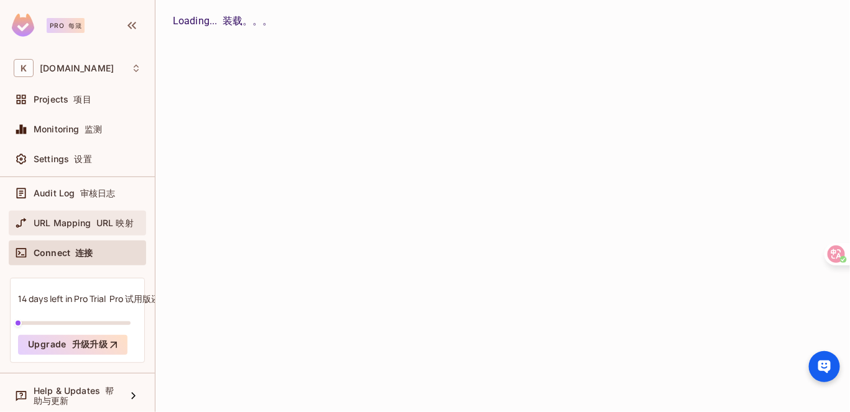
click at [101, 226] on span "URL Mapping URL 映射" at bounding box center [84, 223] width 100 height 10
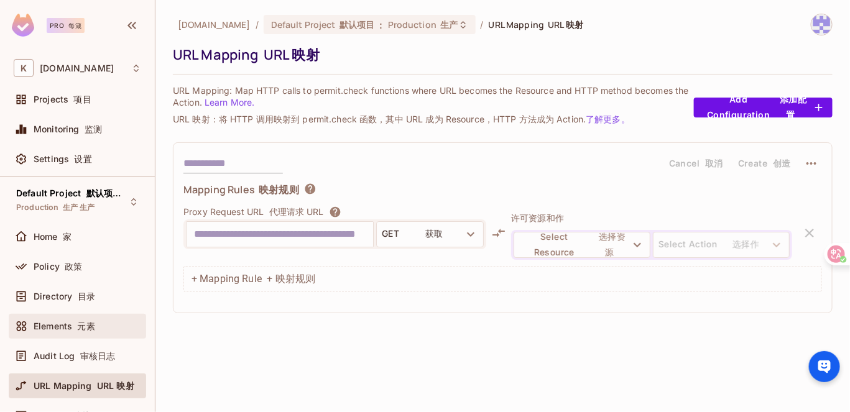
click at [80, 319] on div "Elements 元素" at bounding box center [77, 326] width 127 height 15
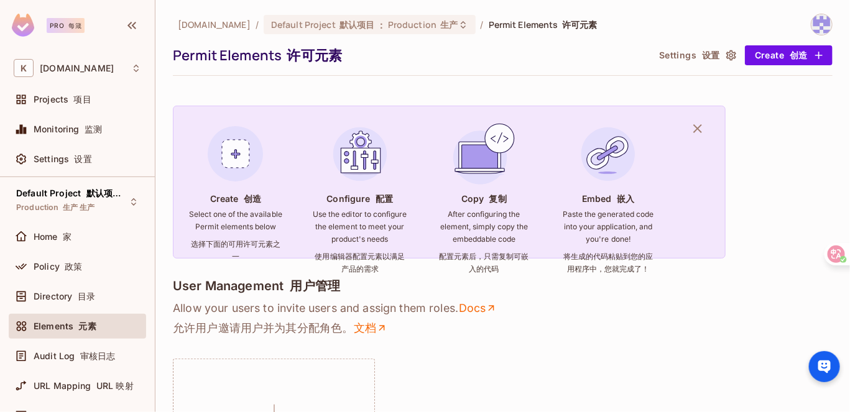
click at [67, 24] on font at bounding box center [67, 25] width 4 height 7
click at [67, 25] on font at bounding box center [67, 25] width 4 height 7
click at [64, 107] on div "Projects 项目" at bounding box center [77, 99] width 137 height 25
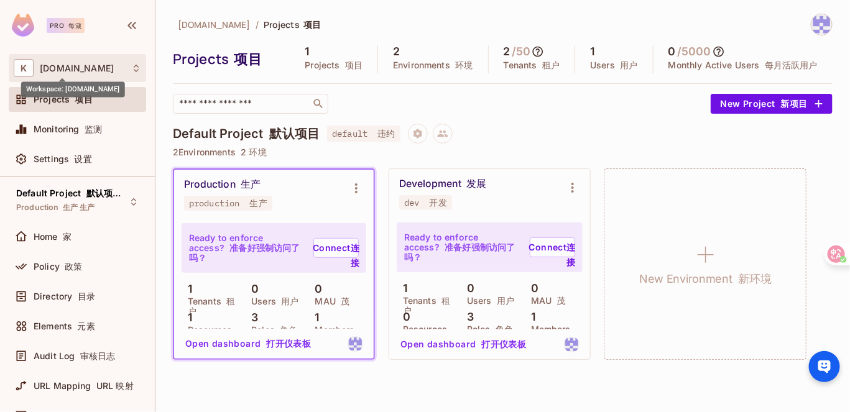
click at [71, 67] on span "[DOMAIN_NAME]" at bounding box center [77, 68] width 74 height 10
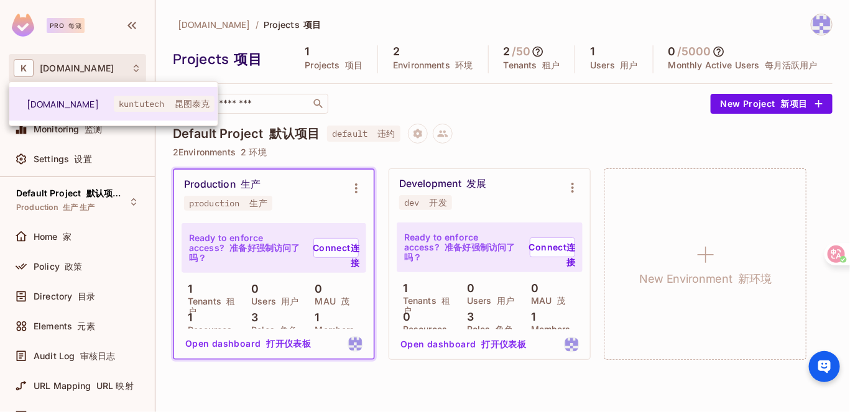
click at [323, 99] on div at bounding box center [425, 206] width 850 height 412
